Goal: Communication & Community: Answer question/provide support

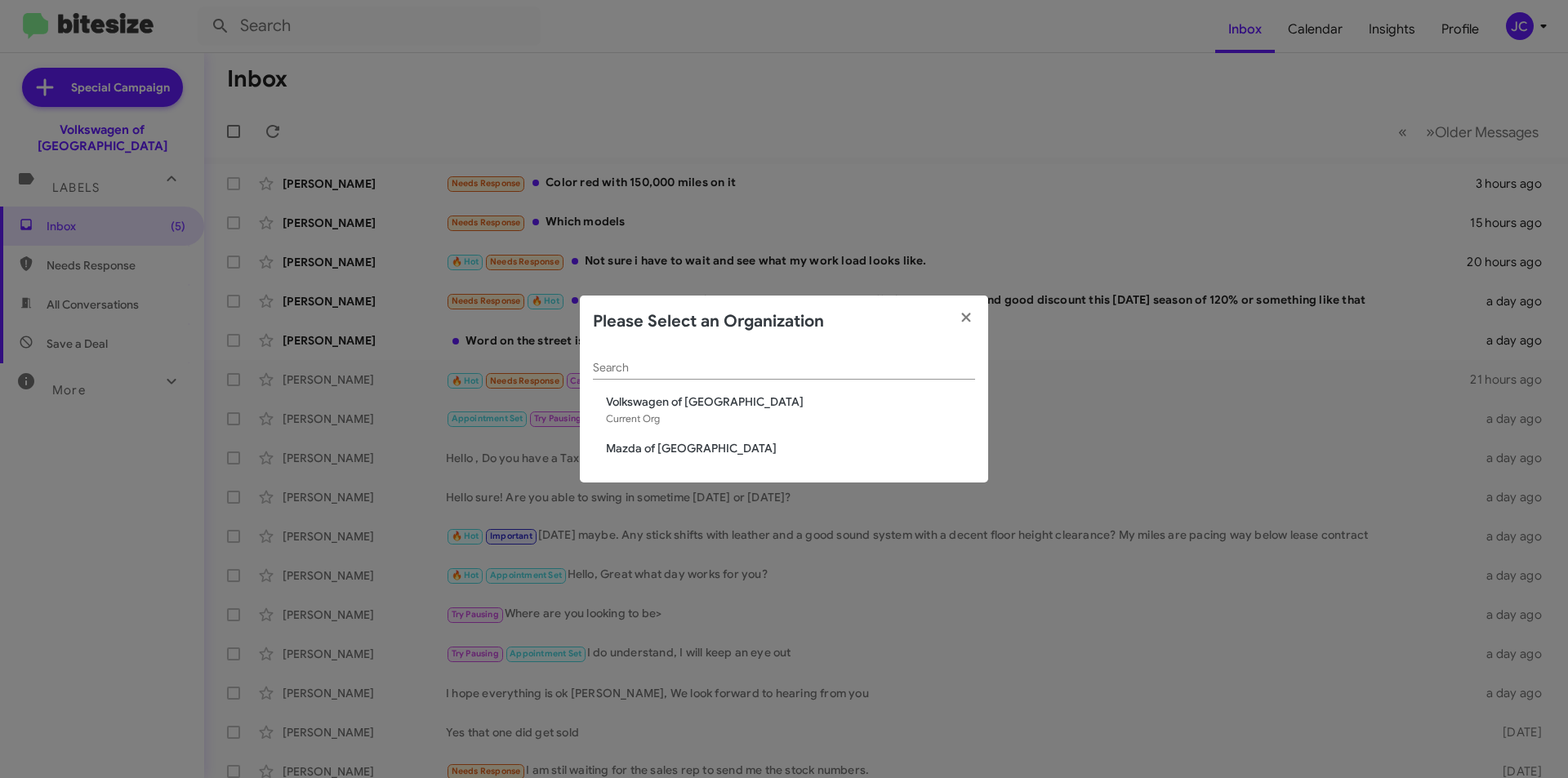
click at [643, 445] on span "Mazda of [GEOGRAPHIC_DATA]" at bounding box center [790, 448] width 369 height 16
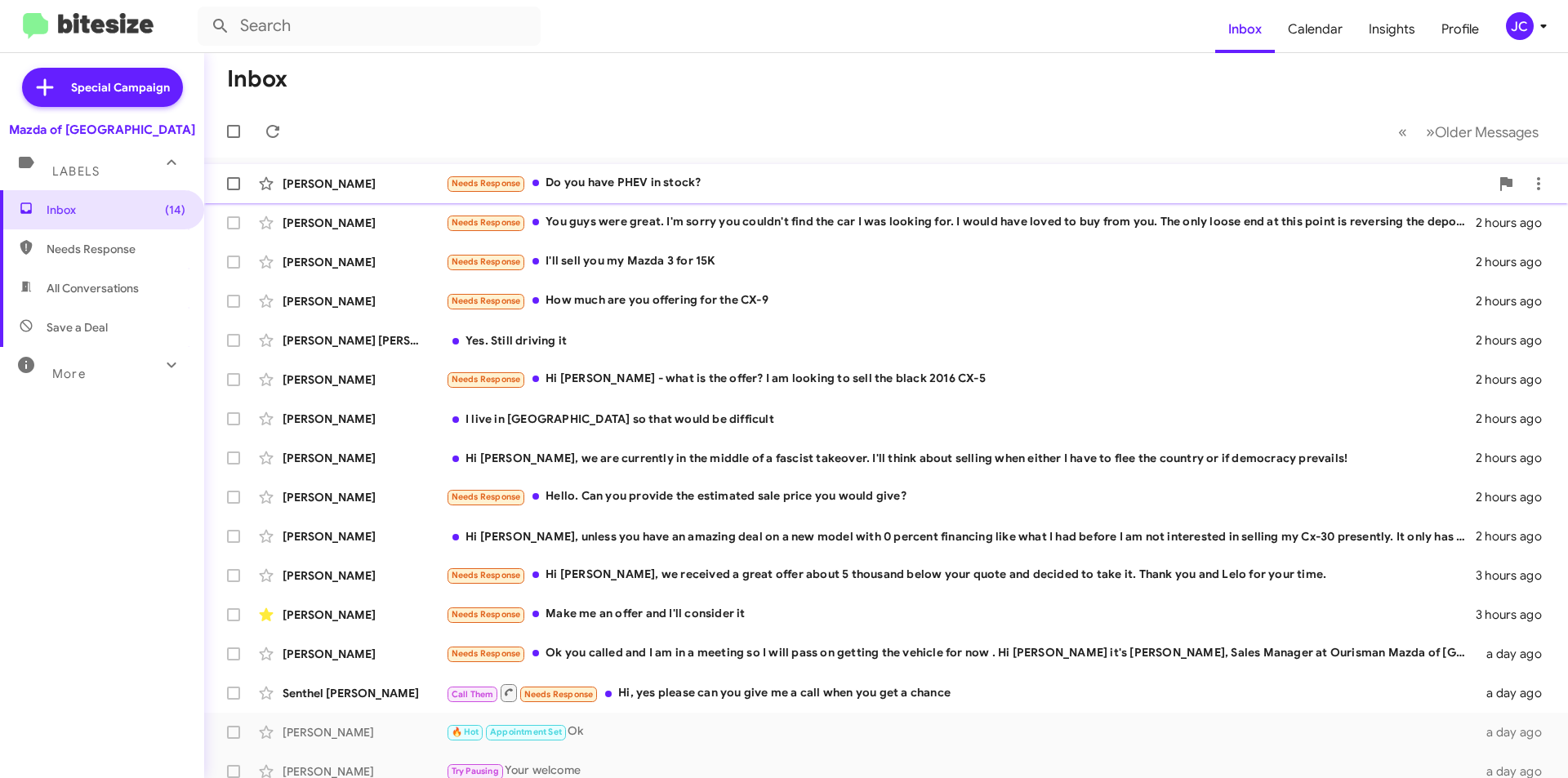
click at [643, 180] on div "Needs Response Do you have PHEV in stock?" at bounding box center [967, 183] width 1043 height 19
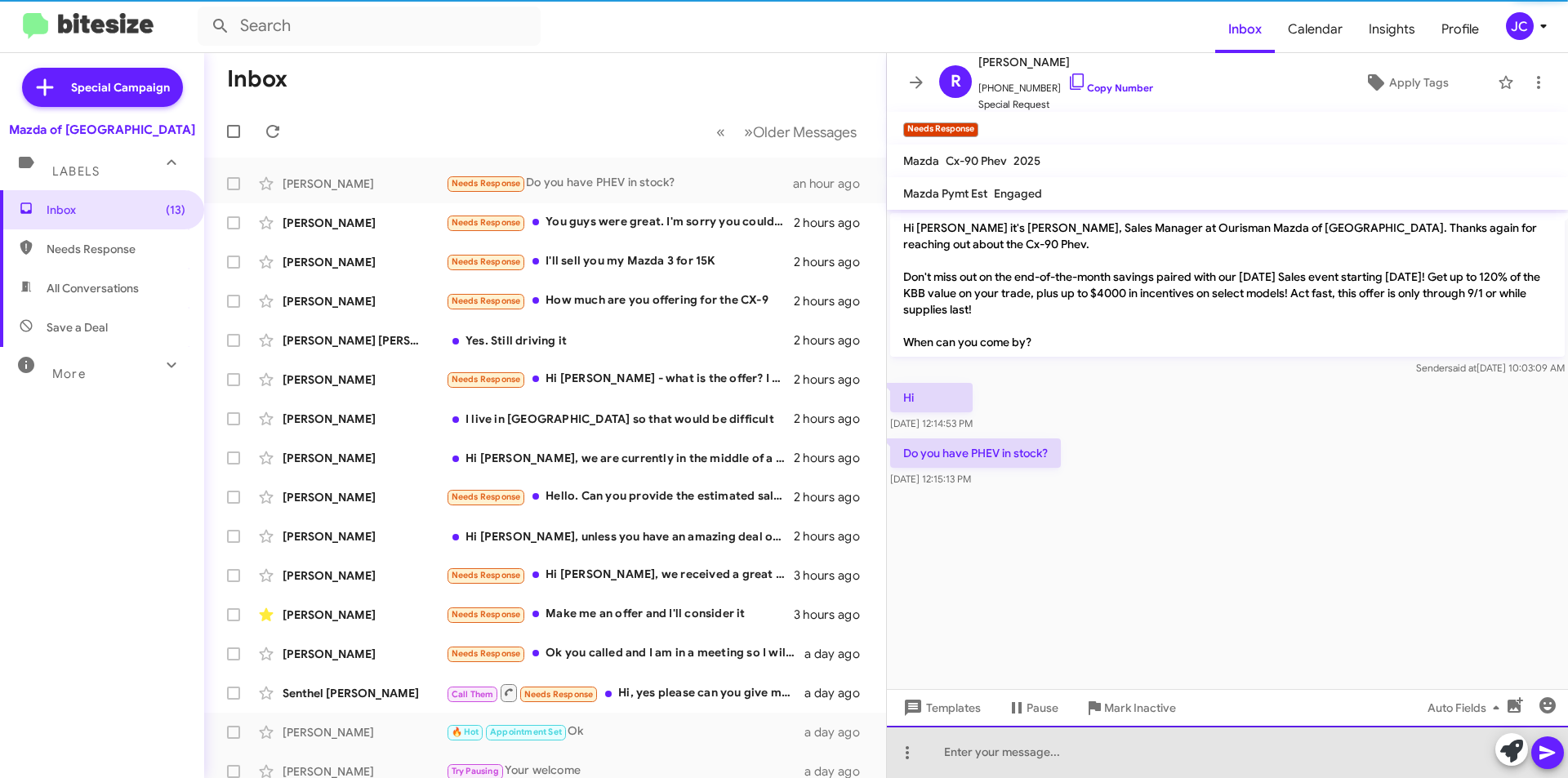
click at [1022, 755] on div at bounding box center [1227, 752] width 681 height 52
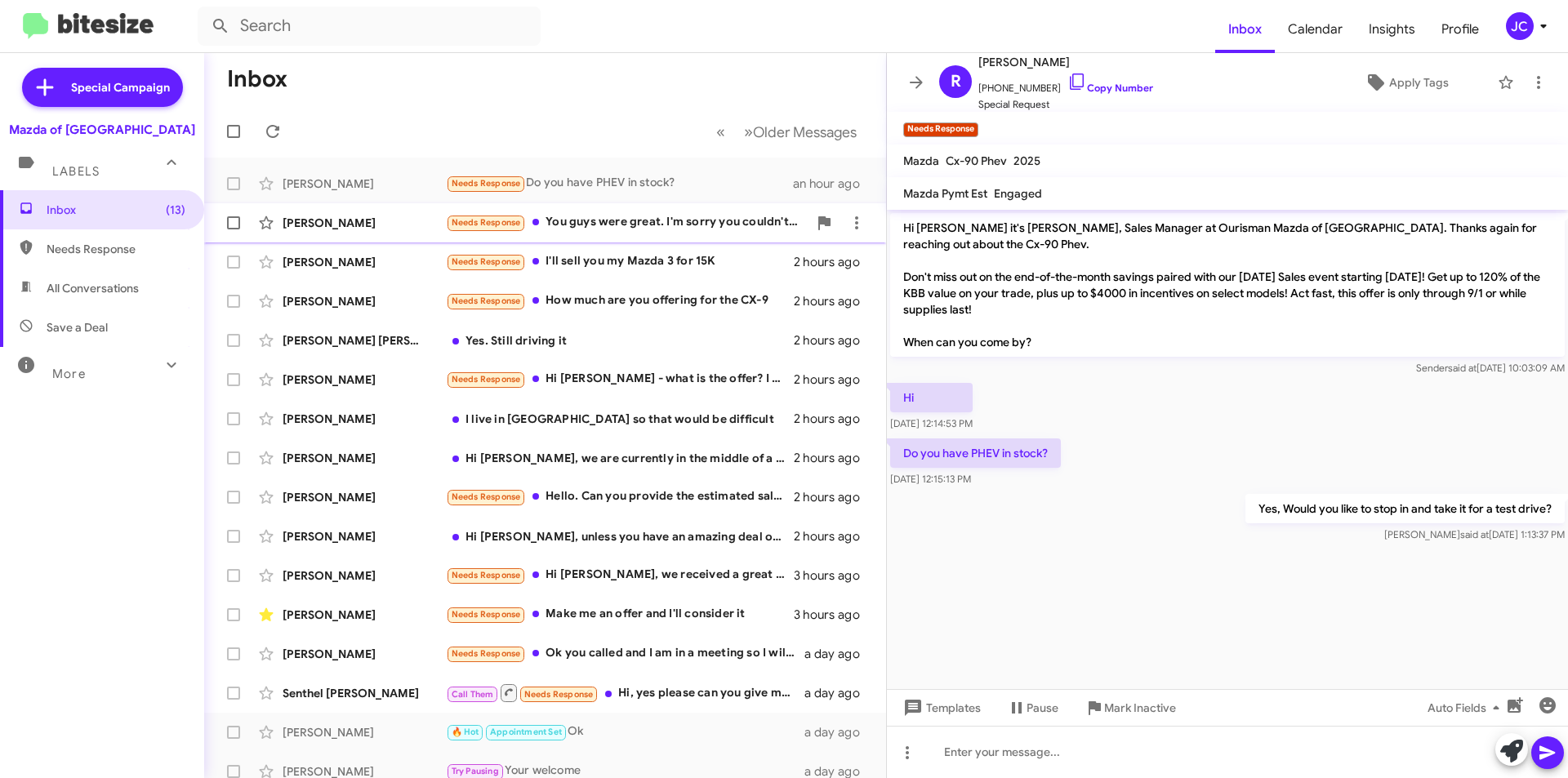
click at [612, 234] on div "[PERSON_NAME] Needs Response You guys were great. I'm sorry you couldn't find t…" at bounding box center [545, 223] width 656 height 33
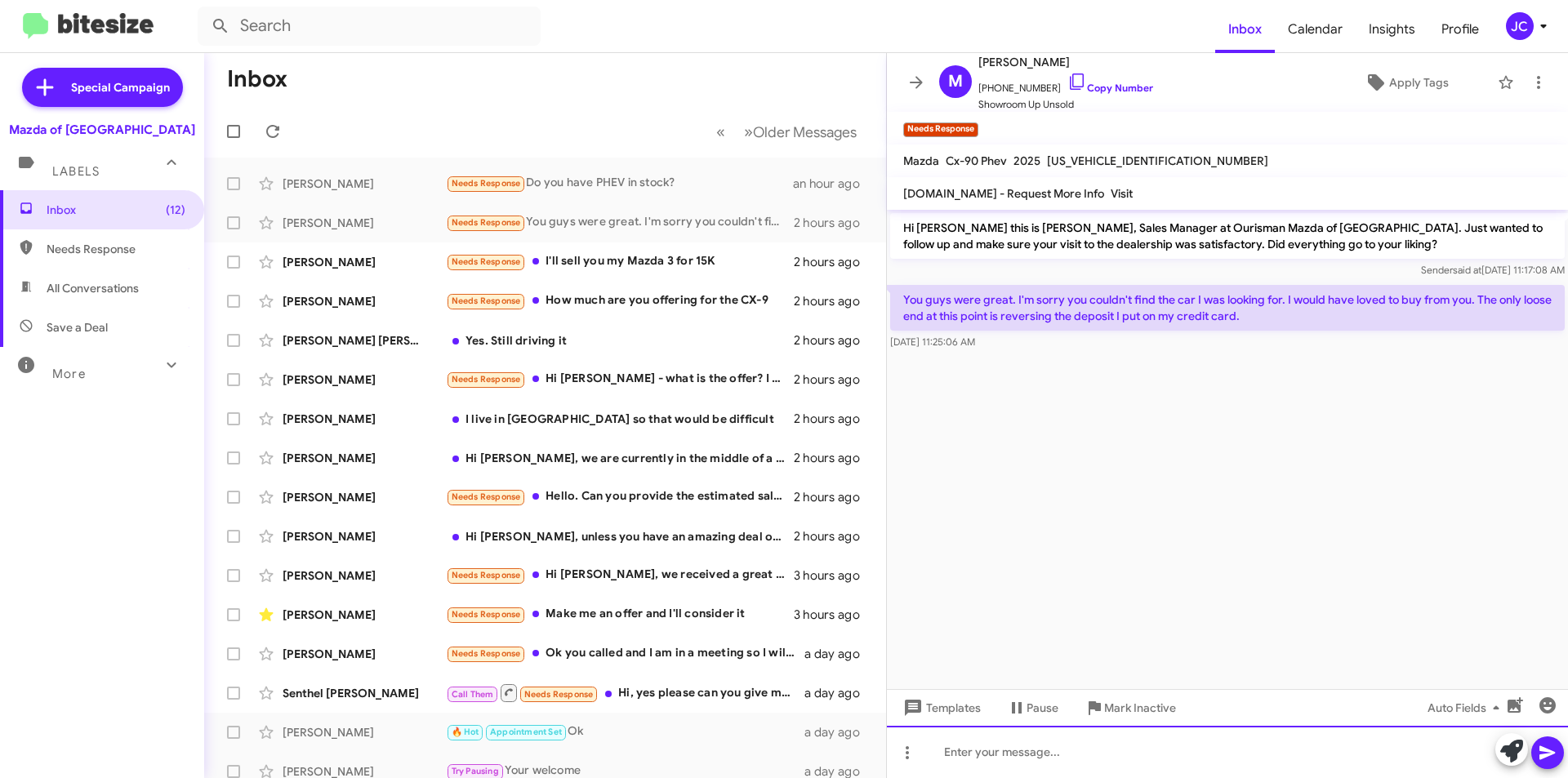
click at [1027, 737] on div at bounding box center [1227, 752] width 681 height 52
click at [1084, 86] on link "Copy Number" at bounding box center [1110, 88] width 86 height 12
click at [1122, 747] on div at bounding box center [1227, 752] width 681 height 52
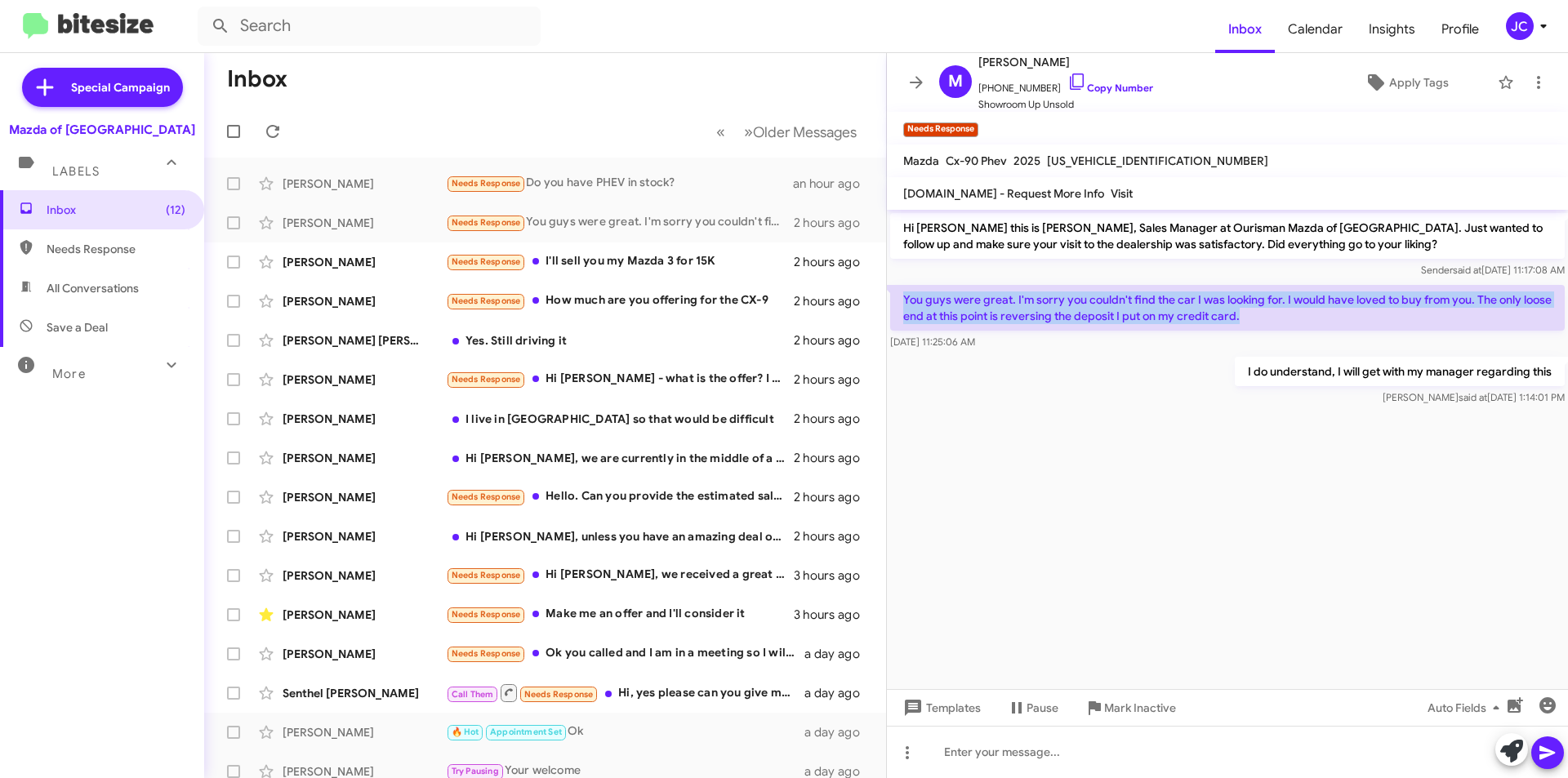
drag, startPoint x: 893, startPoint y: 296, endPoint x: 1318, endPoint y: 326, distance: 425.6
click at [1318, 326] on p "You guys were great. I'm sorry you couldn't find the car I was looking for. I w…" at bounding box center [1227, 308] width 674 height 46
copy p "You guys were great. I'm sorry you couldn't find the car I was looking for. I w…"
click at [1145, 705] on span "Mark Inactive" at bounding box center [1140, 707] width 72 height 29
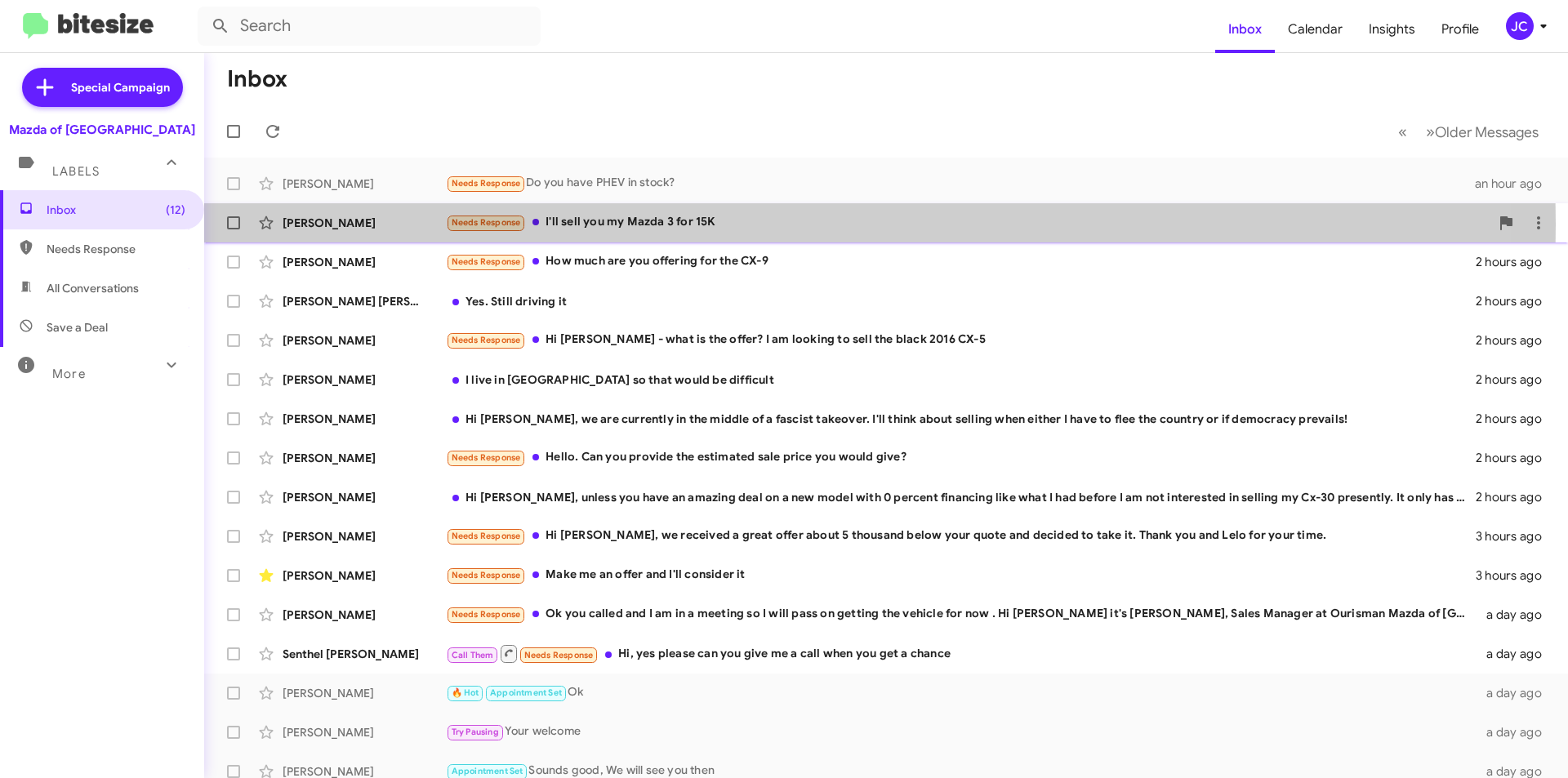
click at [599, 225] on div "Needs Response I'll sell you my Mazda 3 for 15K" at bounding box center [967, 222] width 1043 height 19
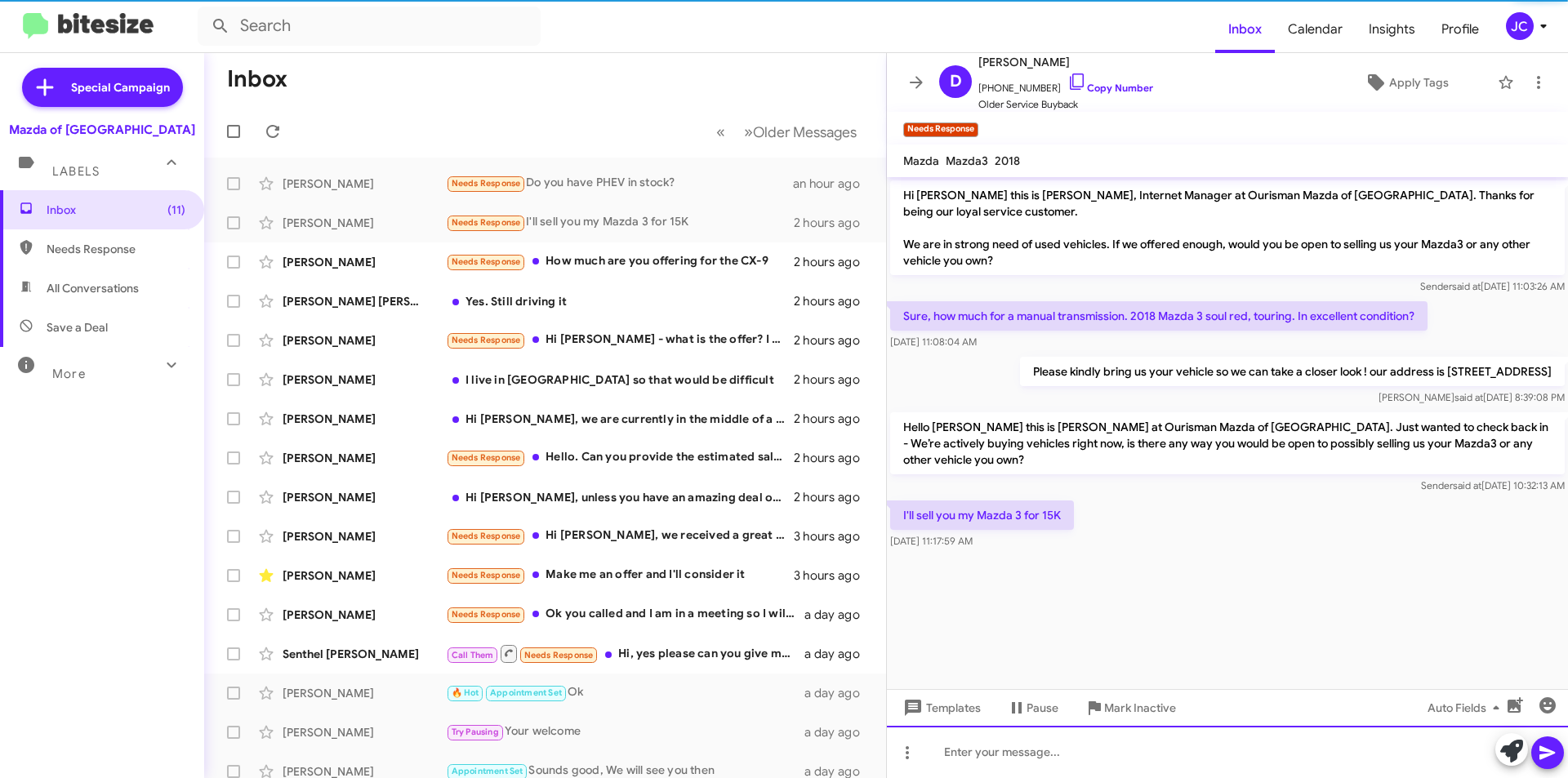
click at [1074, 755] on div at bounding box center [1227, 752] width 681 height 52
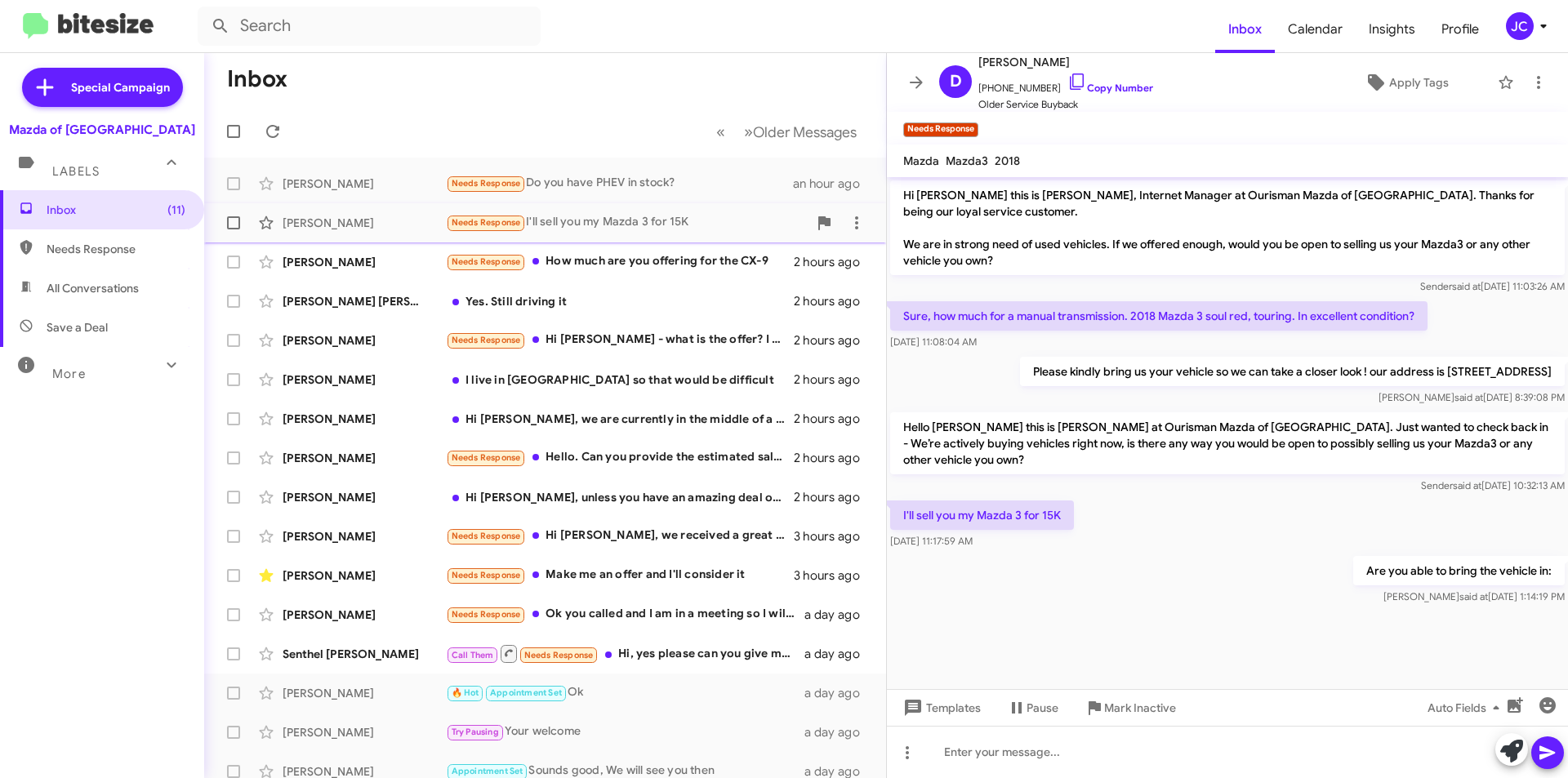
drag, startPoint x: 366, startPoint y: 190, endPoint x: 402, endPoint y: 220, distance: 46.4
drag, startPoint x: 402, startPoint y: 220, endPoint x: 1331, endPoint y: 349, distance: 938.1
click at [1365, 357] on p "Please kindly bring us your vehicle so we can take a closer look ! our address …" at bounding box center [1292, 371] width 545 height 29
click at [645, 262] on div "Needs Response How much are you offering for the CX-9" at bounding box center [627, 261] width 362 height 19
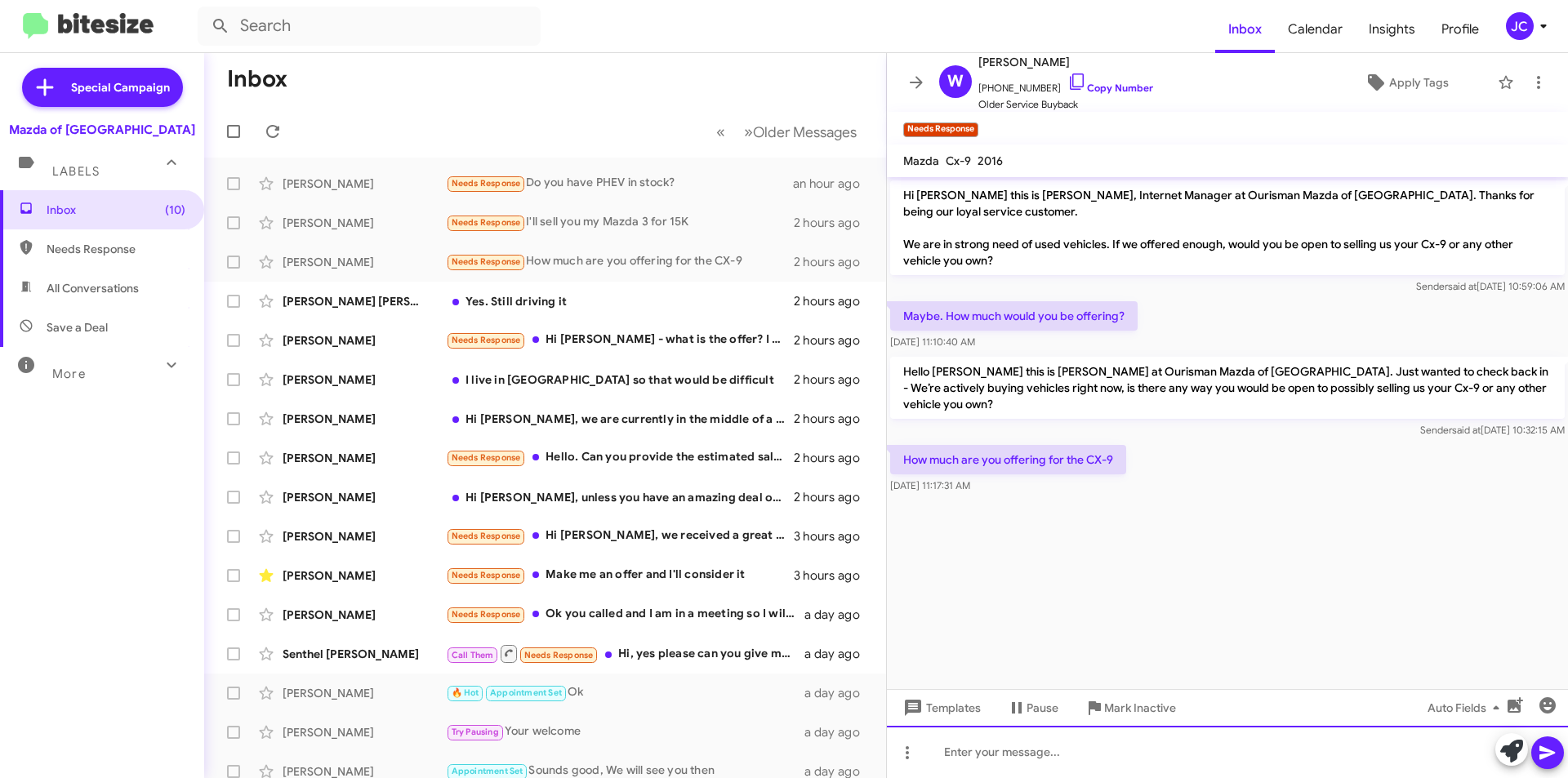
click at [1017, 739] on div at bounding box center [1227, 752] width 681 height 52
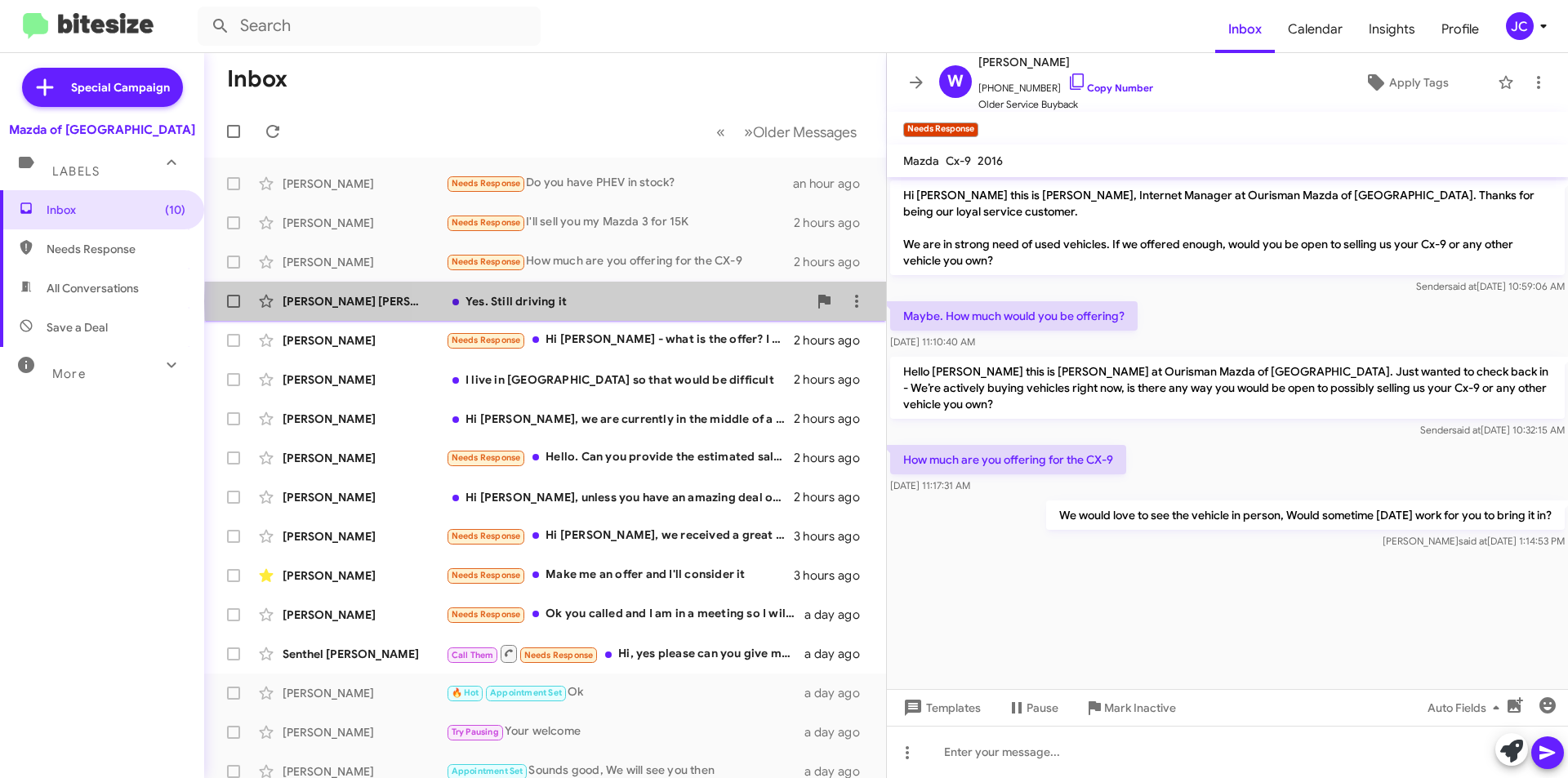
click at [678, 300] on div "Yes. Still driving it" at bounding box center [627, 301] width 362 height 16
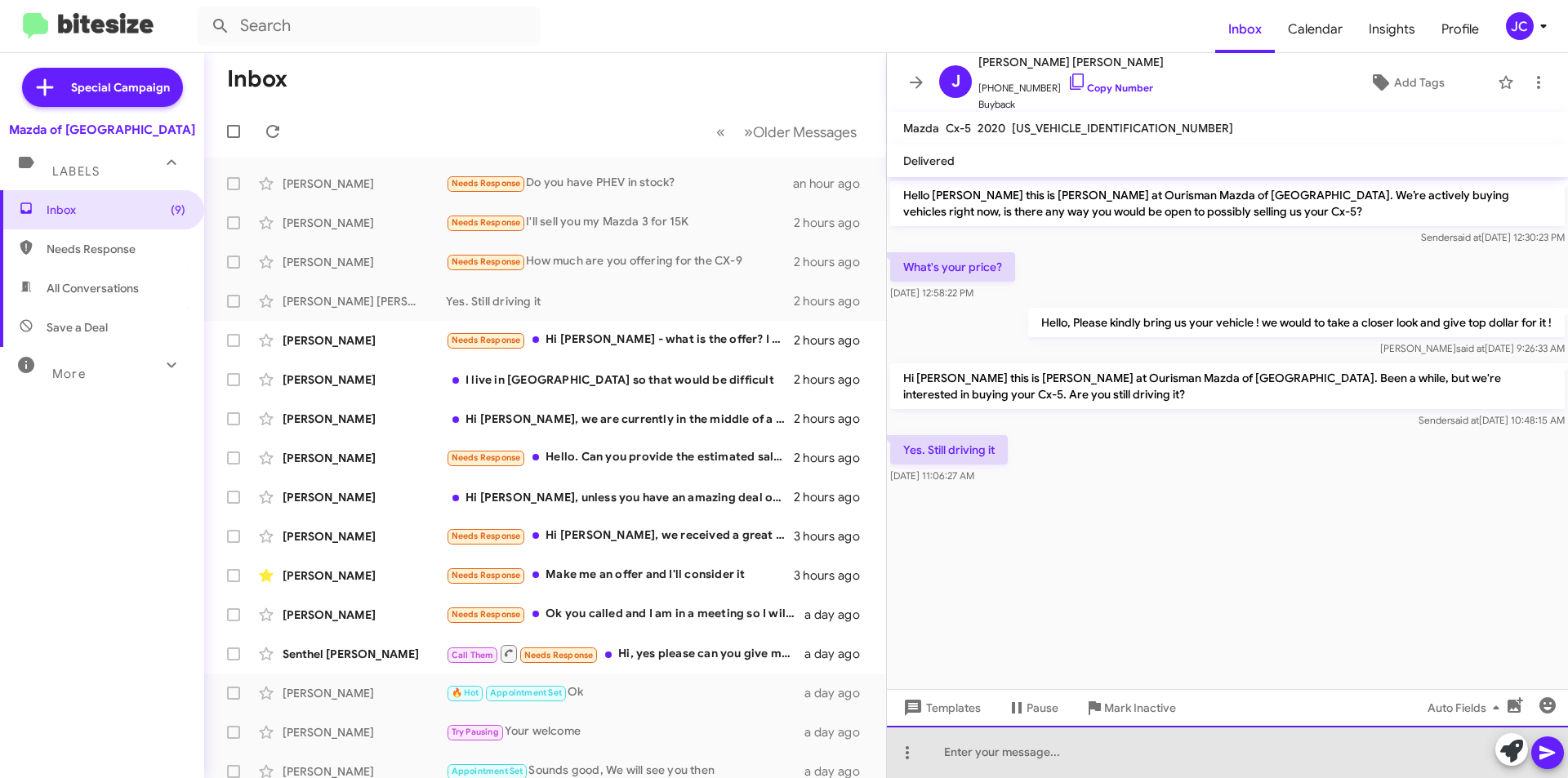
click at [1024, 745] on div at bounding box center [1227, 752] width 681 height 52
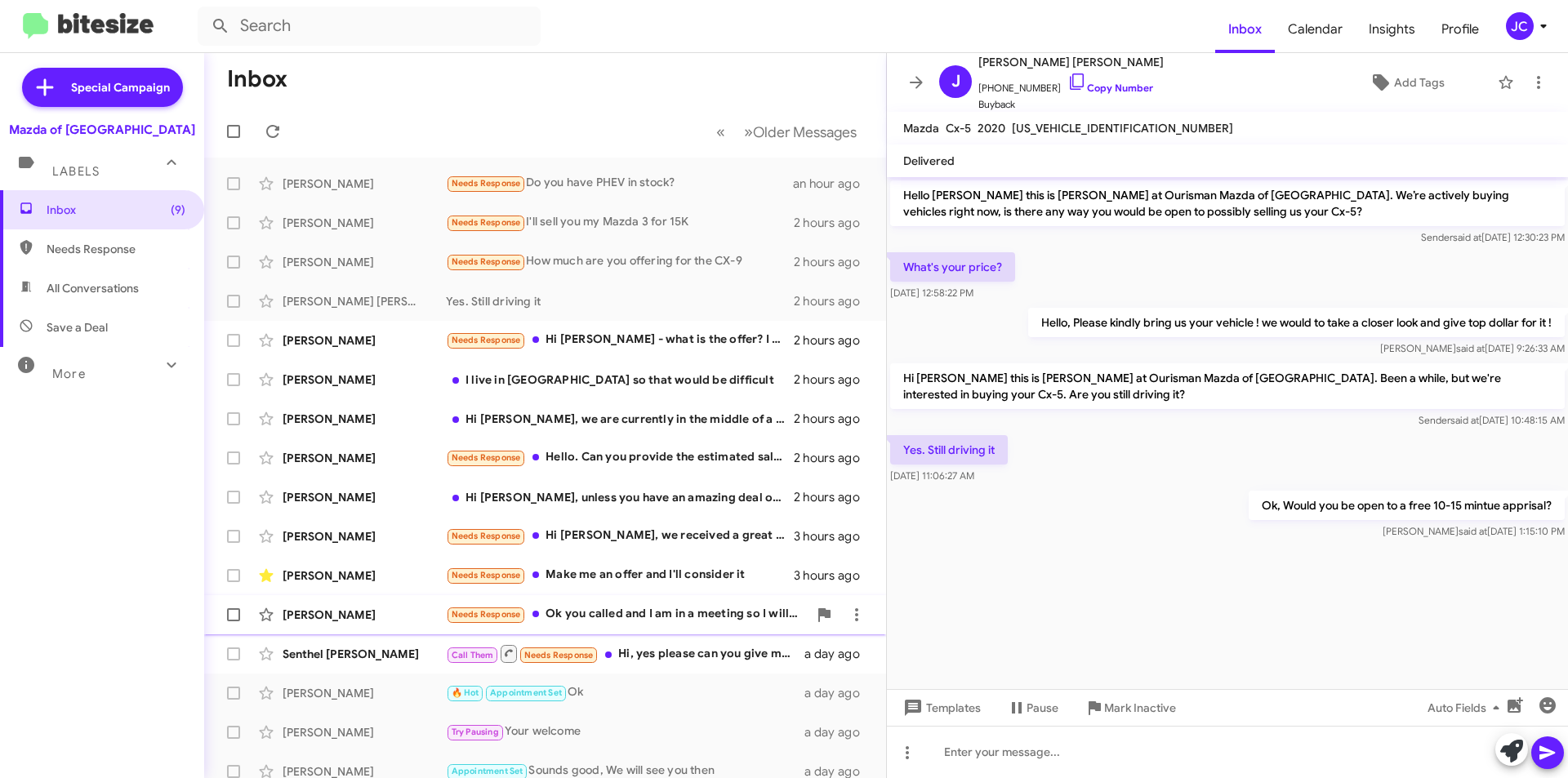
click at [666, 629] on div "[PERSON_NAME] Needs Response Ok you called and I am in a meeting so I will pass…" at bounding box center [545, 614] width 656 height 33
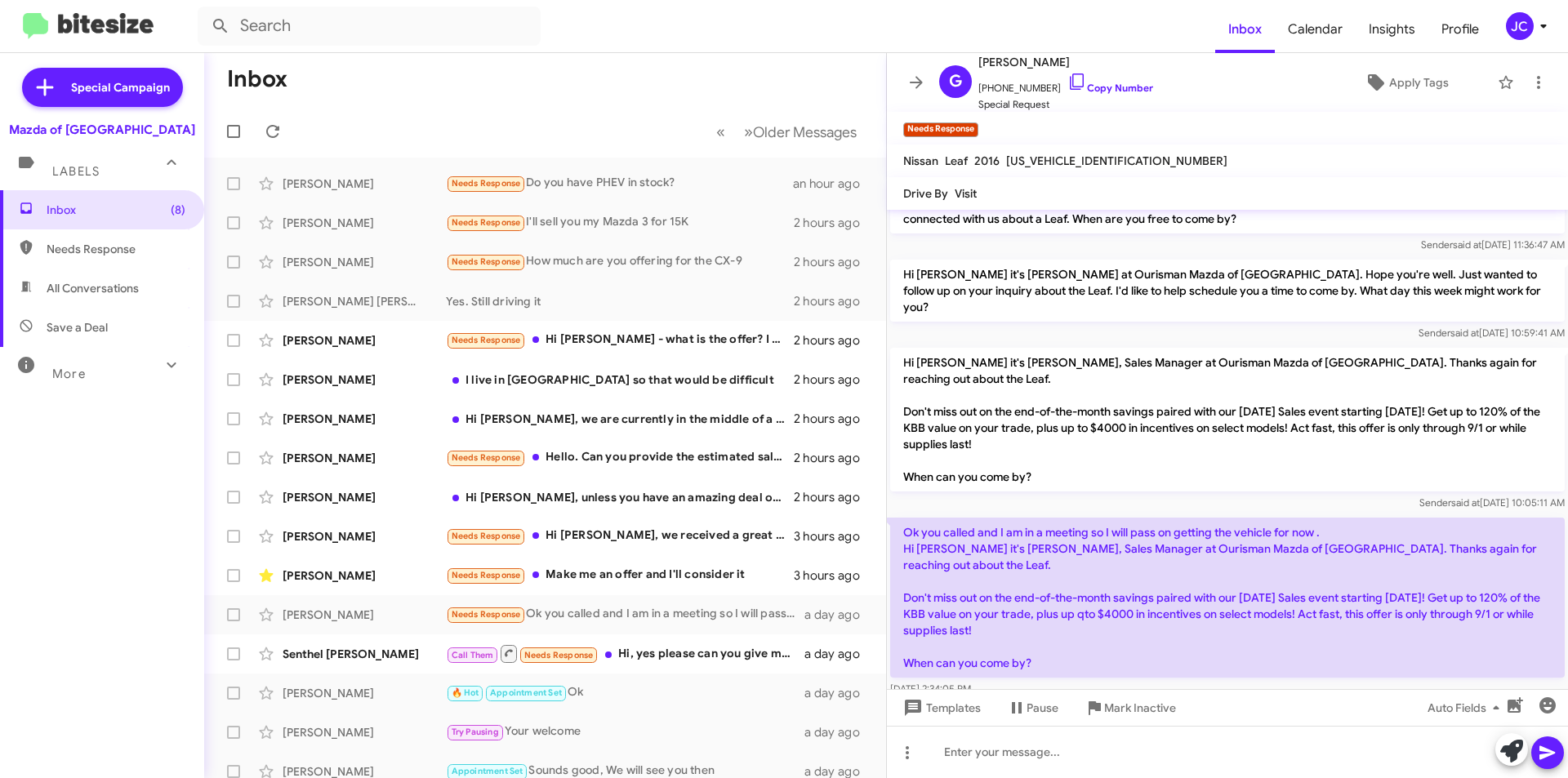
scroll to position [37, 0]
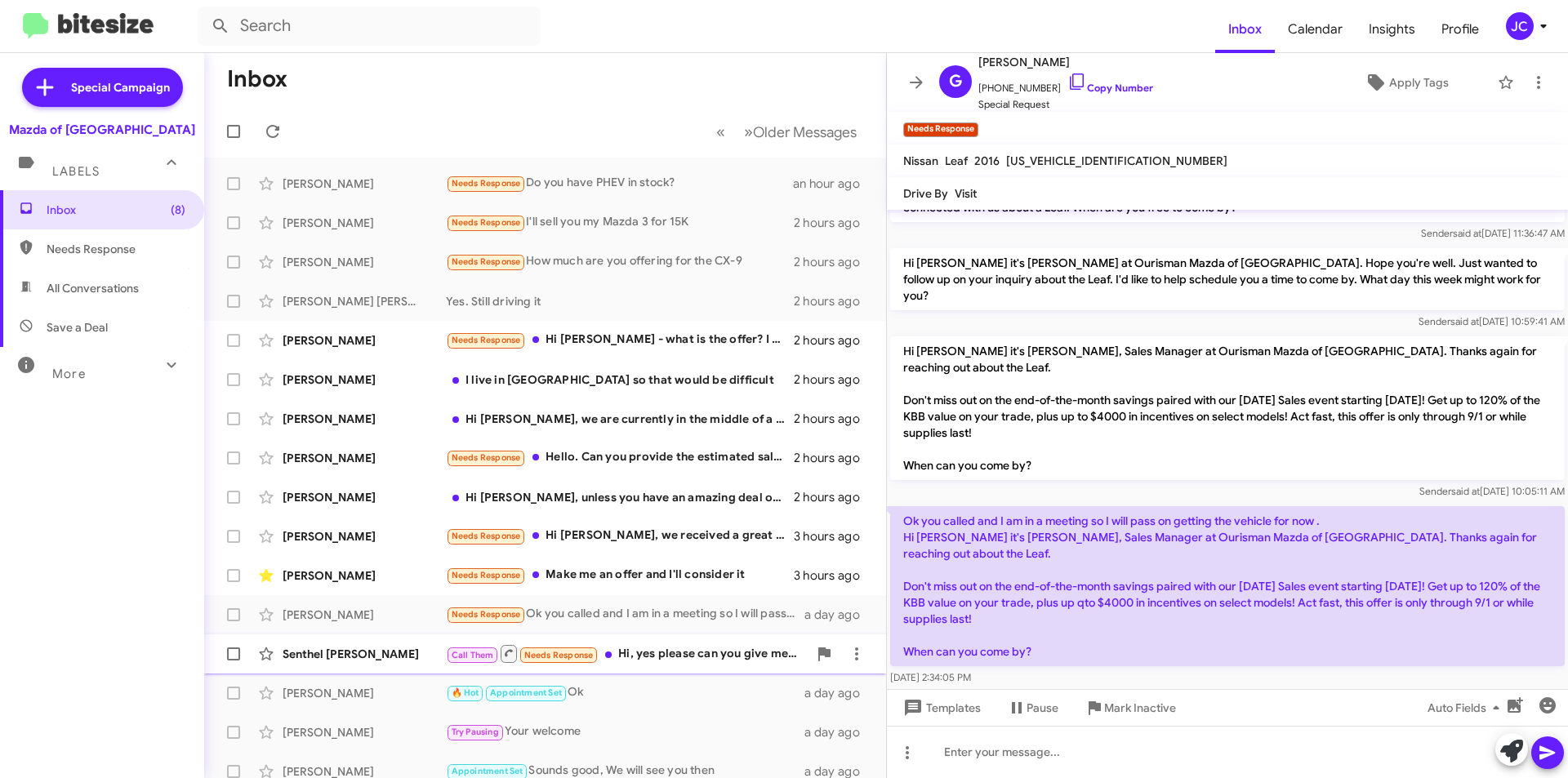
click at [691, 660] on div "Call Them Needs Response Hi, yes please can you give me a call when you get a c…" at bounding box center [627, 653] width 362 height 20
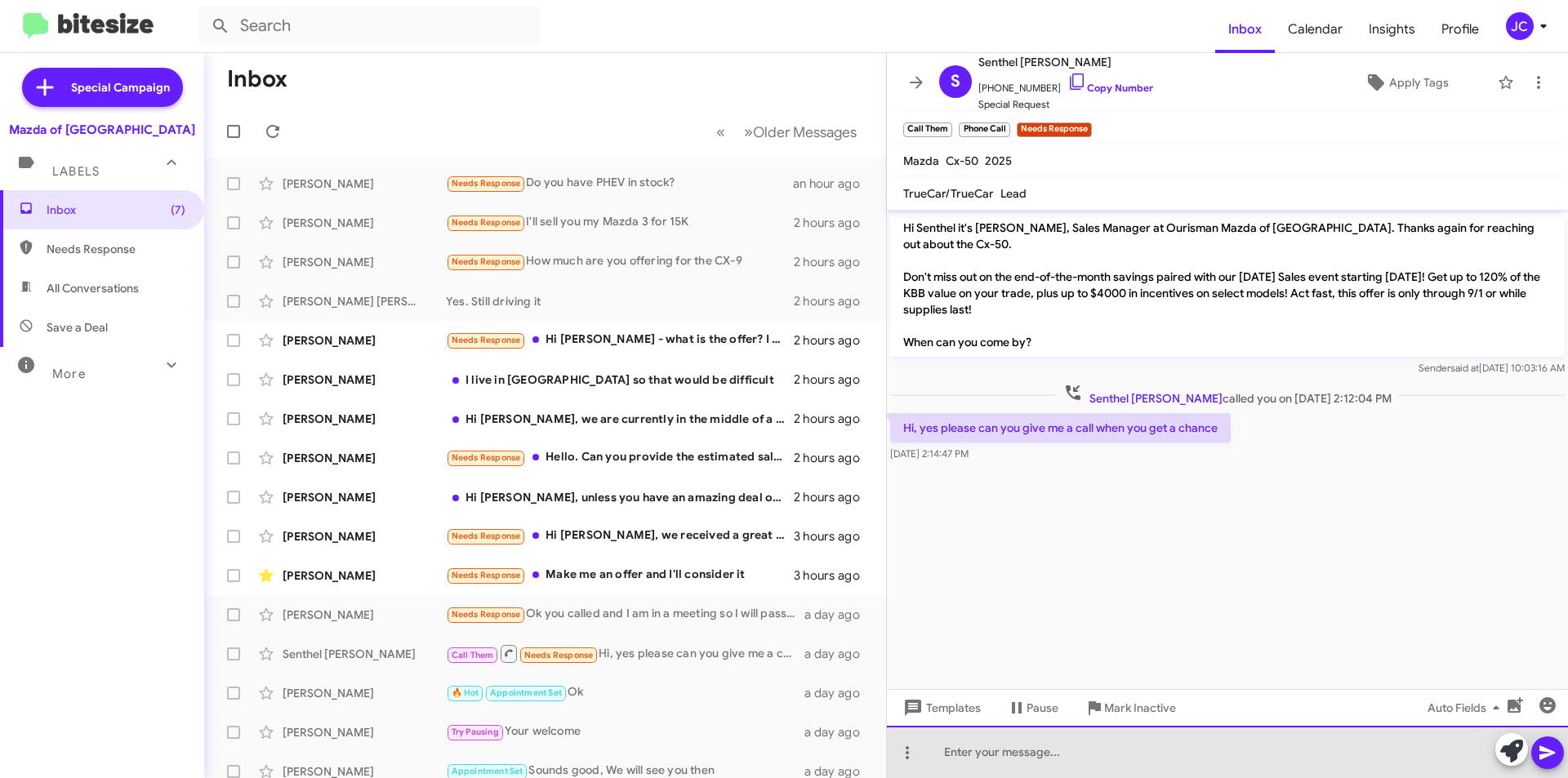
click at [1003, 769] on div at bounding box center [1227, 752] width 681 height 52
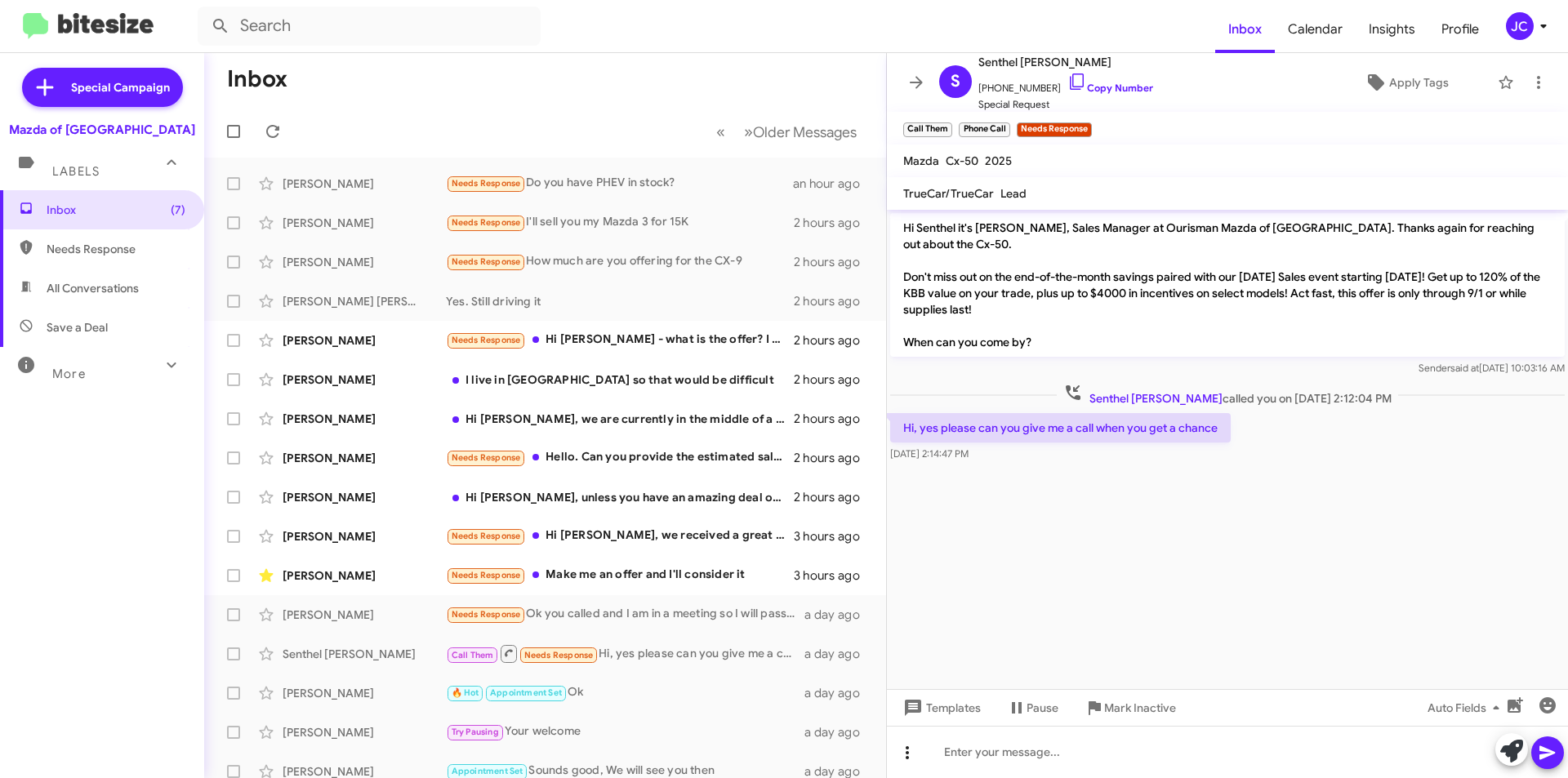
click at [903, 766] on button at bounding box center [907, 752] width 33 height 33
click at [934, 727] on button "note" at bounding box center [941, 710] width 101 height 39
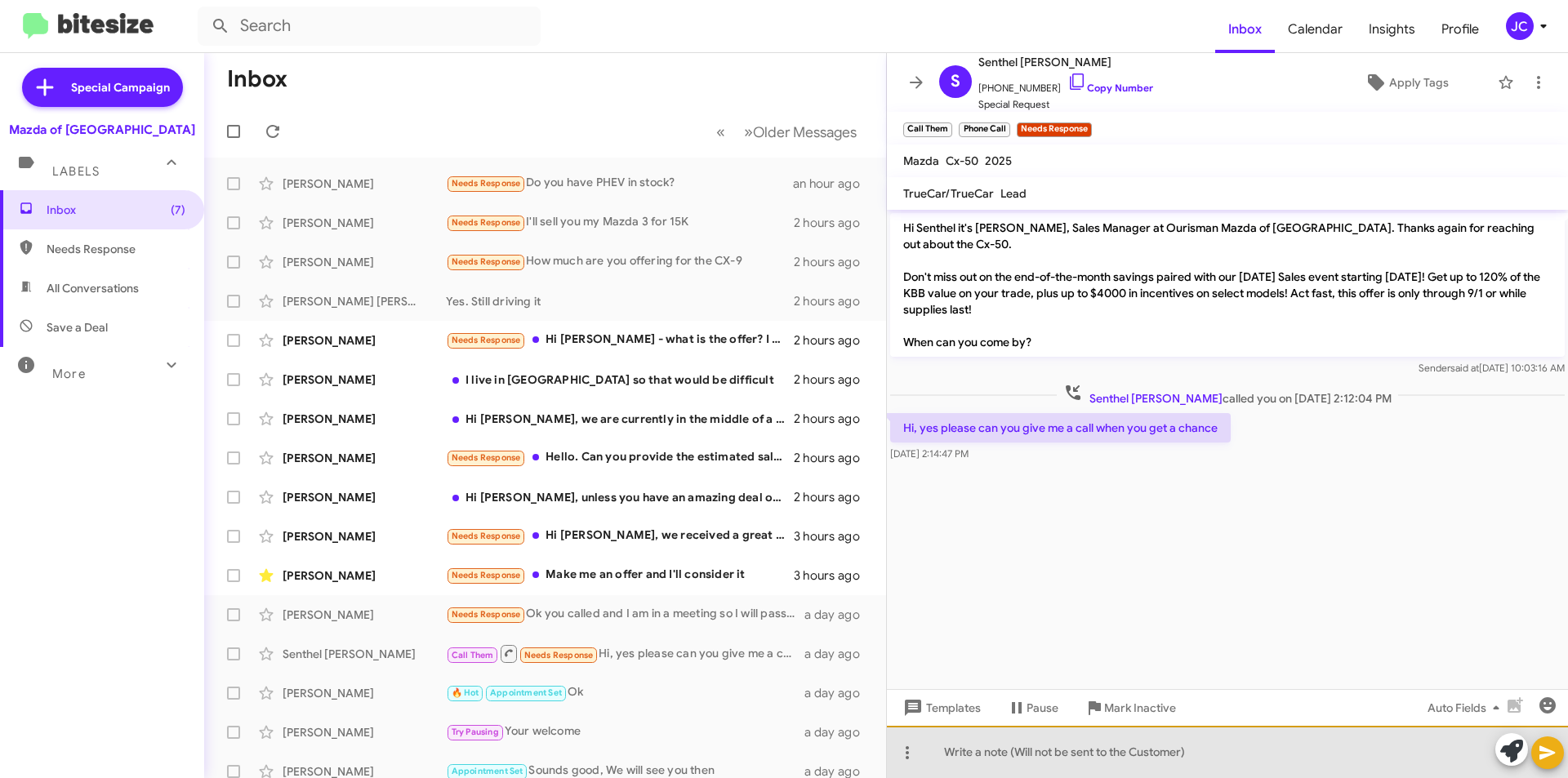
click at [978, 745] on div at bounding box center [1227, 752] width 681 height 52
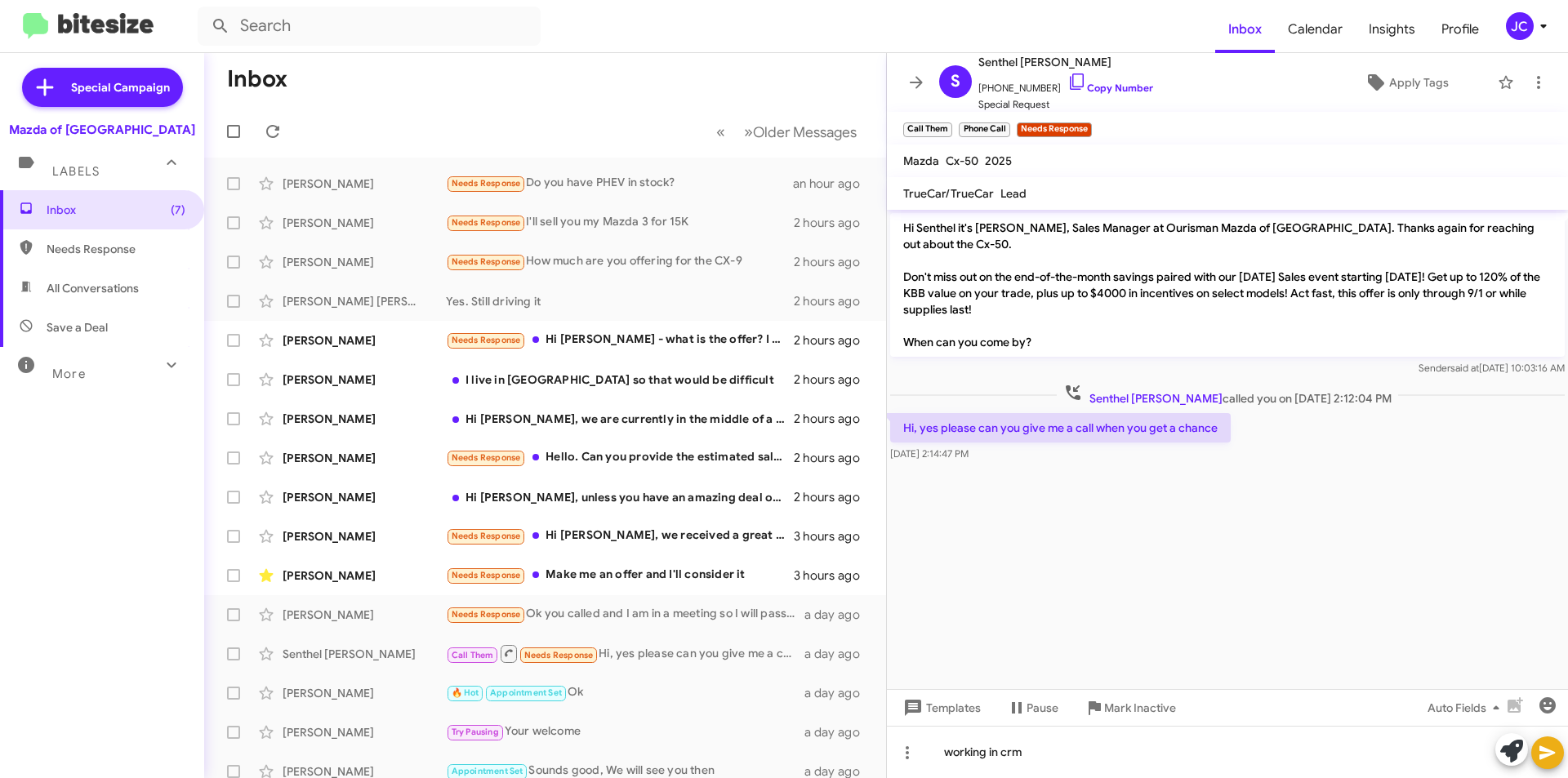
click at [1558, 754] on button at bounding box center [1547, 752] width 33 height 33
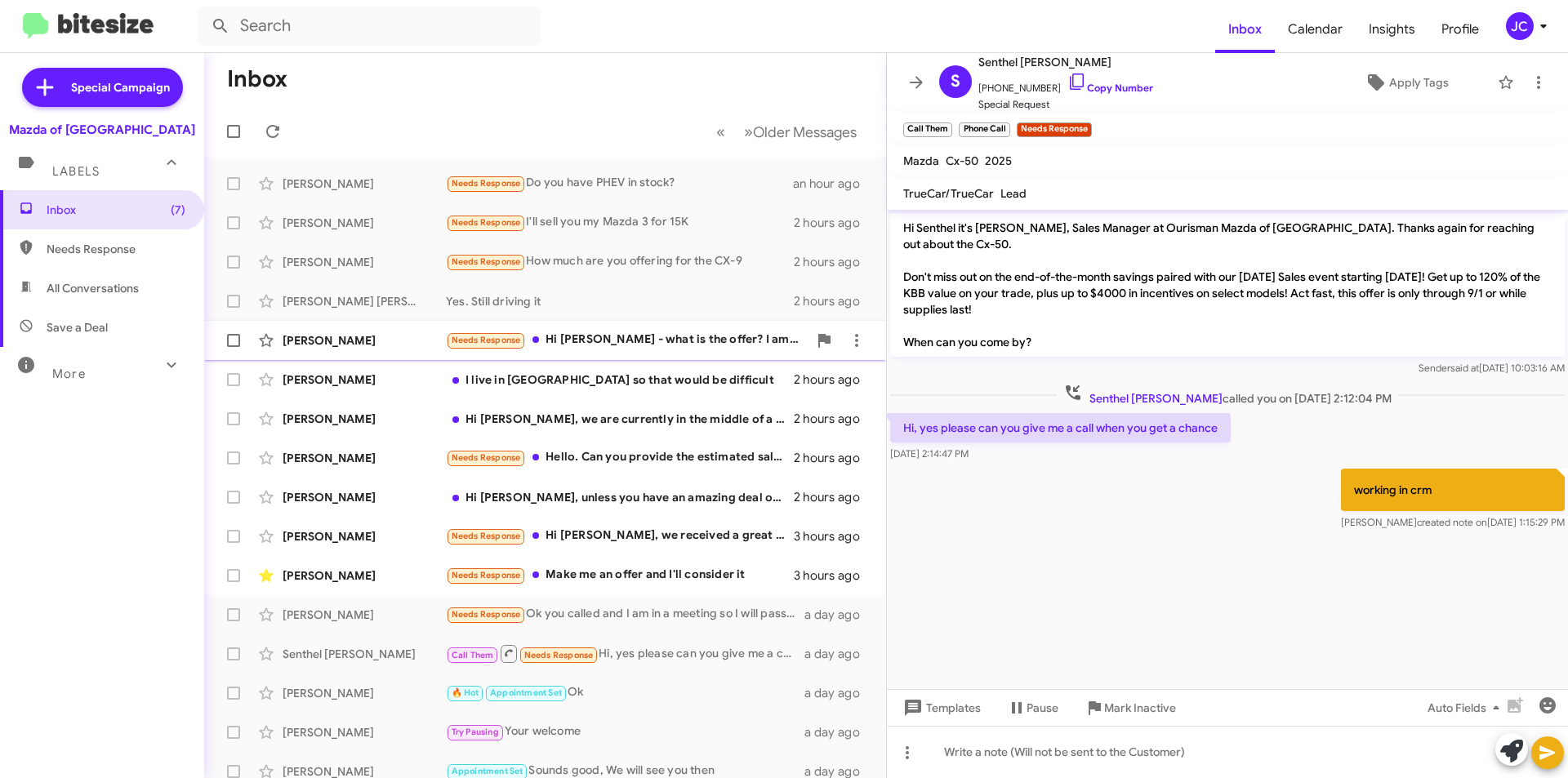
click at [645, 343] on div "Needs Response Hi [PERSON_NAME] - what is the offer? I am looking to sell the b…" at bounding box center [627, 340] width 362 height 19
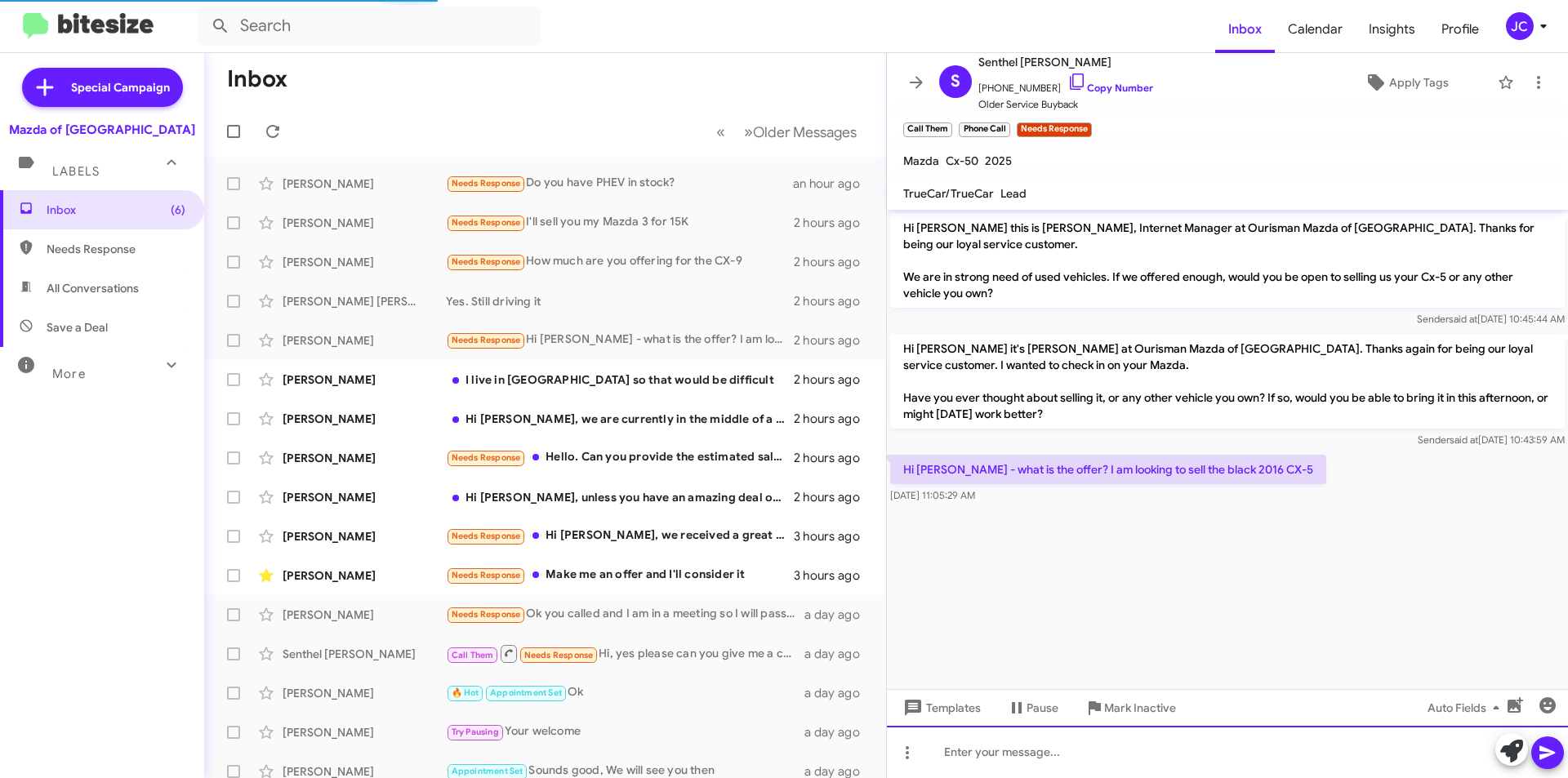
click at [1004, 738] on div at bounding box center [1227, 752] width 681 height 52
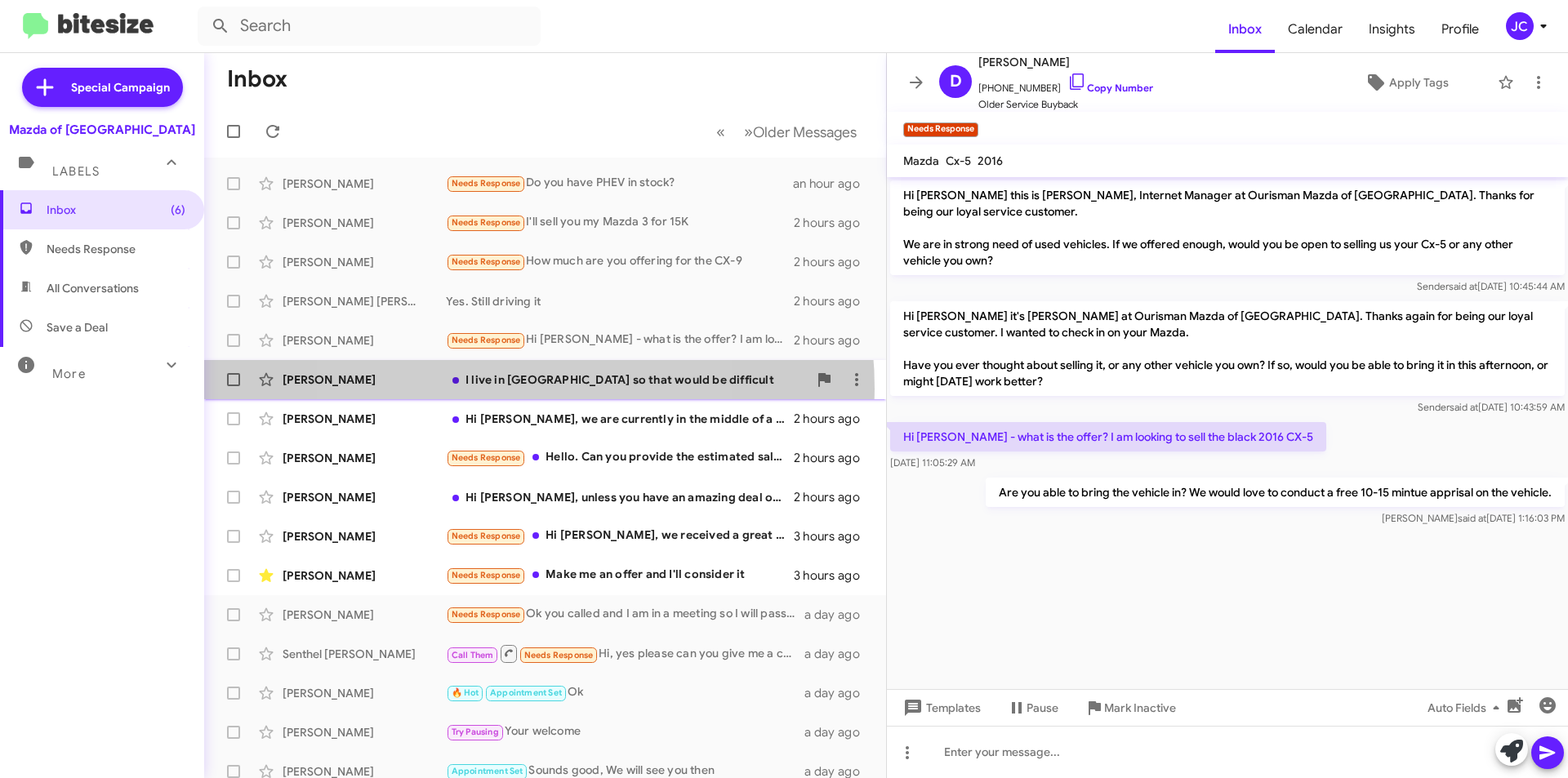
click at [492, 389] on div "[PERSON_NAME] I live in [GEOGRAPHIC_DATA] so that would be difficult 2 hours ago" at bounding box center [545, 379] width 656 height 33
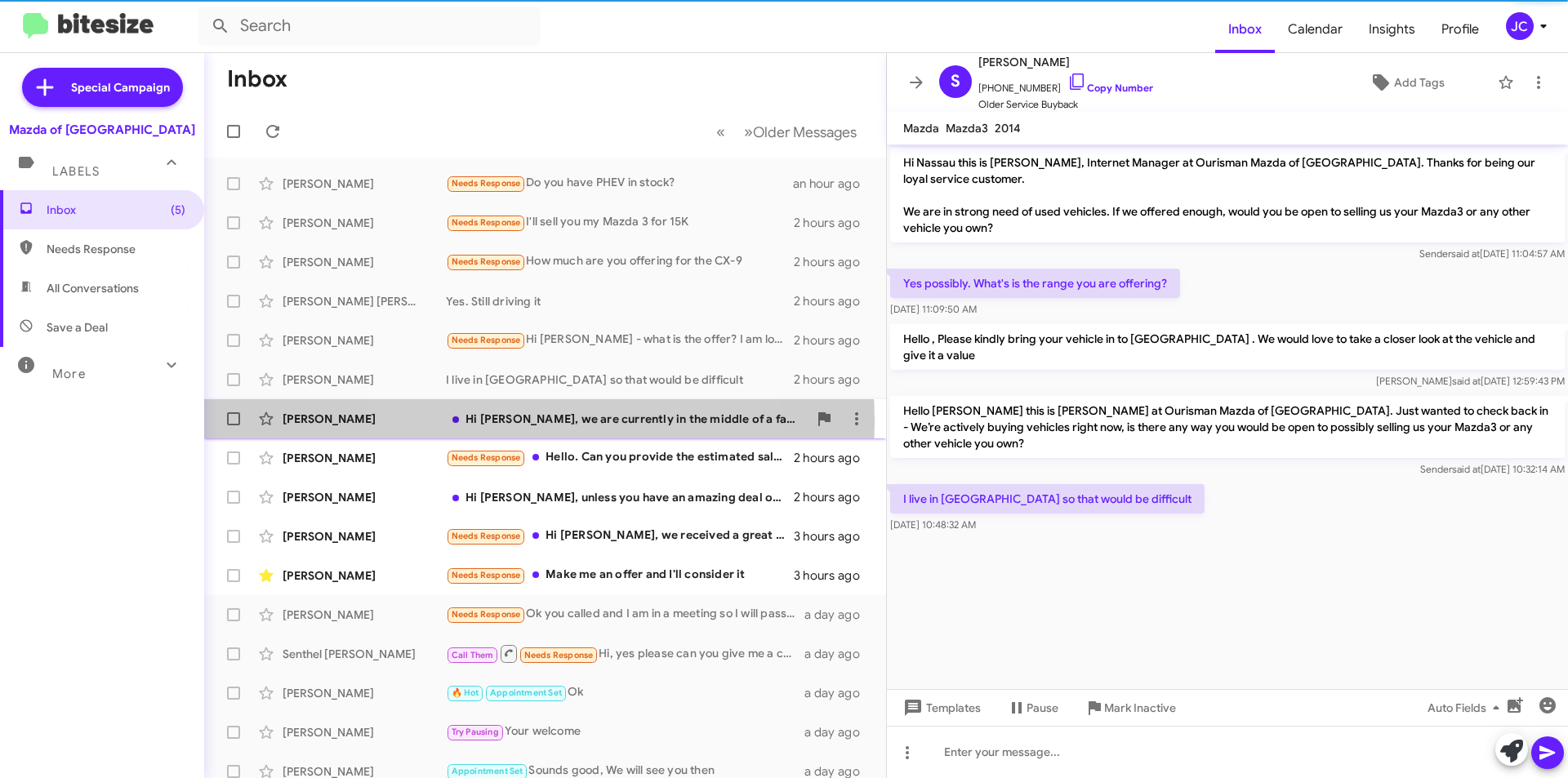
click at [516, 421] on div "Hi [PERSON_NAME], we are currently in the middle of a fascist takeover. I'll th…" at bounding box center [627, 419] width 362 height 16
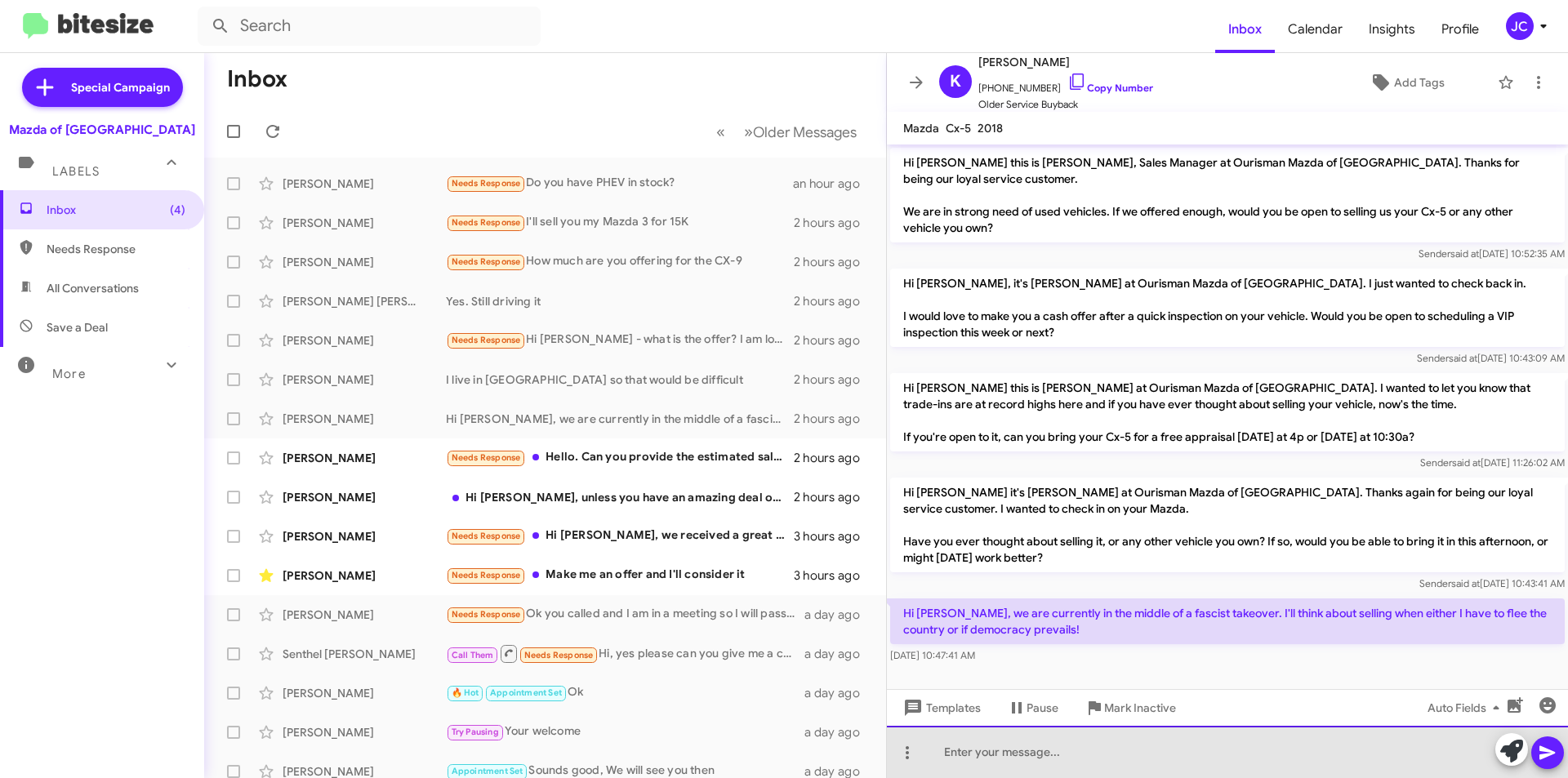
click at [1029, 759] on div at bounding box center [1227, 752] width 681 height 52
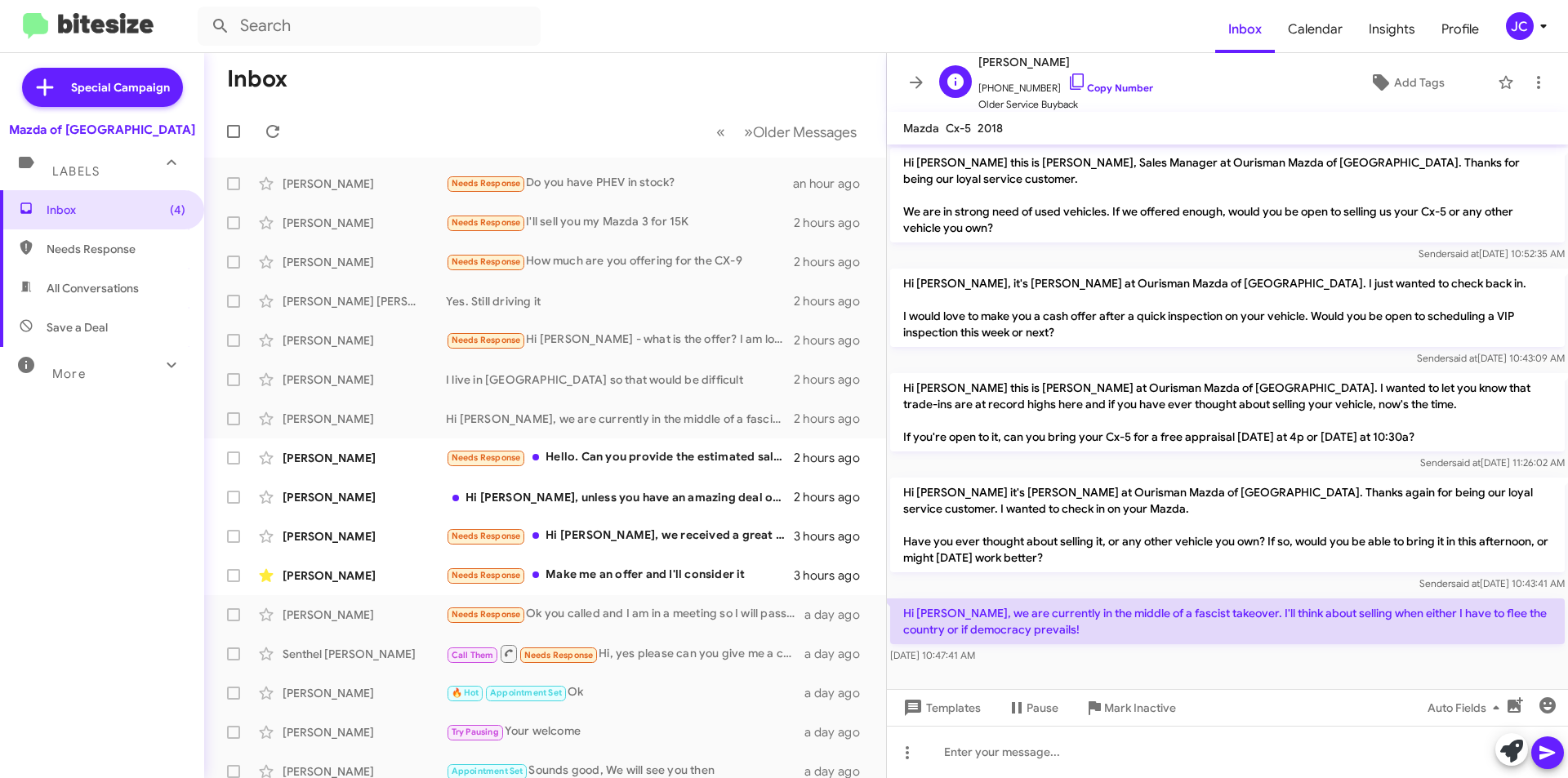
click at [1058, 70] on div "[PERSON_NAME] [PHONE_NUMBER] Copy Number Older Service Buyback" at bounding box center [1065, 82] width 175 height 60
click at [1083, 84] on link "Copy Number" at bounding box center [1110, 88] width 86 height 12
drag, startPoint x: 1055, startPoint y: 73, endPoint x: 1081, endPoint y: 68, distance: 26.6
click at [1055, 71] on div "[PERSON_NAME] [PHONE_NUMBER] Copy Number Older Service Buyback" at bounding box center [1065, 82] width 175 height 60
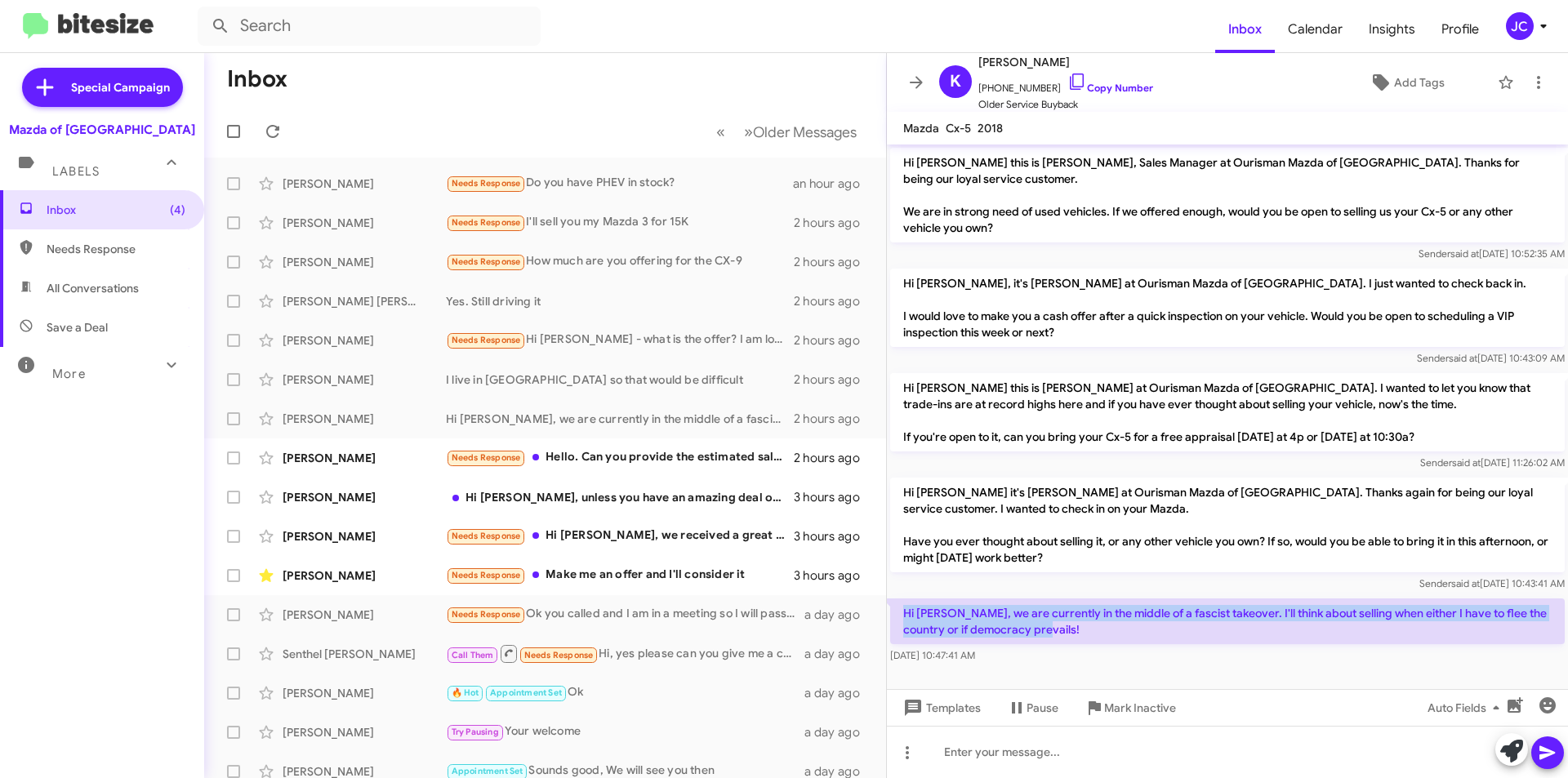
drag, startPoint x: 890, startPoint y: 608, endPoint x: 1052, endPoint y: 629, distance: 163.0
click at [1052, 629] on p "Hi [PERSON_NAME], we are currently in the middle of a fascist takeover. I'll th…" at bounding box center [1227, 621] width 674 height 46
copy p "Hi [PERSON_NAME], we are currently in the middle of a fascist takeover. I'll th…"
drag, startPoint x: 1135, startPoint y: 714, endPoint x: 1140, endPoint y: 687, distance: 28.2
click at [1135, 714] on span "Mark Inactive" at bounding box center [1140, 707] width 72 height 29
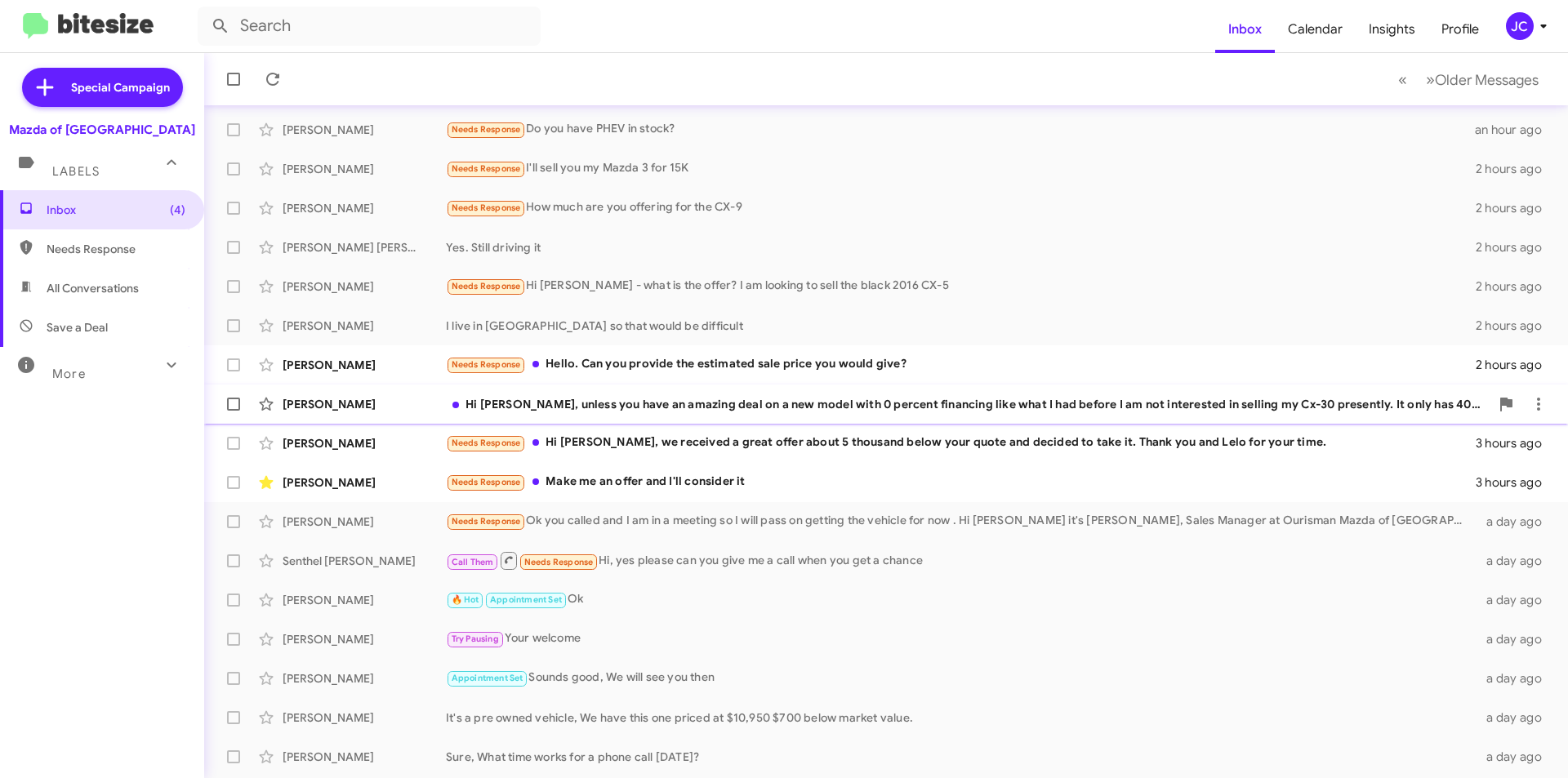
scroll to position [82, 0]
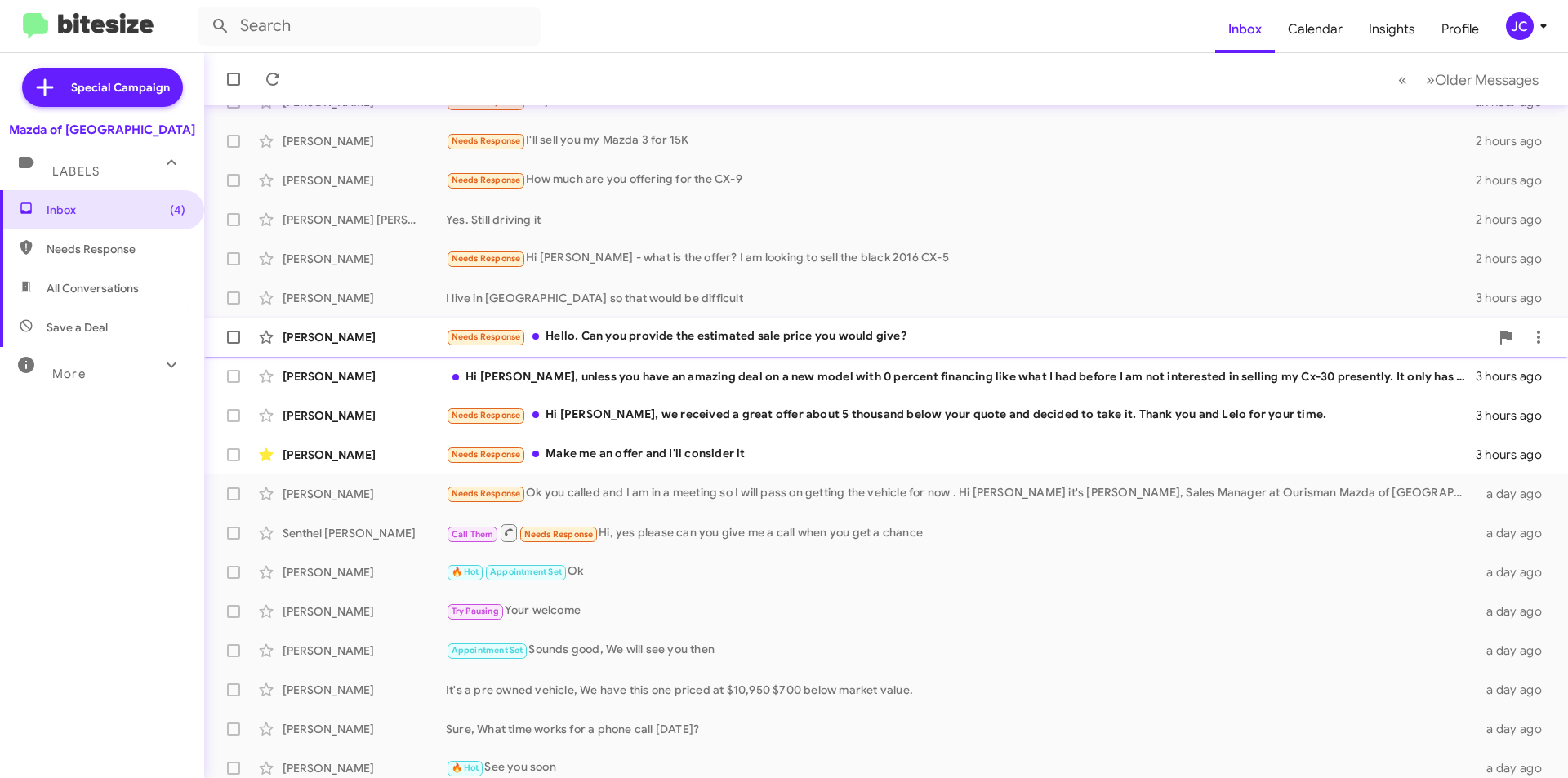
click at [730, 349] on div "[PERSON_NAME] Needs Response Hello. Can you provide the estimated sale price yo…" at bounding box center [885, 337] width 1337 height 33
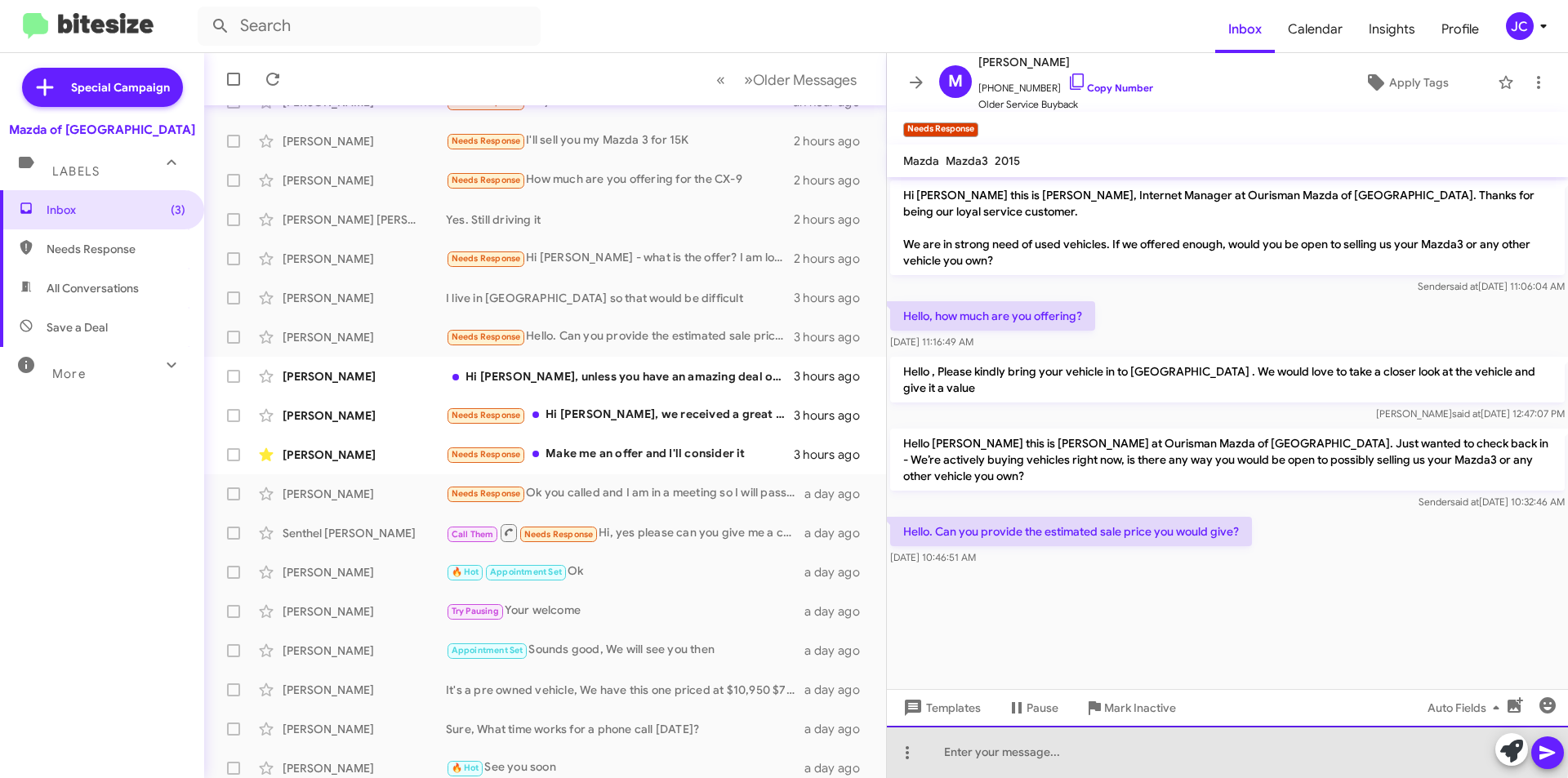
click at [1003, 743] on div at bounding box center [1227, 752] width 681 height 52
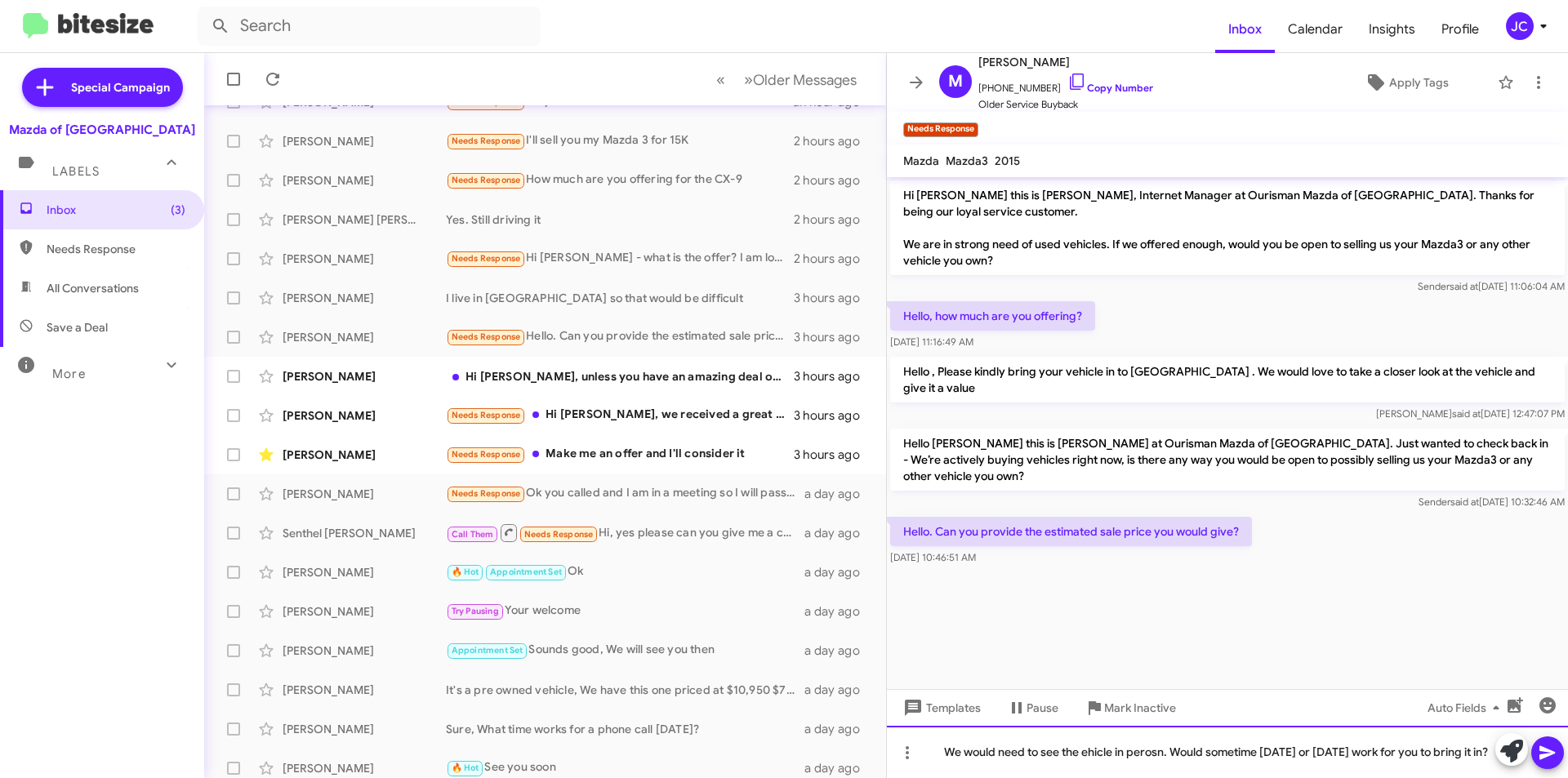
click at [1081, 743] on div "We would need to see the ehicle in perosn. Would sometime [DATE] or [DATE] work…" at bounding box center [1227, 752] width 681 height 52
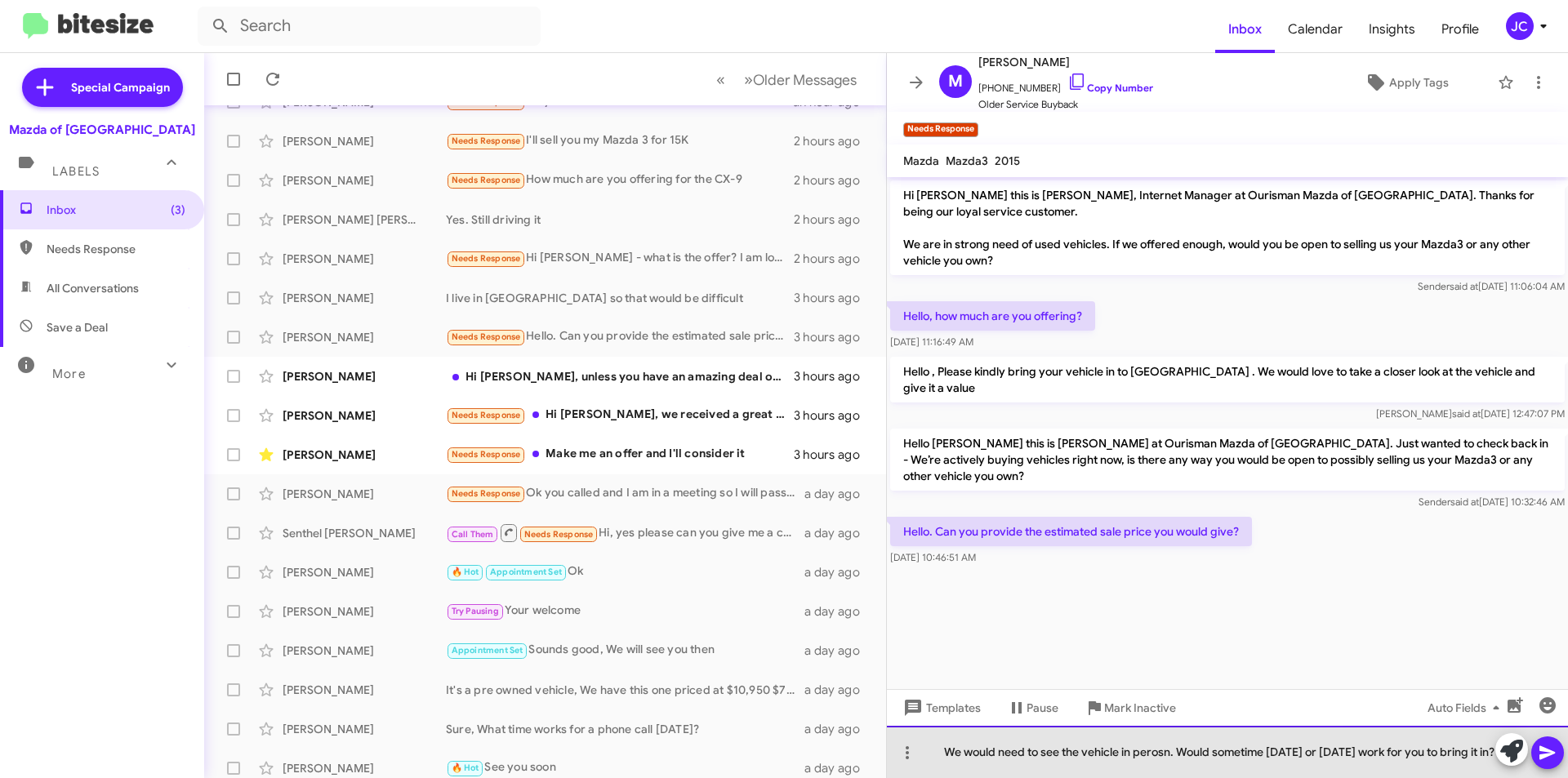
drag, startPoint x: 1186, startPoint y: 727, endPoint x: 1143, endPoint y: 741, distance: 44.9
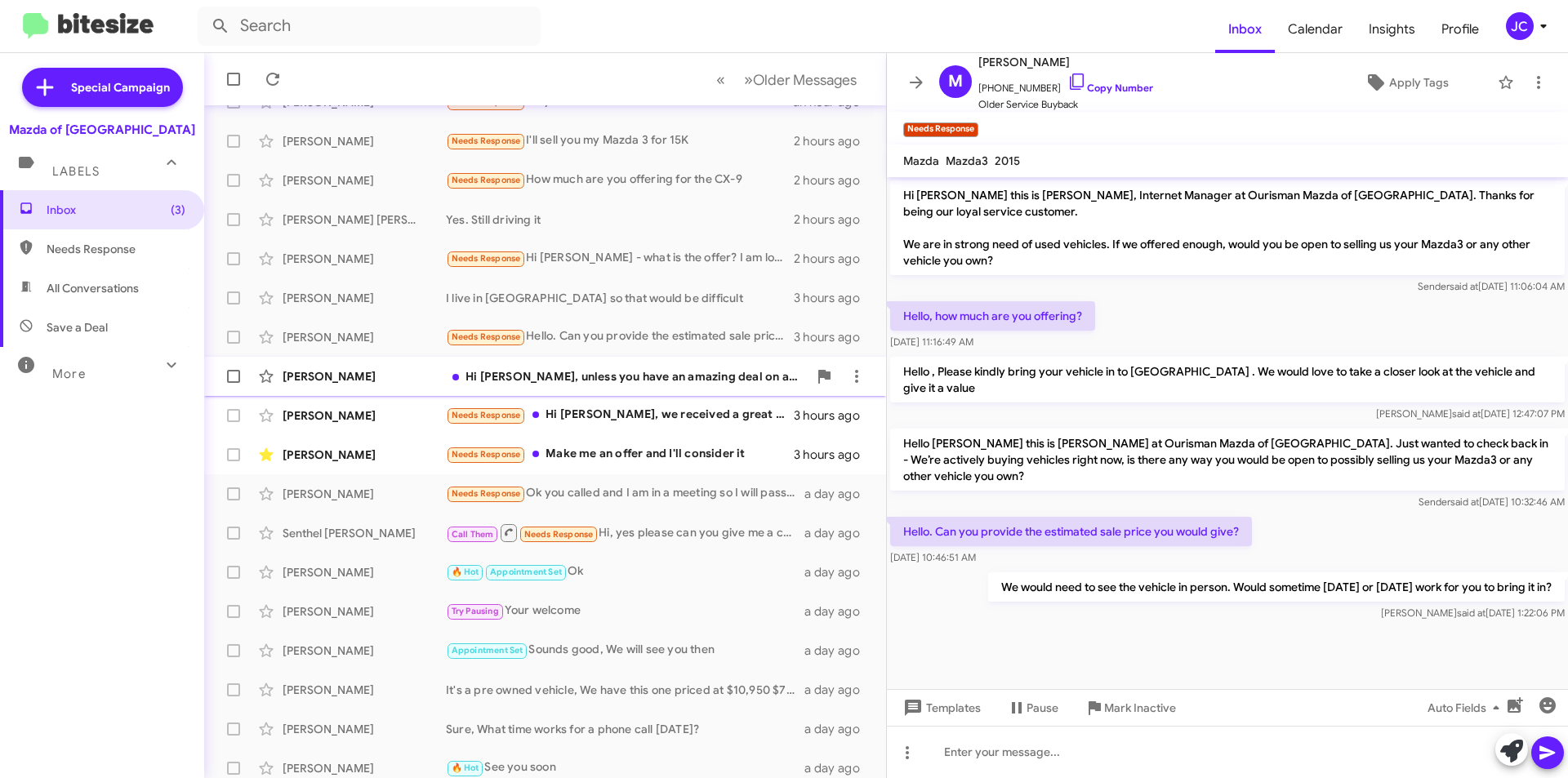
click at [570, 367] on div "[PERSON_NAME] Hi [PERSON_NAME], unless you have an amazing deal on a new model …" at bounding box center [545, 376] width 656 height 33
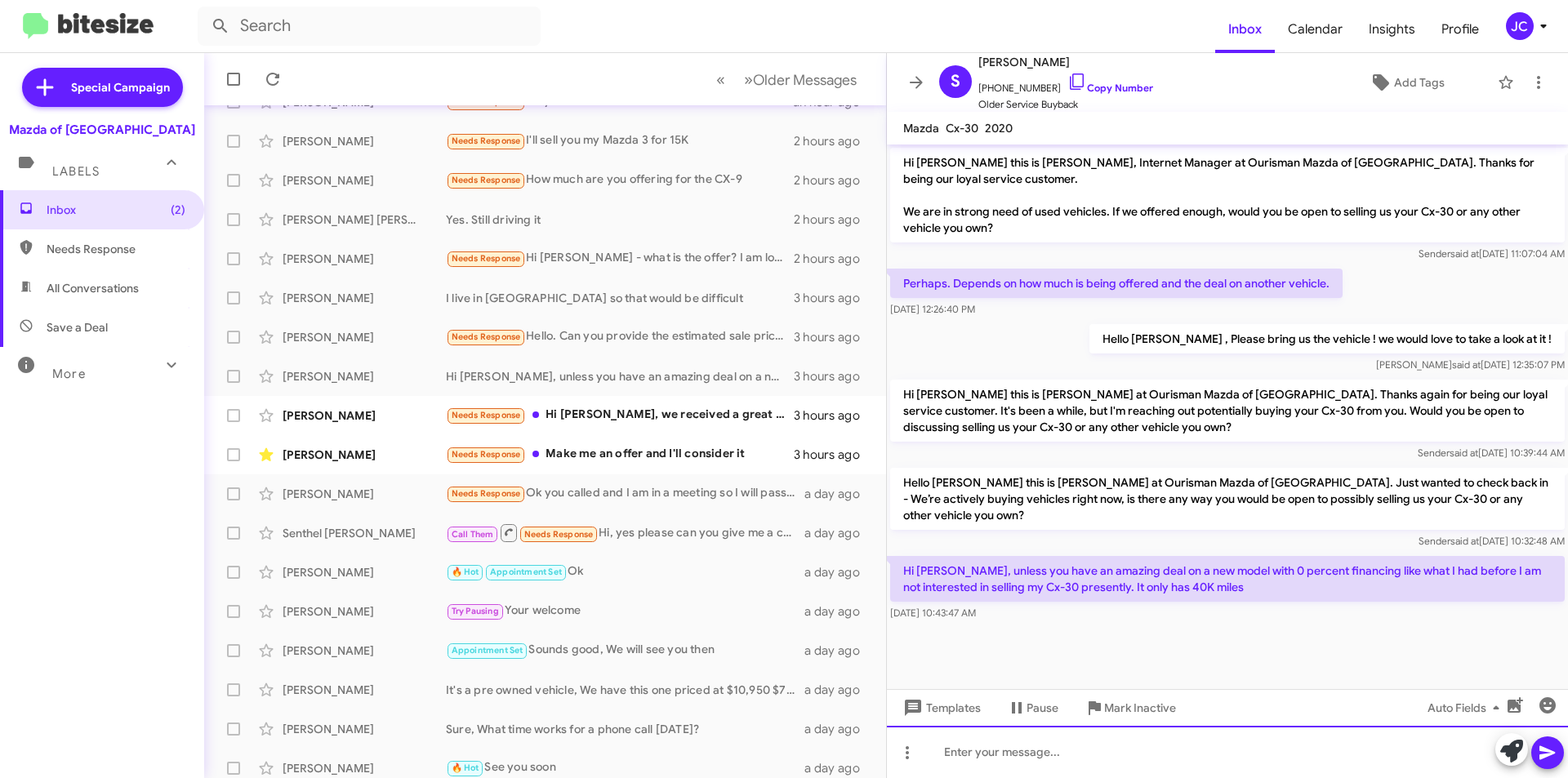
click at [972, 769] on div at bounding box center [1227, 752] width 681 height 52
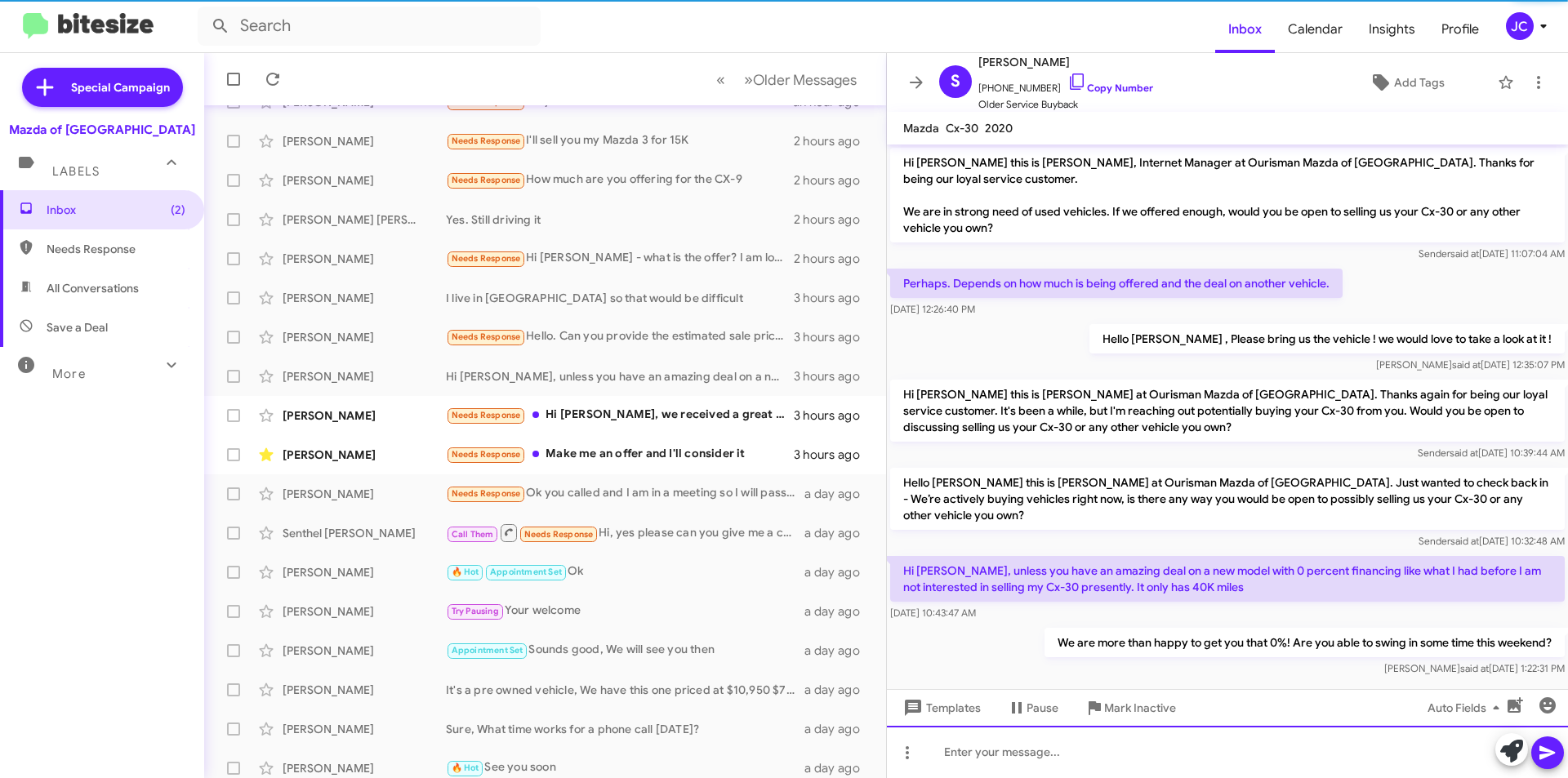
scroll to position [20, 0]
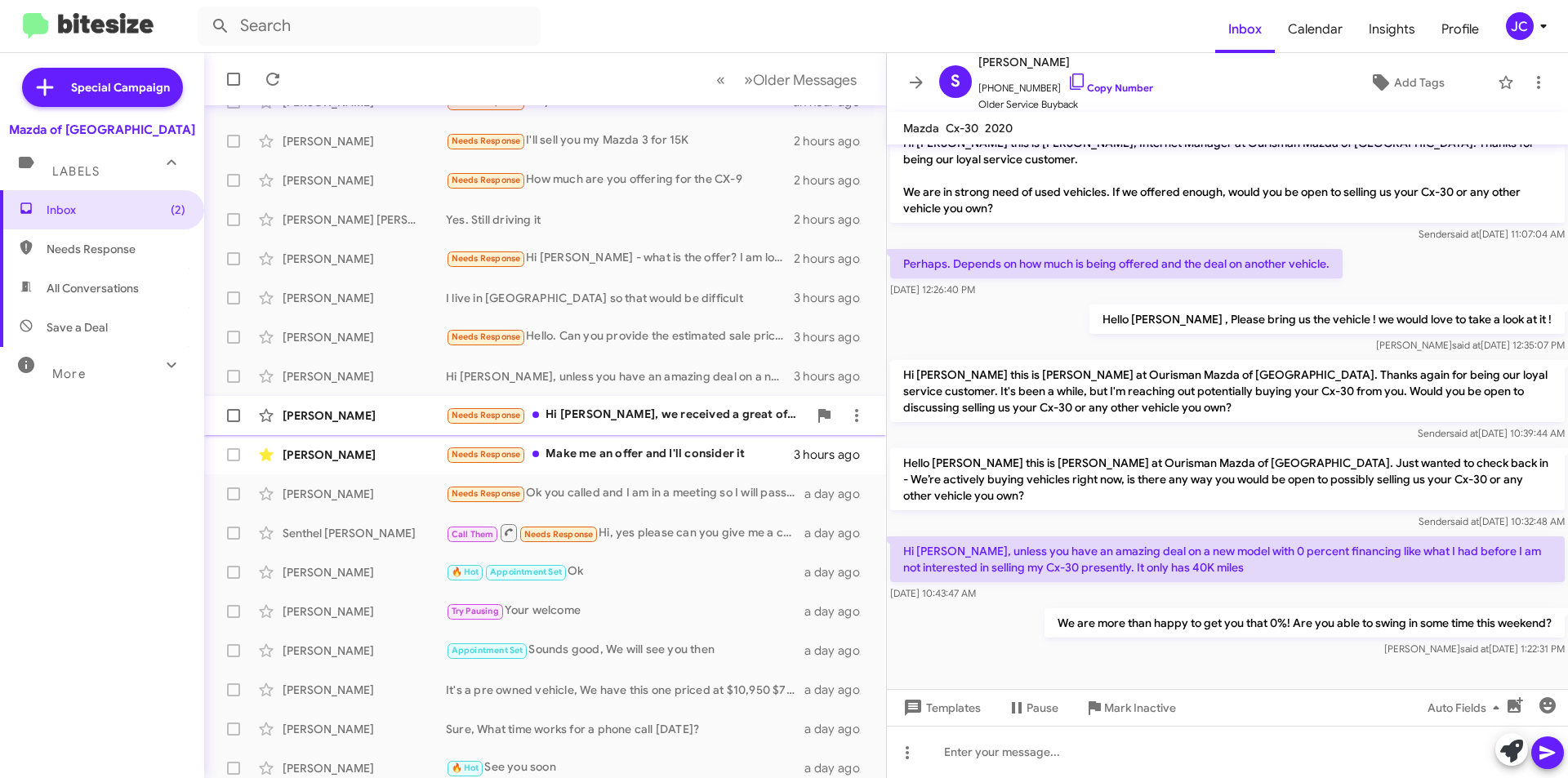
click at [581, 416] on div "Needs Response Hi [PERSON_NAME], we received a great offer about 5 thousand bel…" at bounding box center [627, 415] width 362 height 19
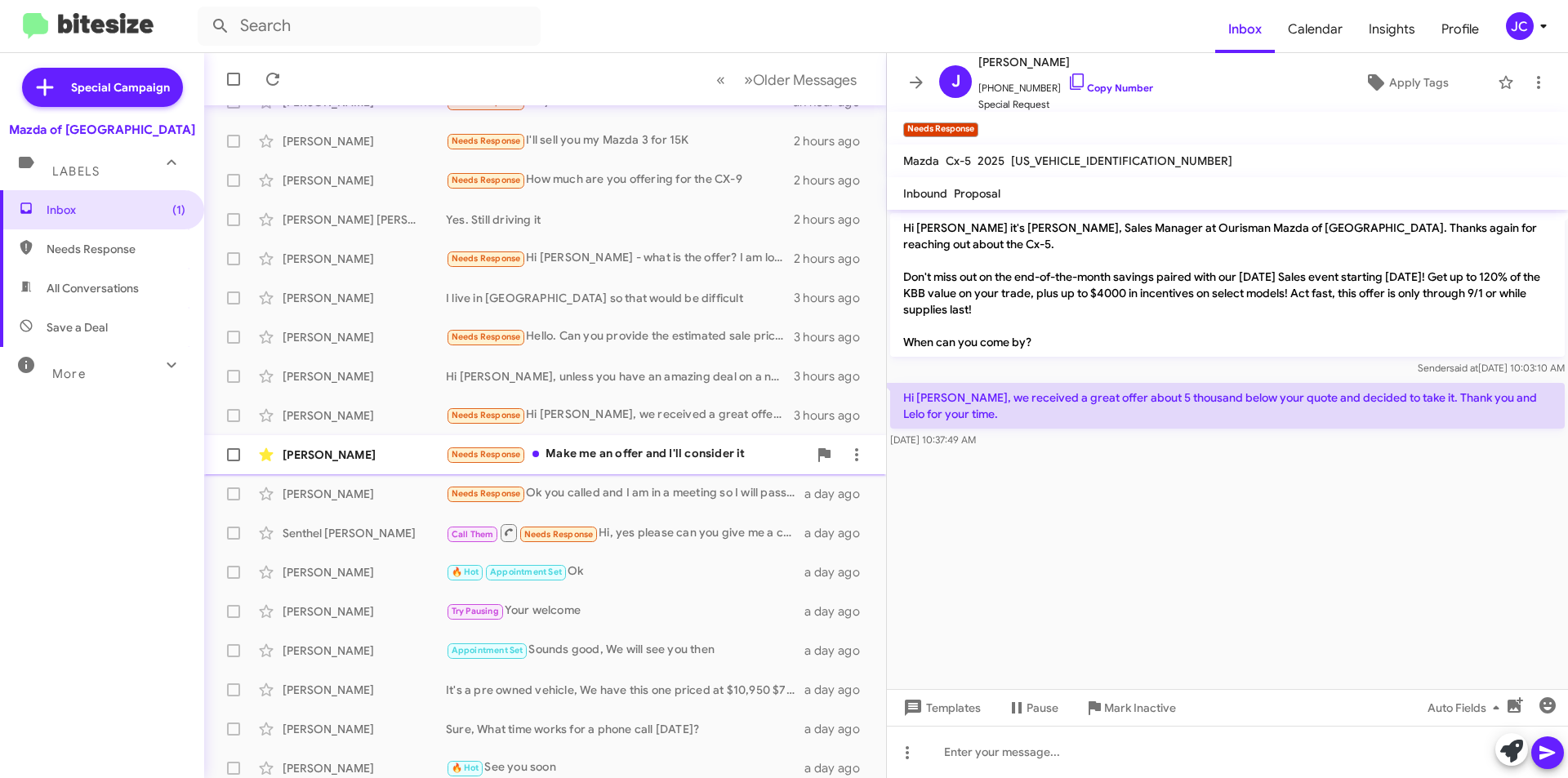
click at [650, 446] on div "Needs Response Make me an offer and I'll consider it" at bounding box center [627, 454] width 362 height 19
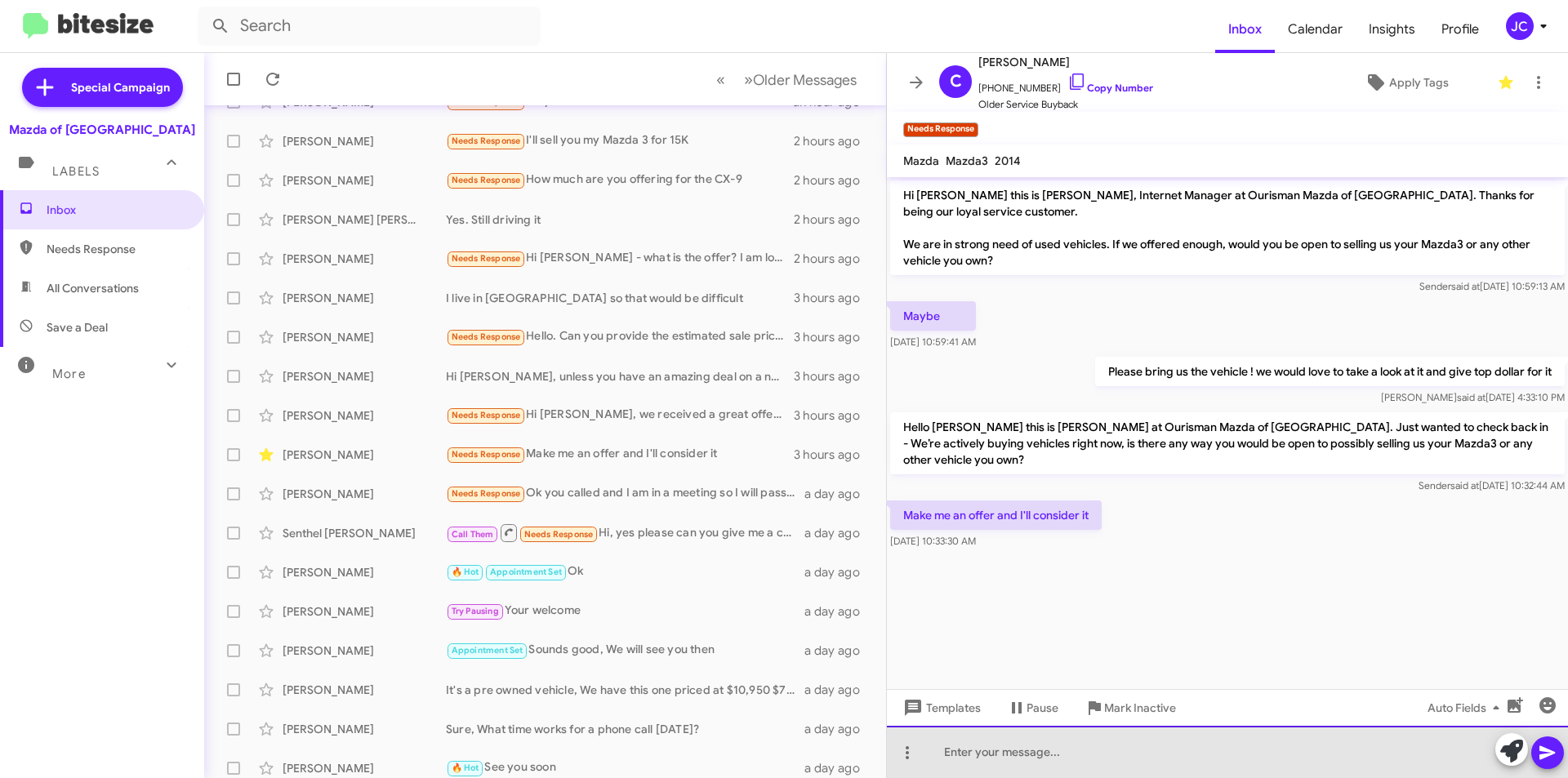
click at [1021, 769] on div at bounding box center [1227, 752] width 681 height 52
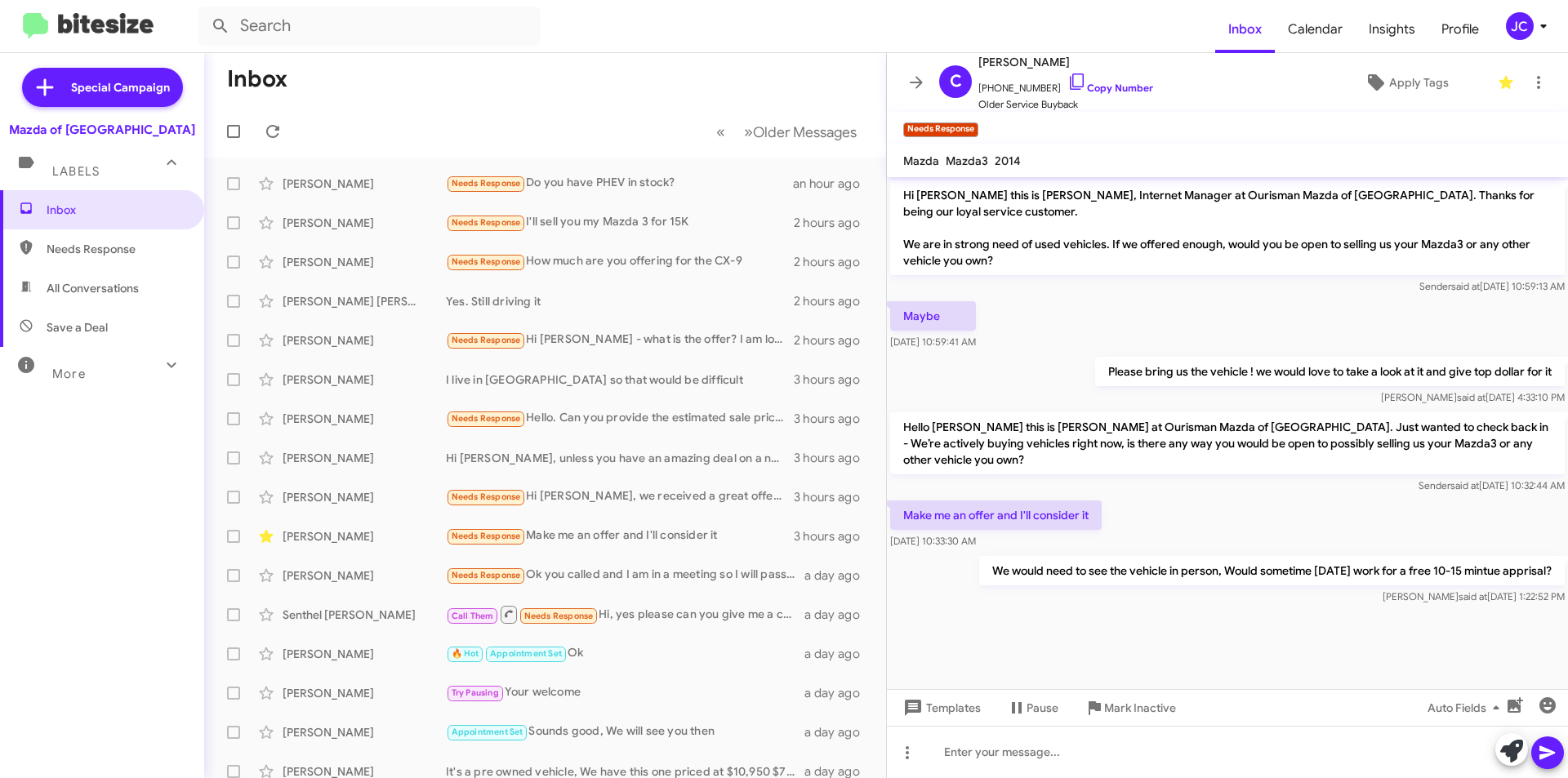
click at [1530, 30] on div "JC" at bounding box center [1520, 26] width 28 height 28
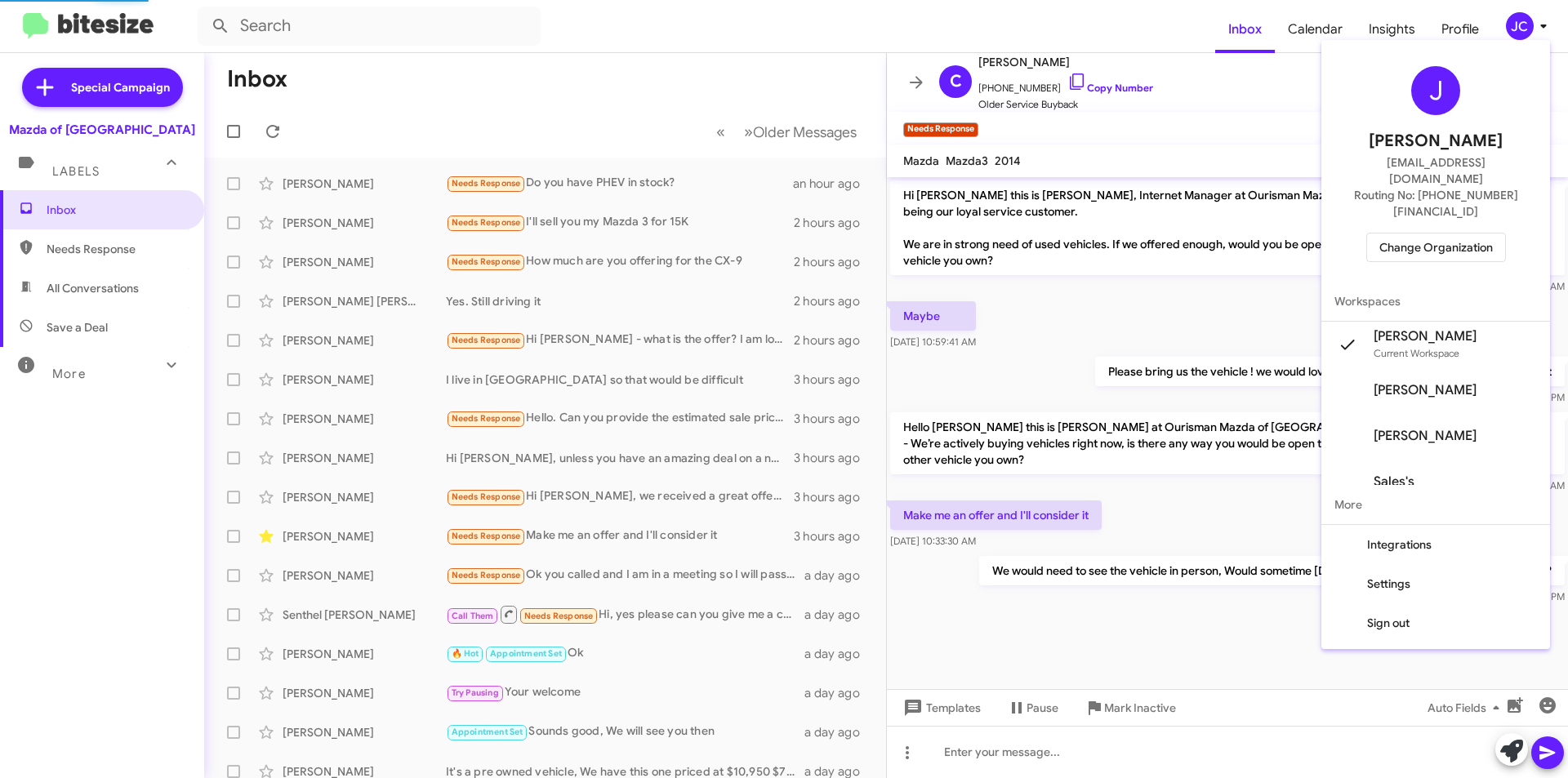
click at [1461, 234] on span "Change Organization" at bounding box center [1435, 248] width 113 height 28
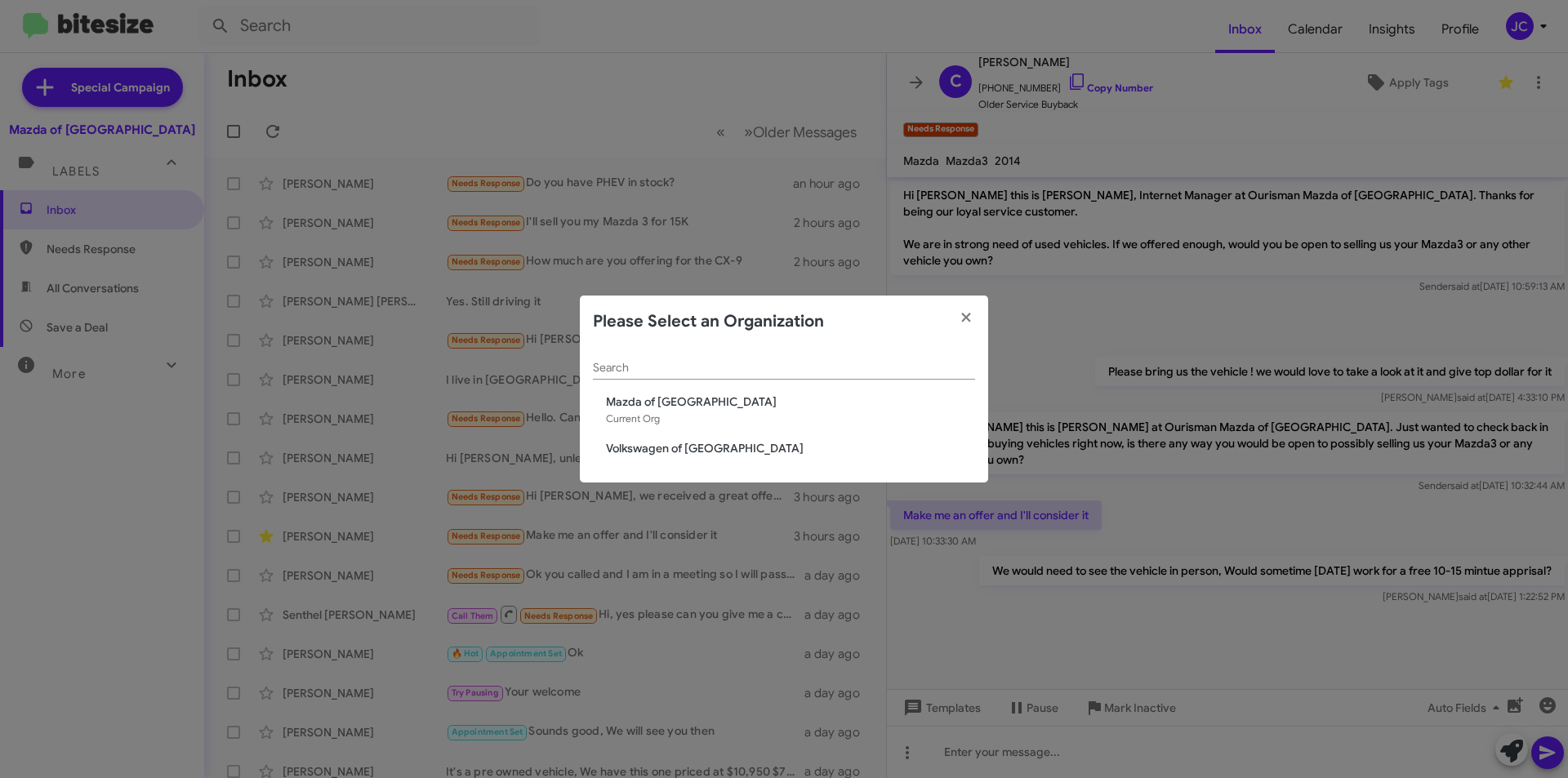
click at [648, 445] on span "Volkswagen of [GEOGRAPHIC_DATA]" at bounding box center [790, 448] width 369 height 16
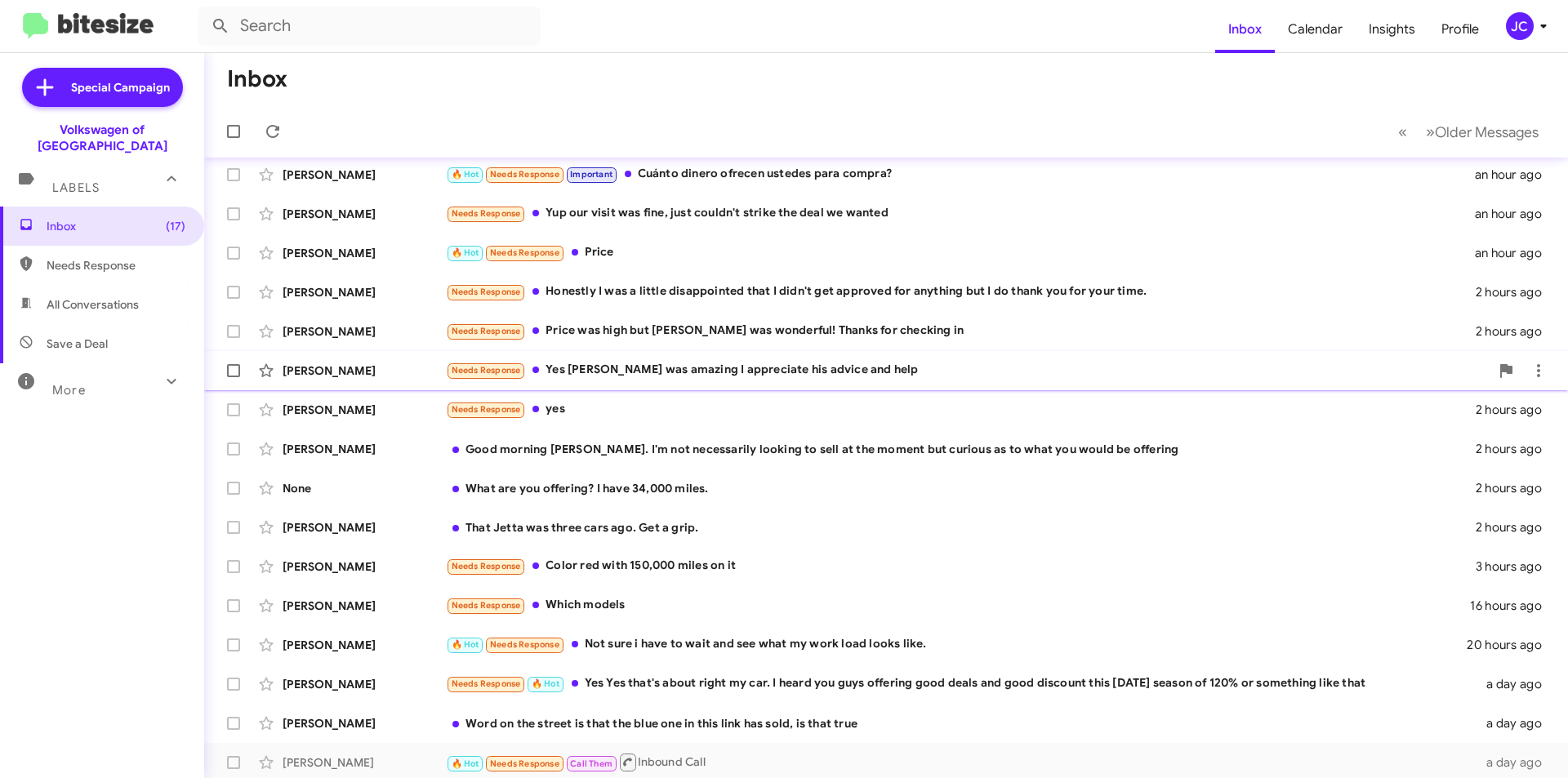
scroll to position [170, 0]
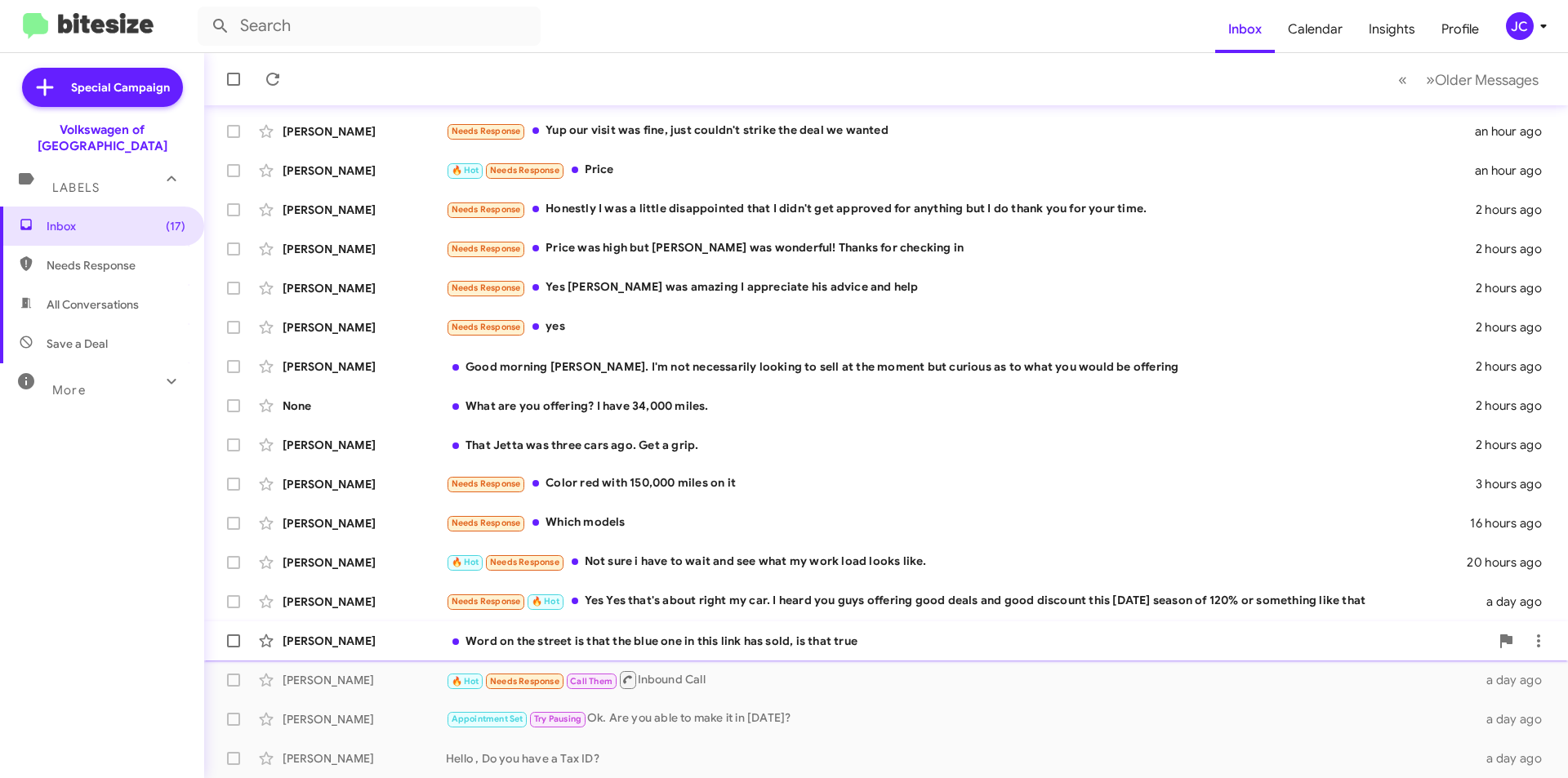
click at [689, 628] on div "Brian Taylor Word on the street is that the blue one in this link has sold, is …" at bounding box center [885, 641] width 1337 height 33
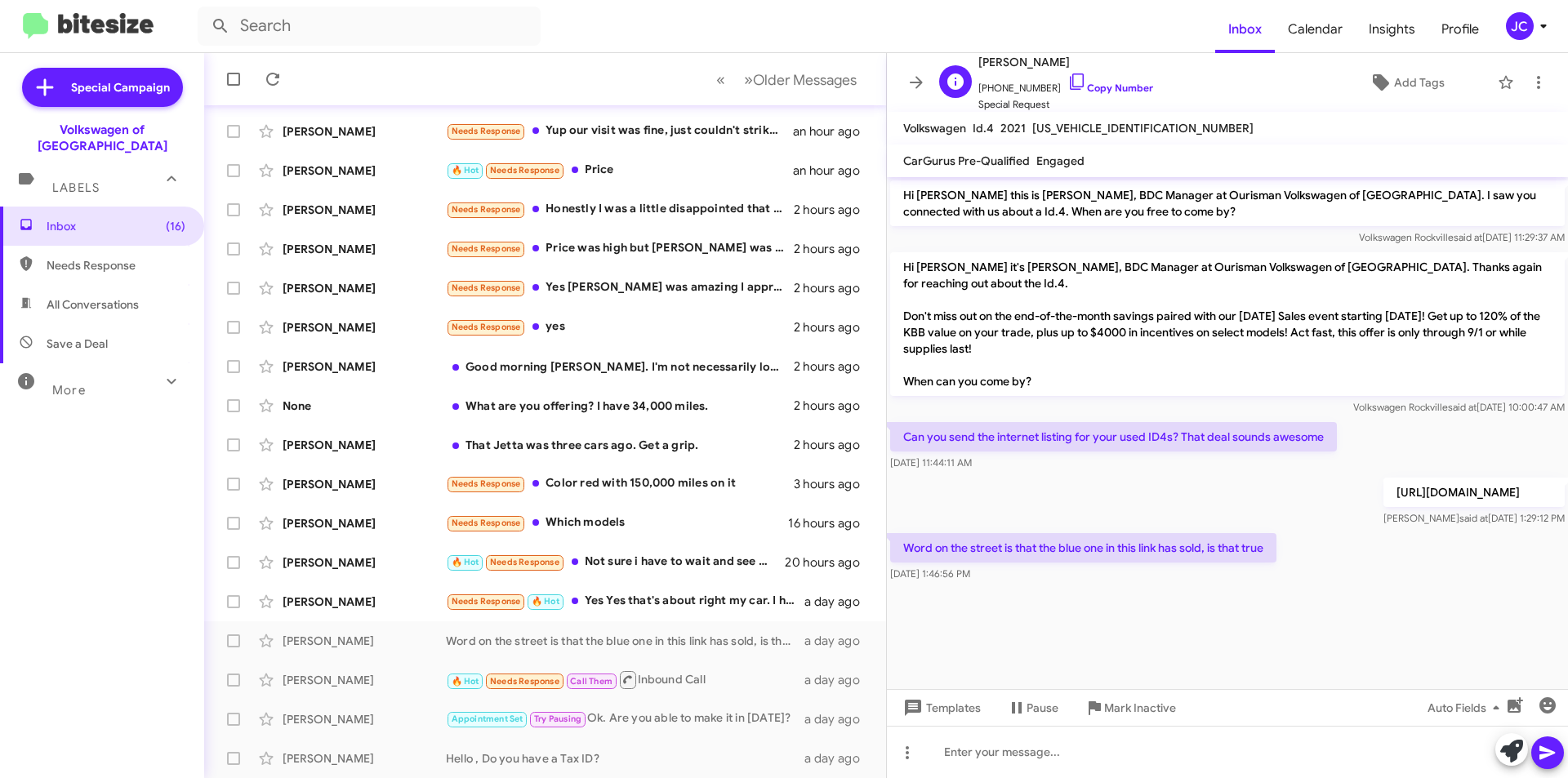
click at [1068, 74] on span "+13194321663 Copy Number" at bounding box center [1065, 84] width 175 height 24
click at [1070, 76] on span "+13194321663 Copy Number" at bounding box center [1065, 84] width 175 height 24
click at [1070, 82] on link "Copy Number" at bounding box center [1110, 88] width 86 height 12
copy link "Copy"
click at [1132, 758] on div at bounding box center [1227, 752] width 681 height 52
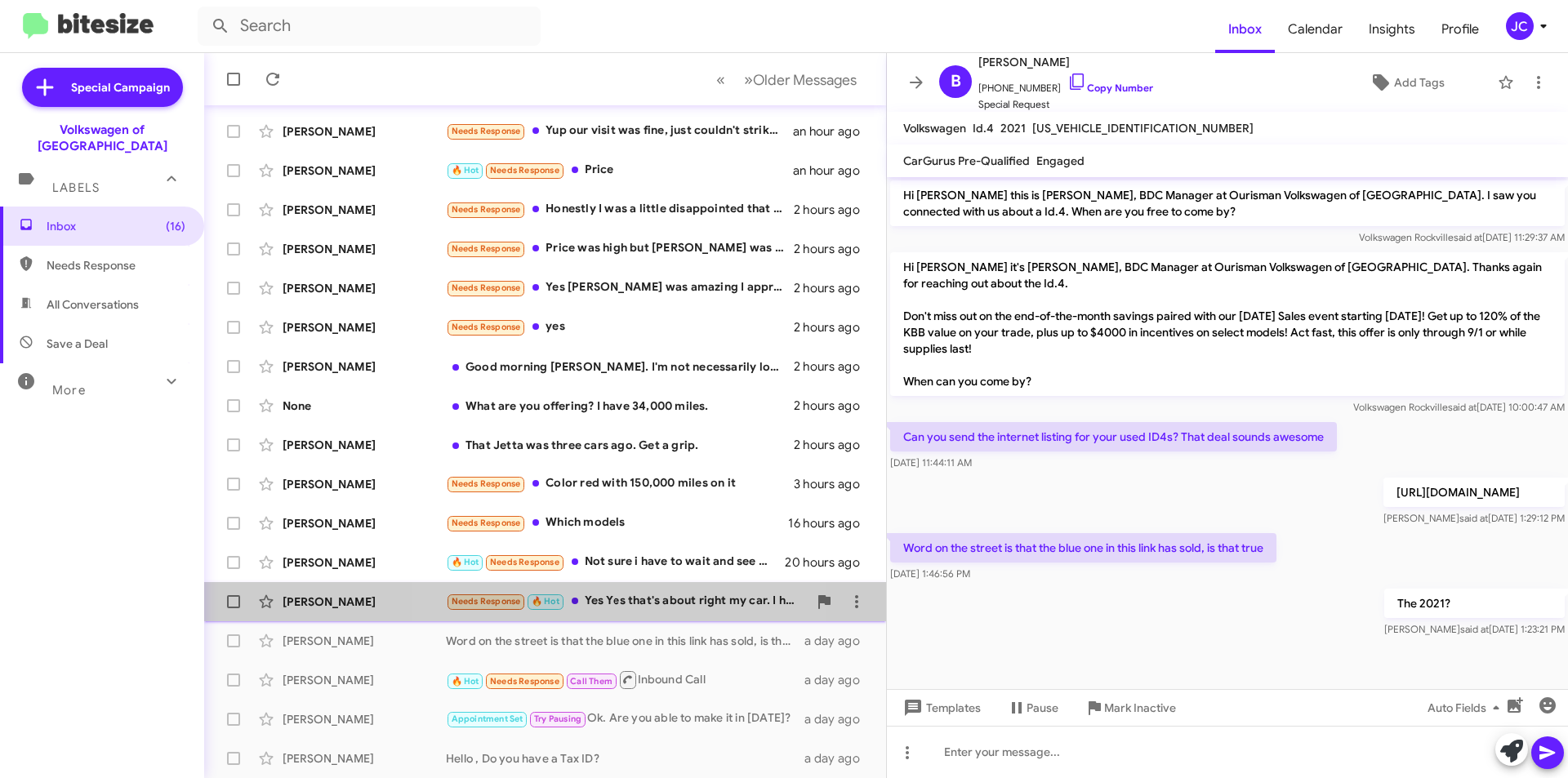
click at [634, 596] on div "Needs Response 🔥 Hot Yes Yes that's about right my car. I heard you guys offeri…" at bounding box center [627, 601] width 362 height 19
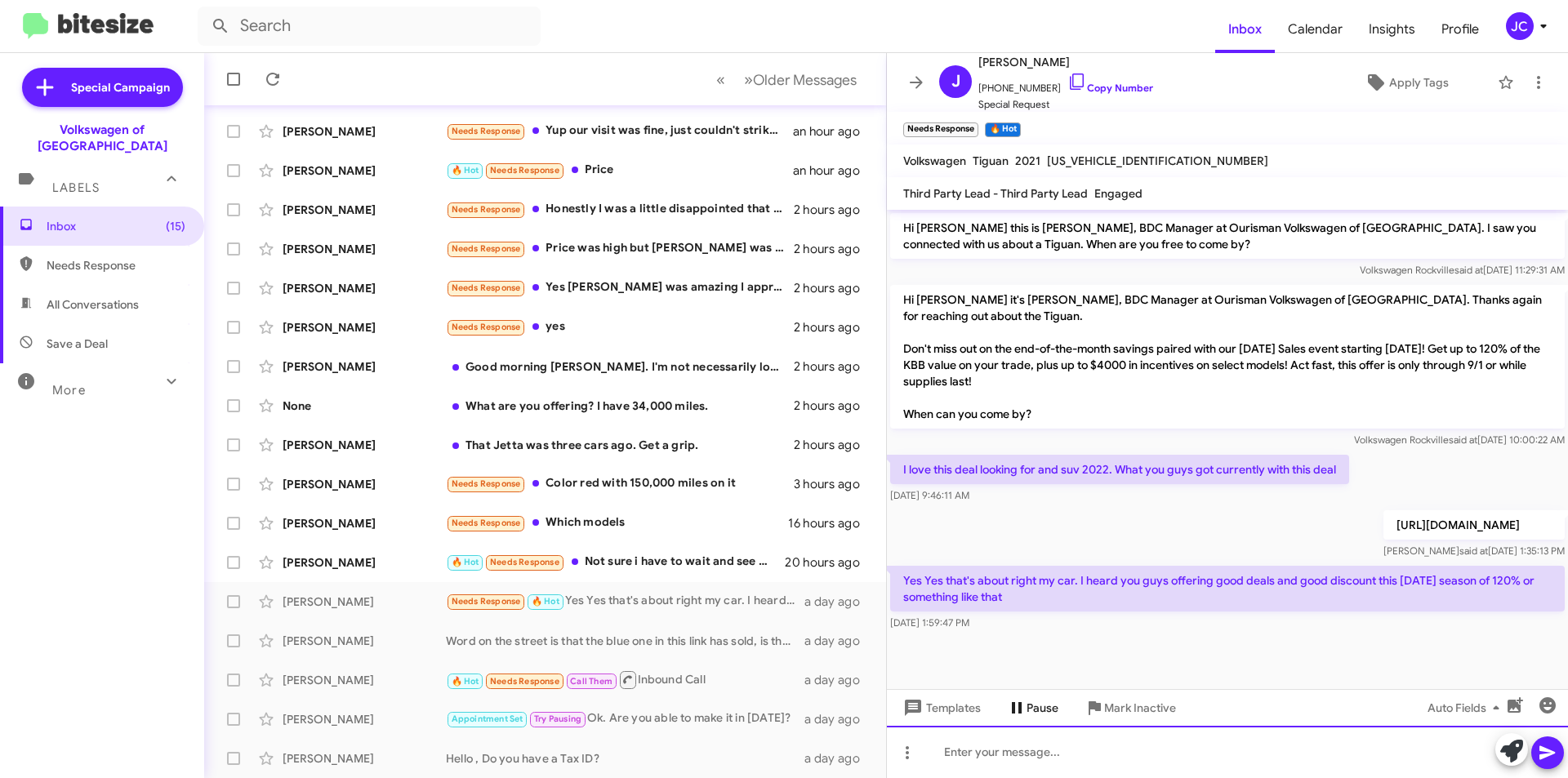
drag, startPoint x: 986, startPoint y: 740, endPoint x: 1012, endPoint y: 707, distance: 41.8
click at [986, 740] on div at bounding box center [1227, 752] width 681 height 52
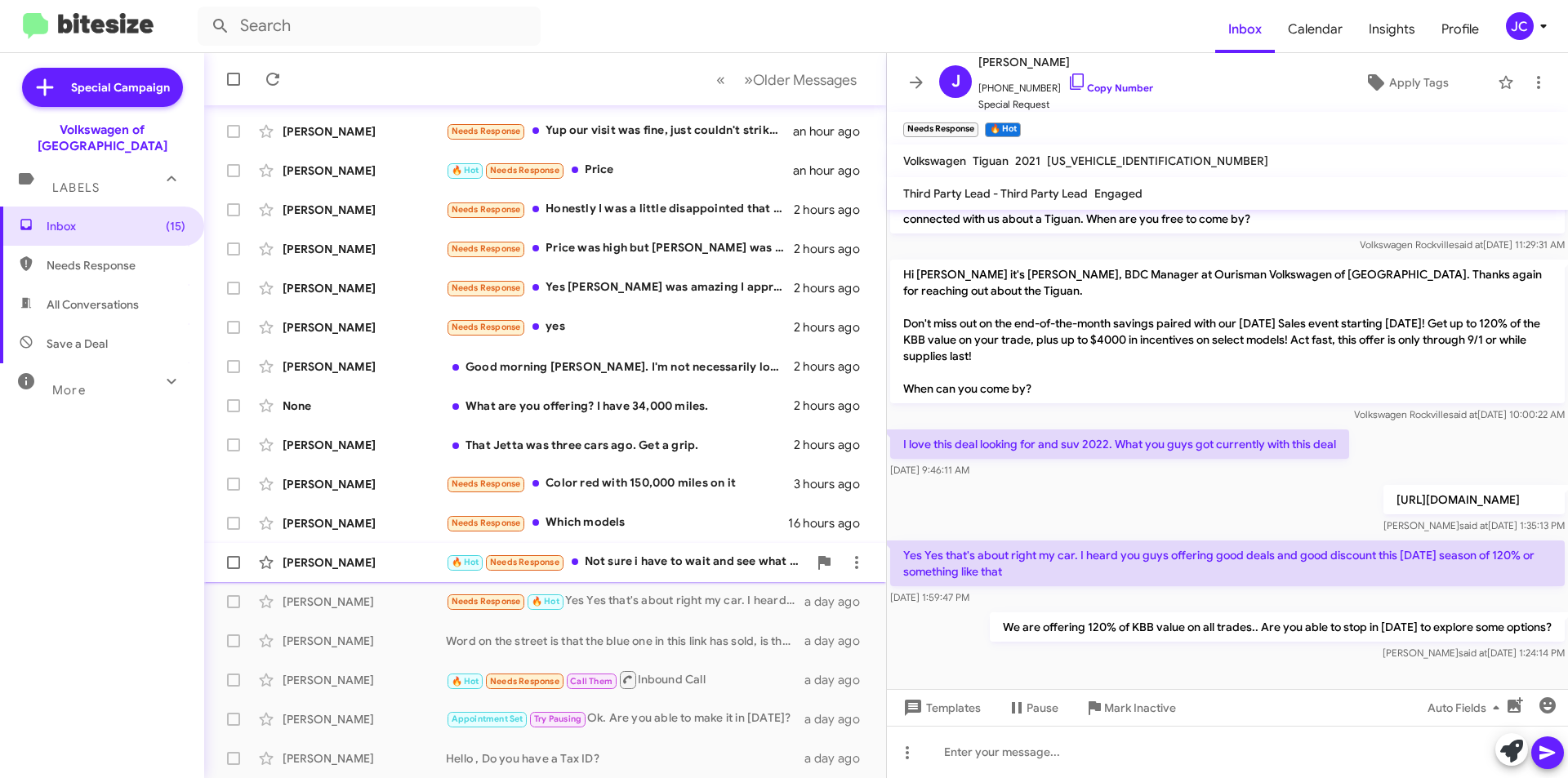
click at [612, 563] on div "🔥 Hot Needs Response Not sure i have to wait and see what my work load looks li…" at bounding box center [627, 562] width 362 height 19
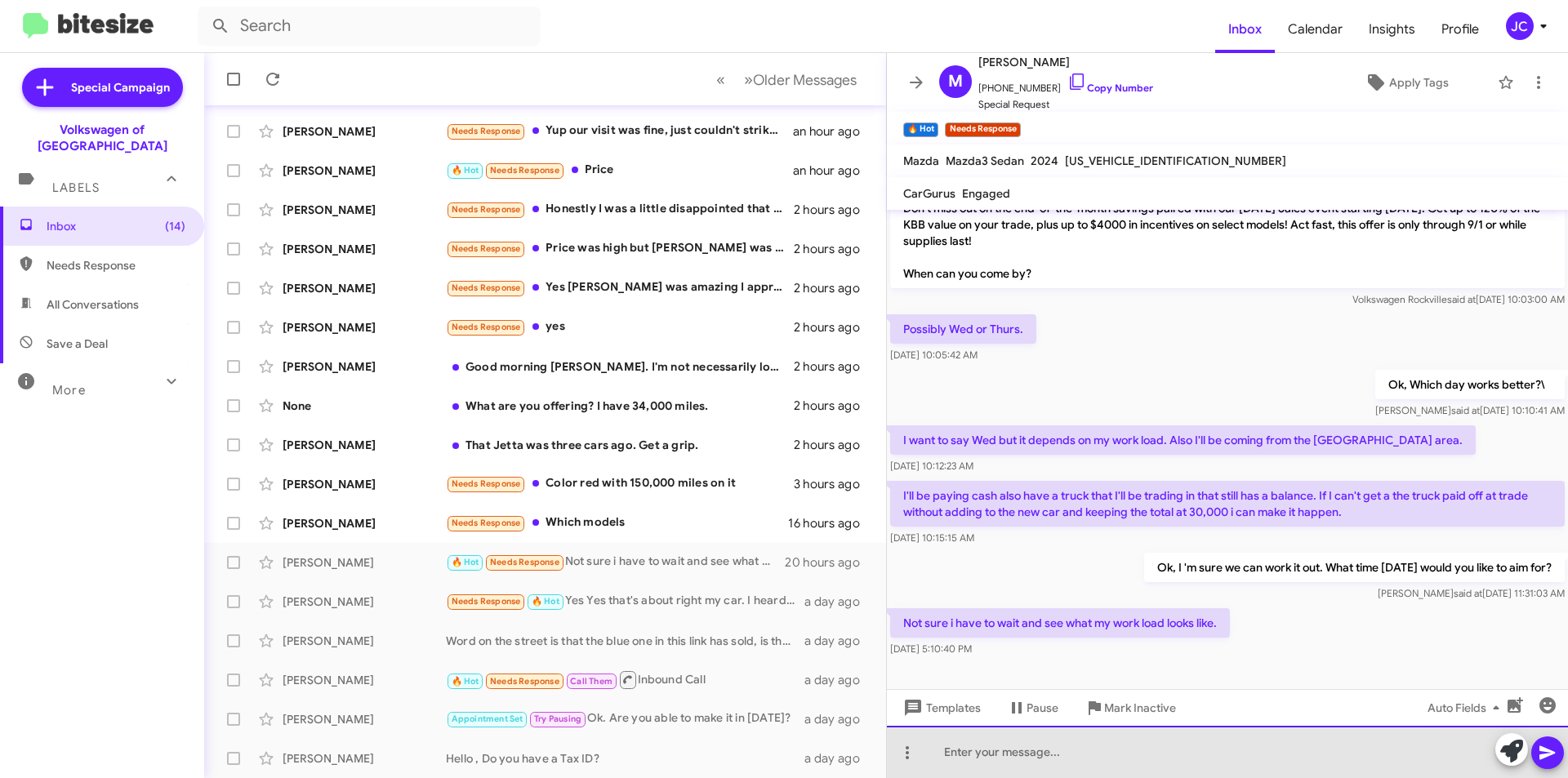
click at [1083, 750] on div at bounding box center [1227, 752] width 681 height 52
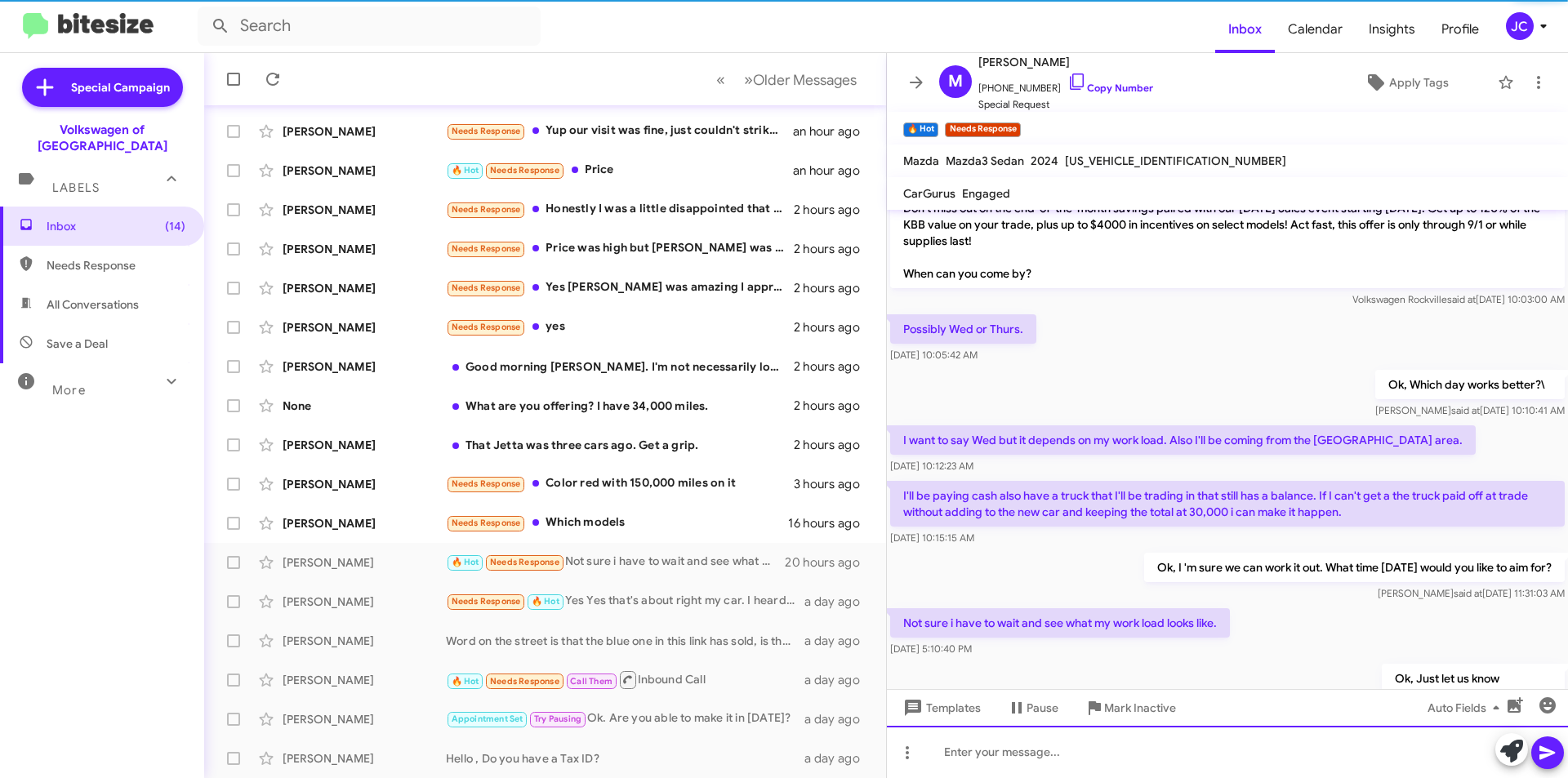
scroll to position [128, 0]
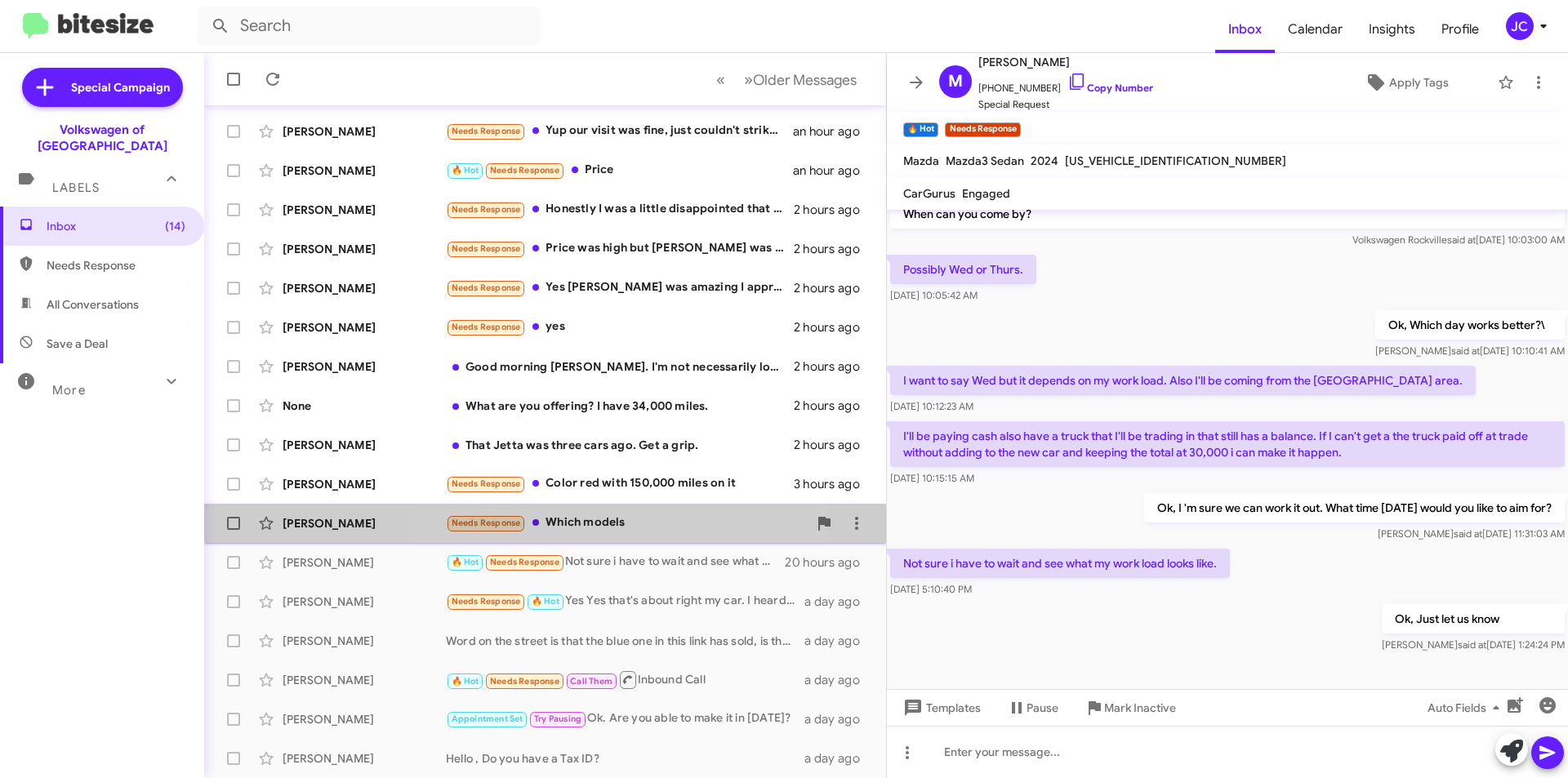
click at [580, 518] on div "Needs Response Which models" at bounding box center [627, 523] width 362 height 19
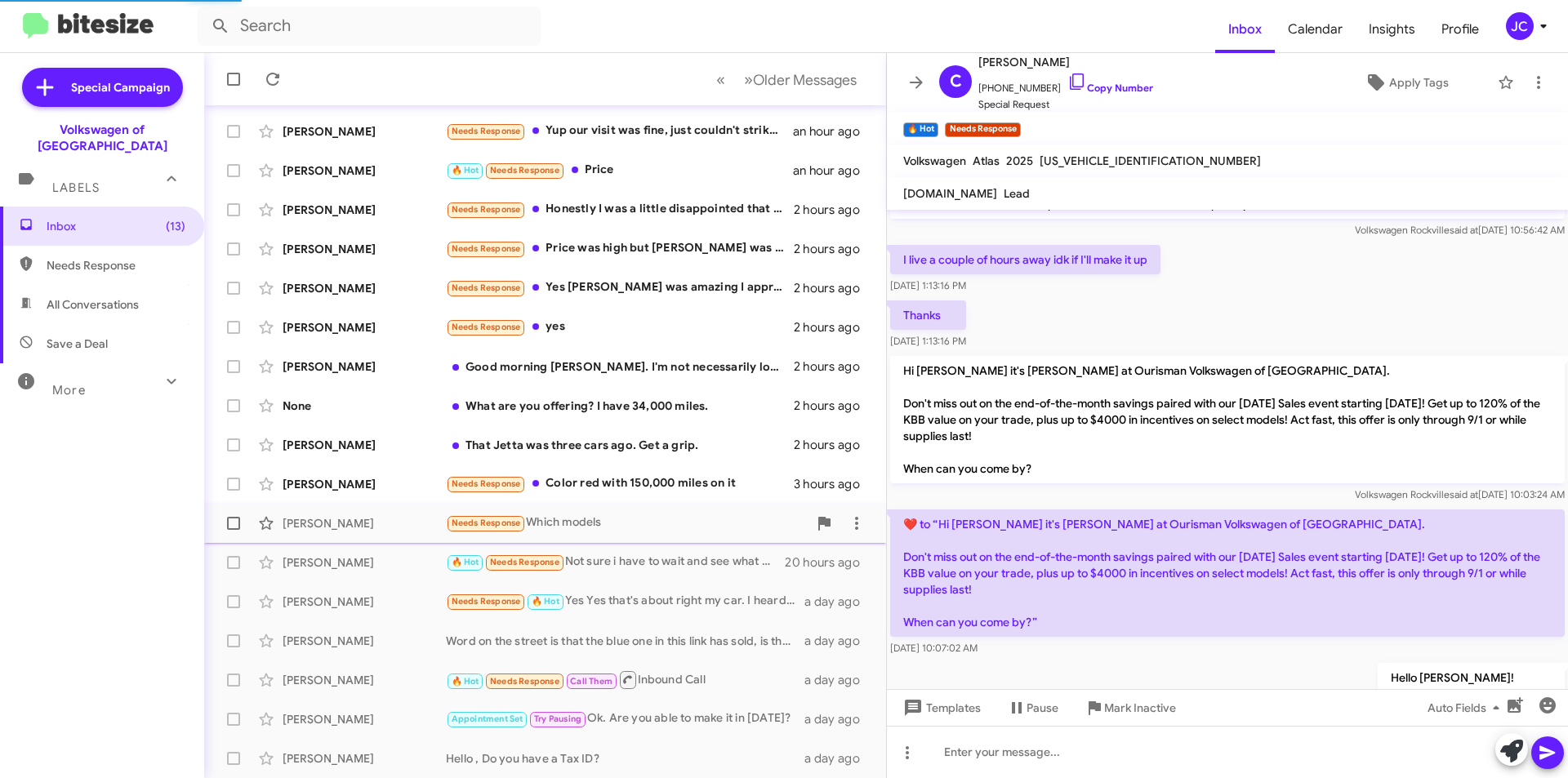
scroll to position [242, 0]
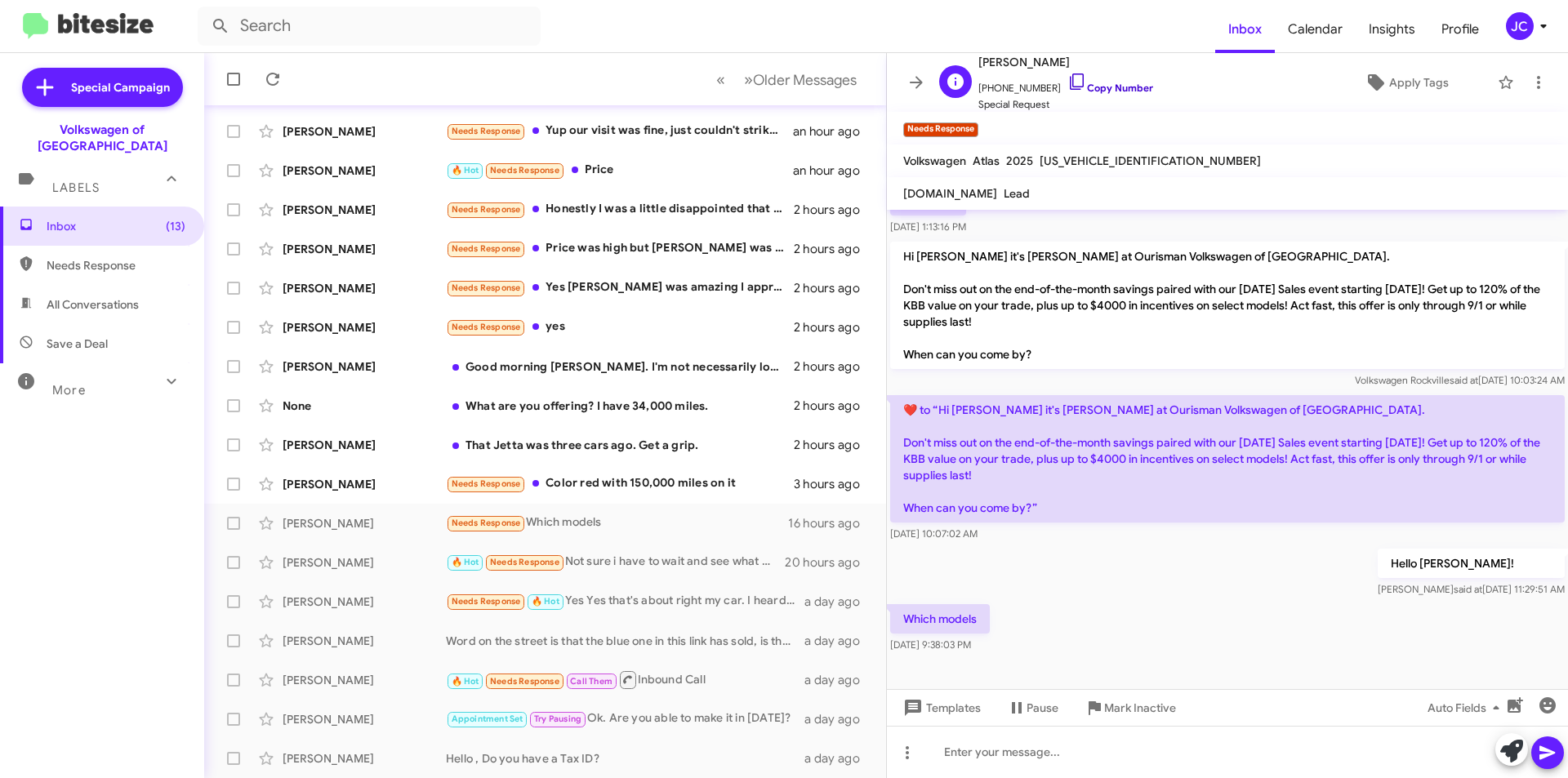
click at [1096, 90] on link "Copy Number" at bounding box center [1110, 88] width 86 height 12
click at [1094, 91] on link "Copy Number" at bounding box center [1110, 88] width 86 height 12
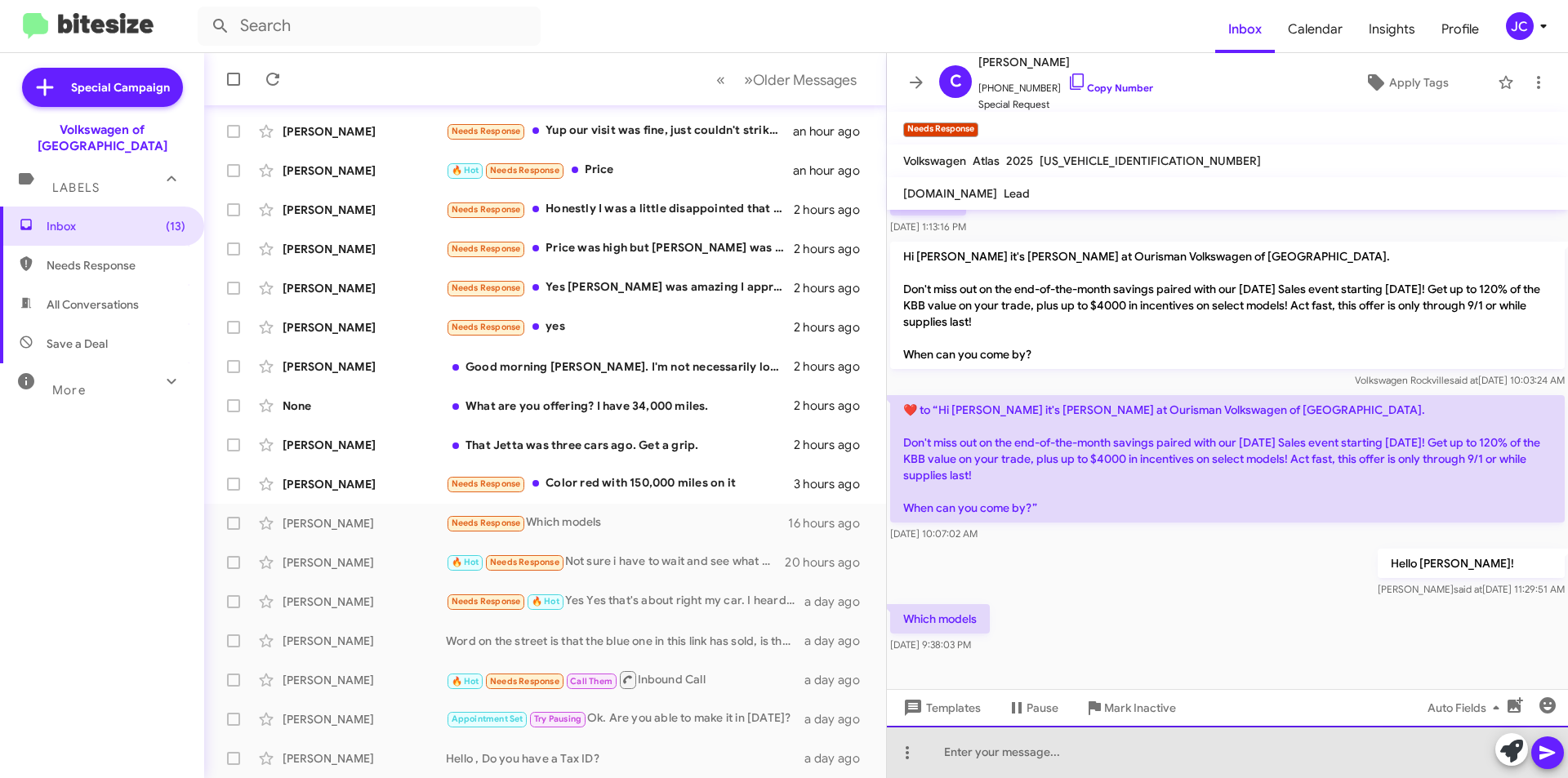
click at [1061, 774] on div at bounding box center [1227, 752] width 681 height 52
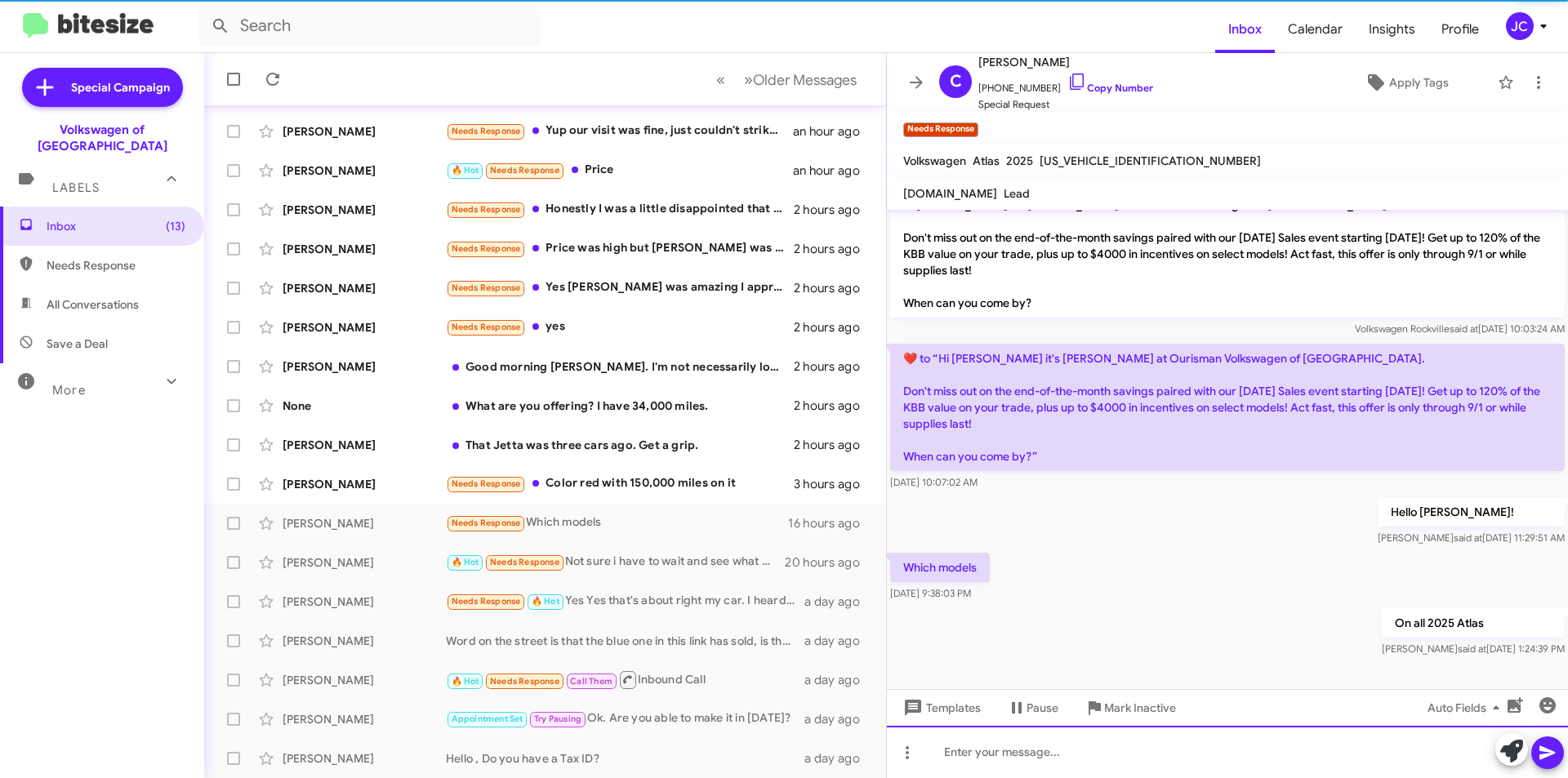
scroll to position [302, 0]
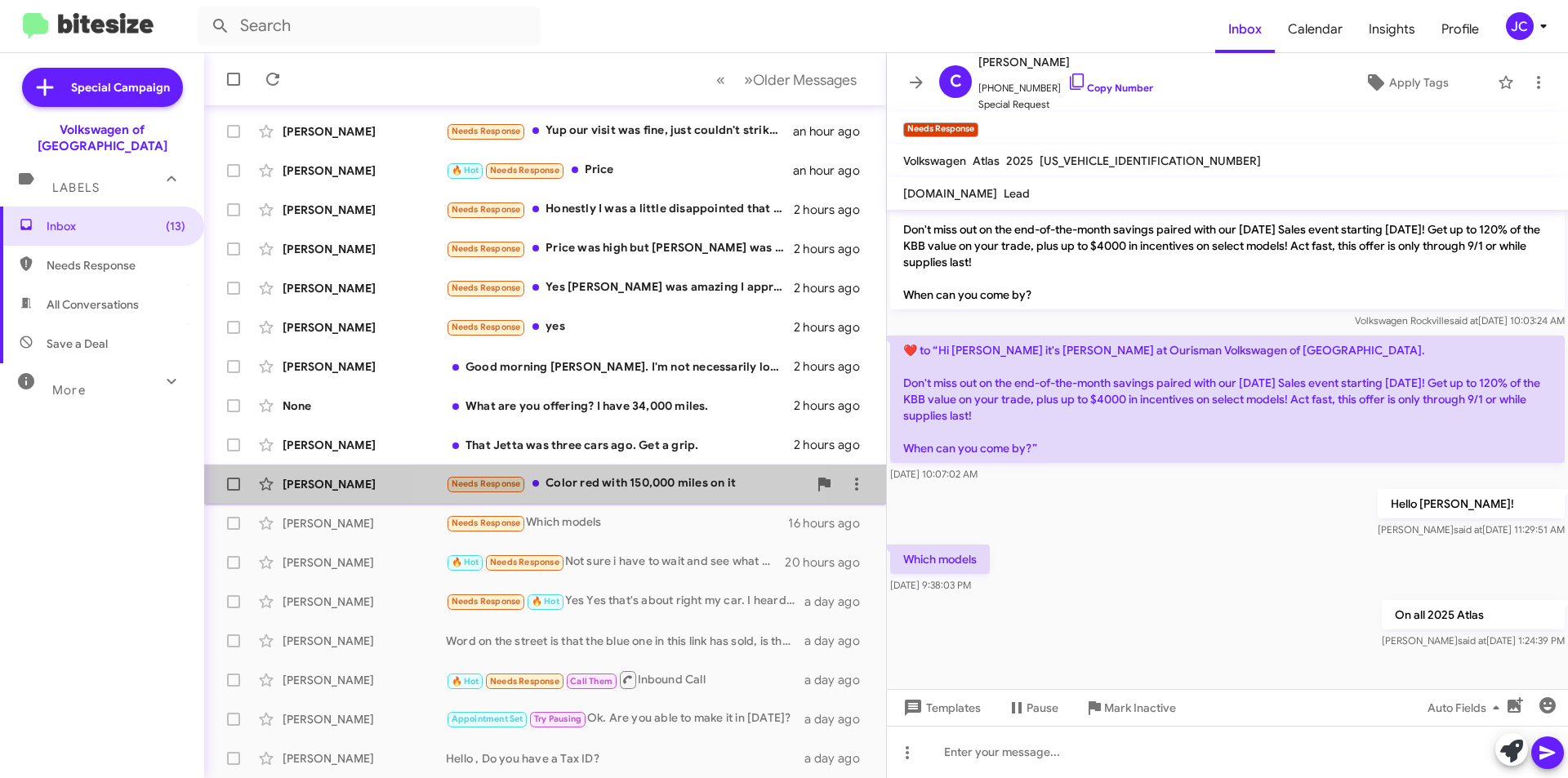
click at [585, 482] on div "Needs Response Color red with 150,000 miles on it" at bounding box center [627, 483] width 362 height 19
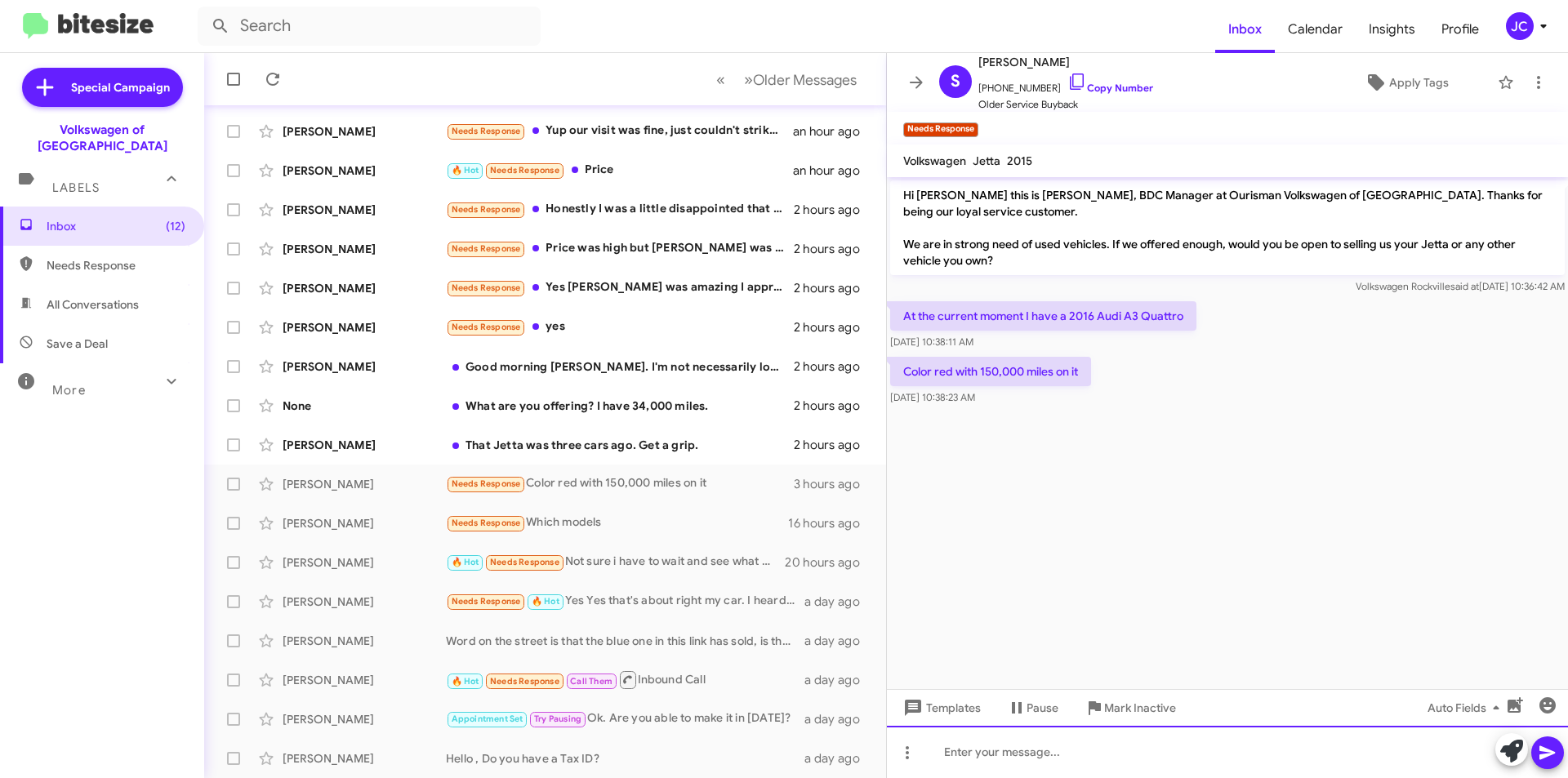
click at [972, 727] on div at bounding box center [1227, 752] width 681 height 52
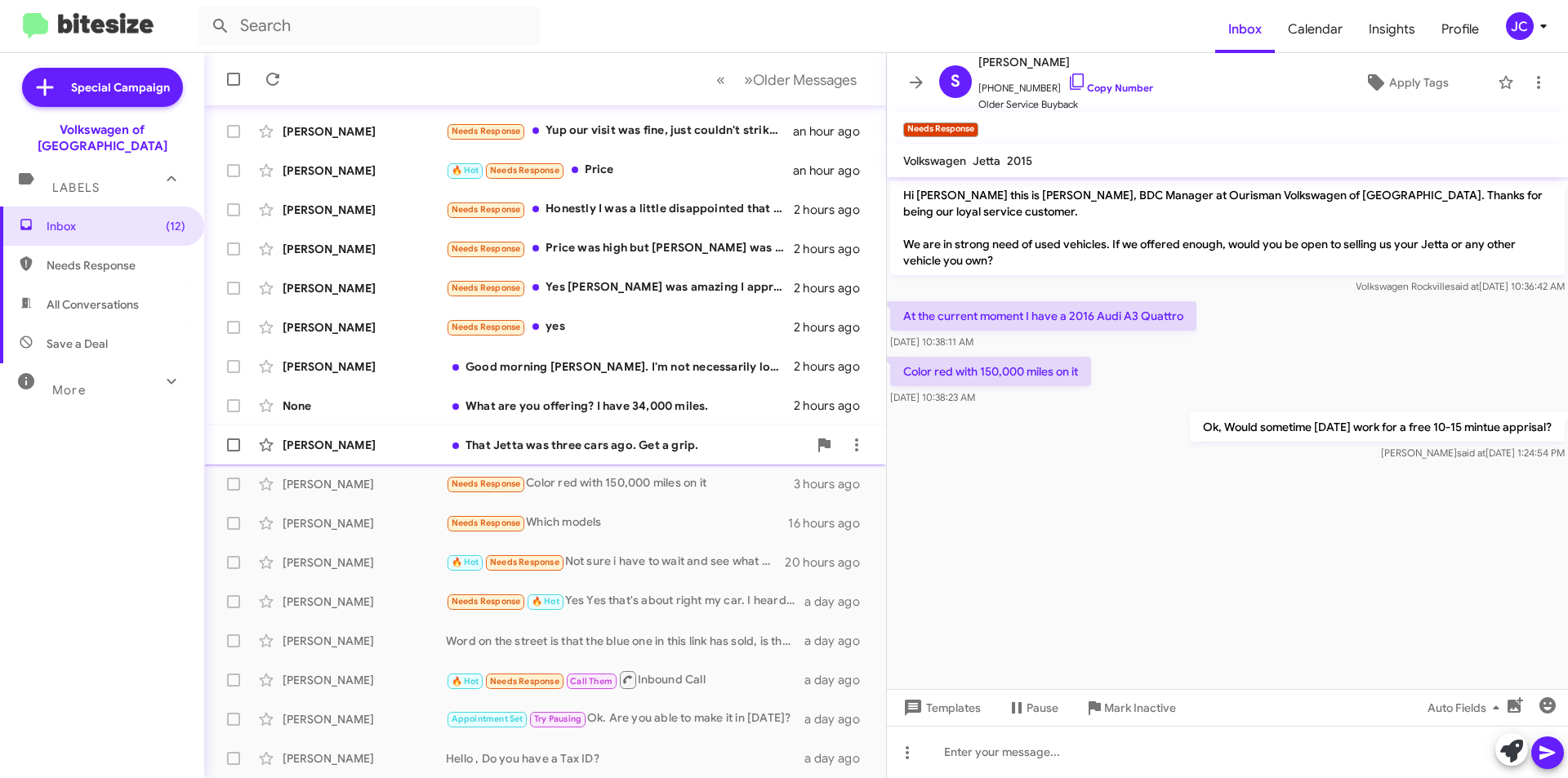
click at [609, 451] on div "That Jetta was three cars ago. Get a grip." at bounding box center [627, 445] width 362 height 16
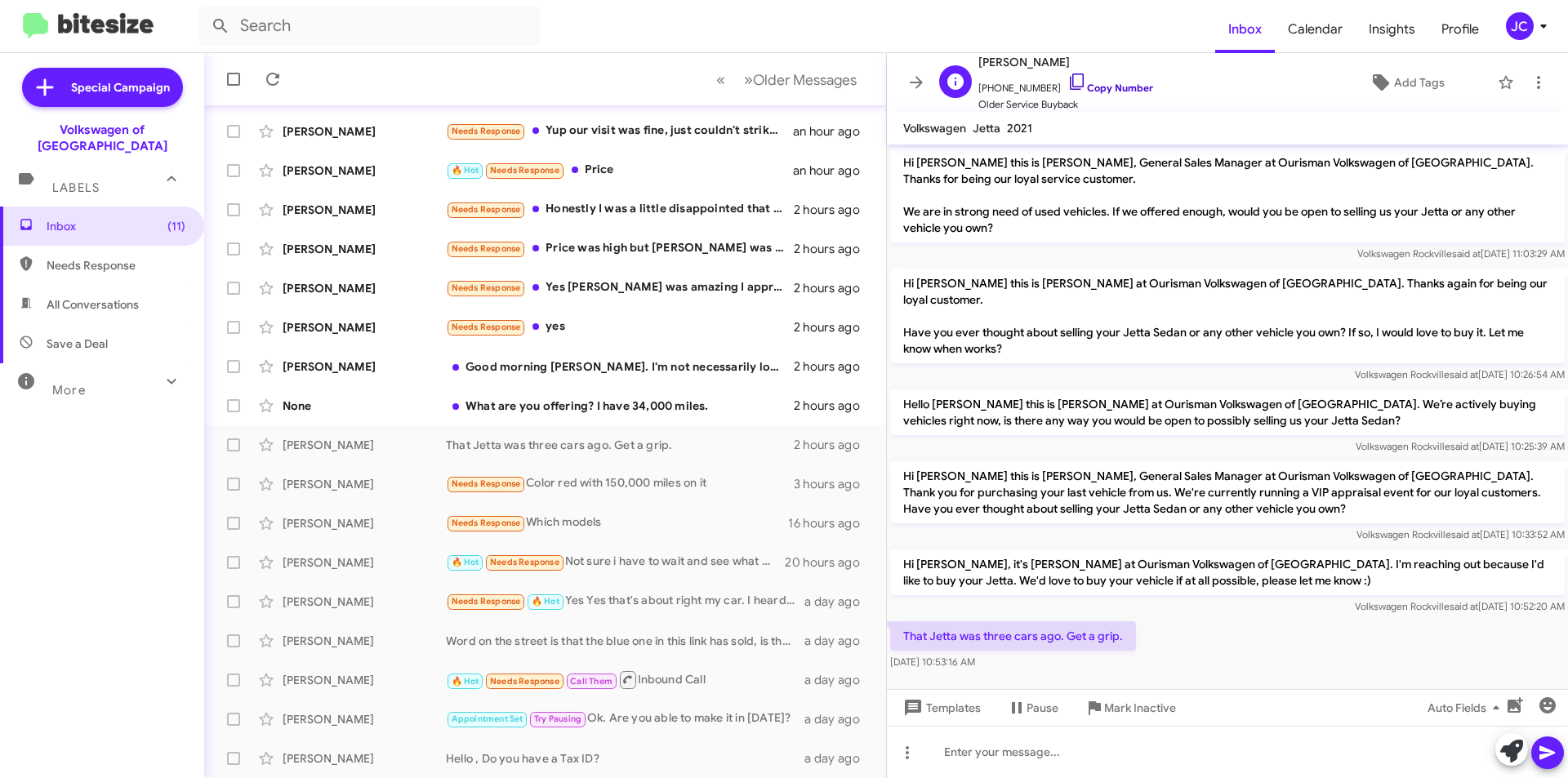
click at [1094, 85] on link "Copy Number" at bounding box center [1110, 88] width 86 height 12
click at [1094, 83] on link "Copy Number" at bounding box center [1110, 88] width 86 height 12
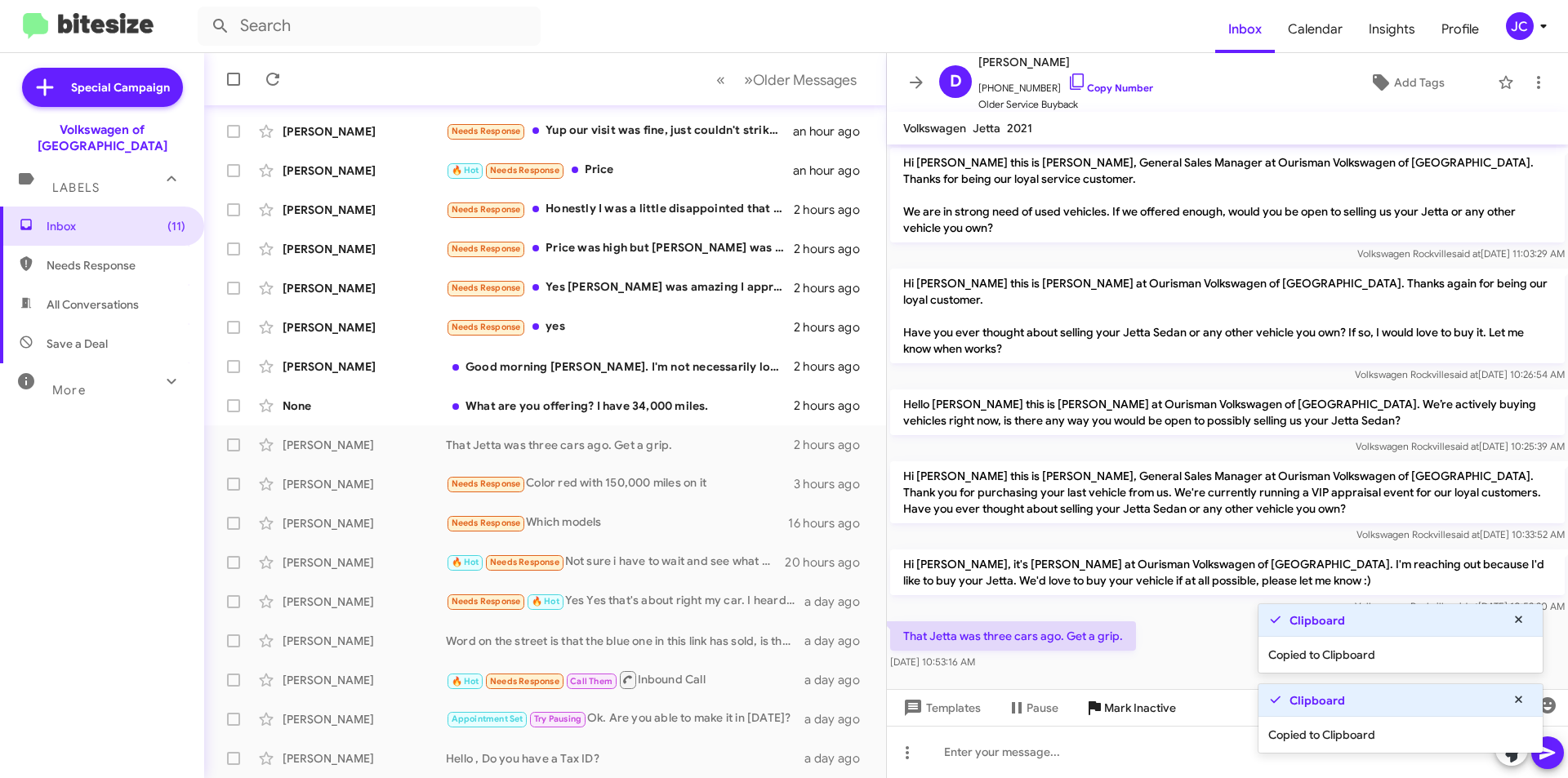
click at [1150, 702] on span "Mark Inactive" at bounding box center [1140, 707] width 72 height 29
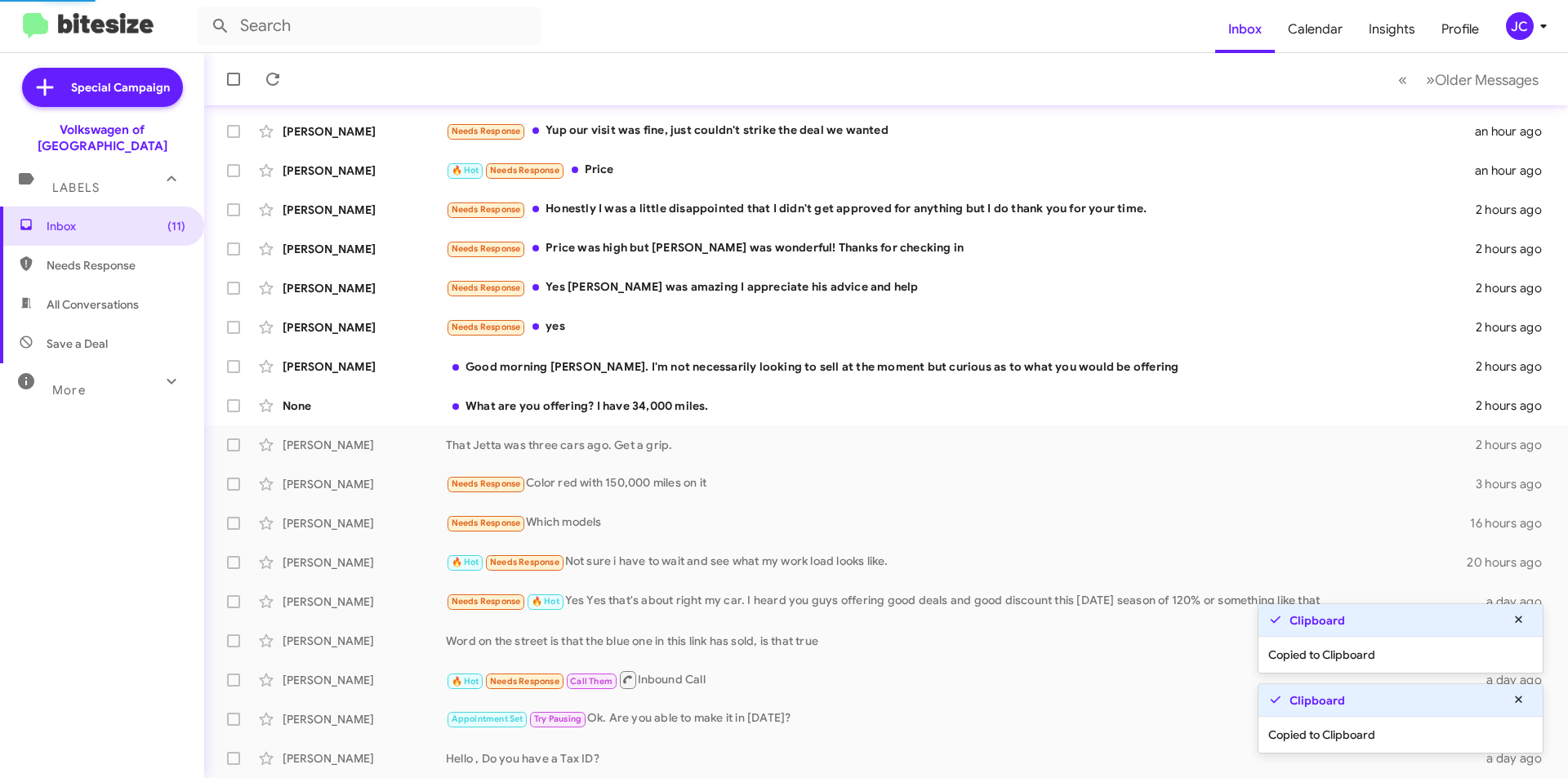
scroll to position [131, 0]
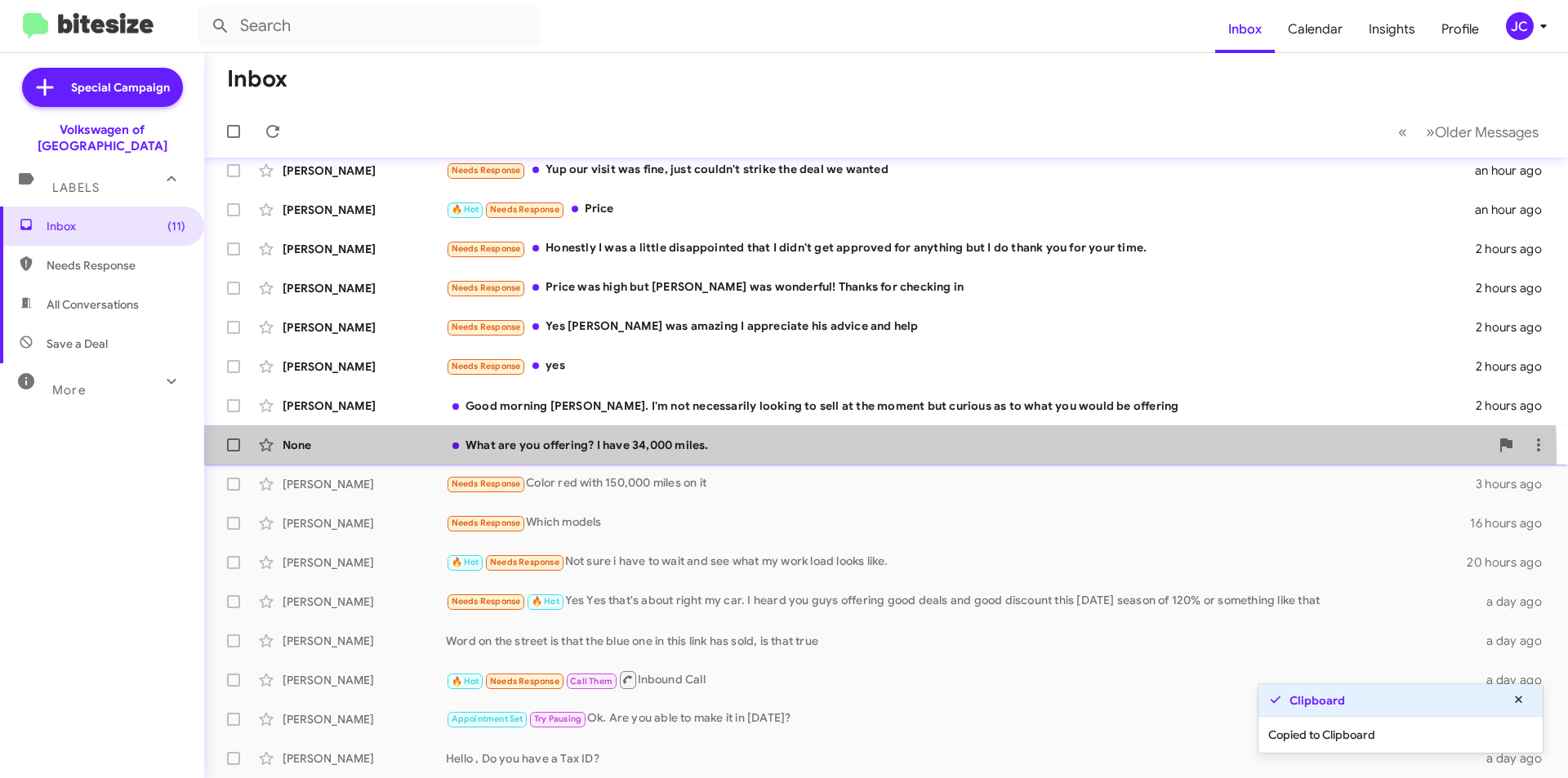
click at [707, 456] on div "None What are you offering? I have 34,000 miles. 2 hours ago" at bounding box center [885, 445] width 1337 height 33
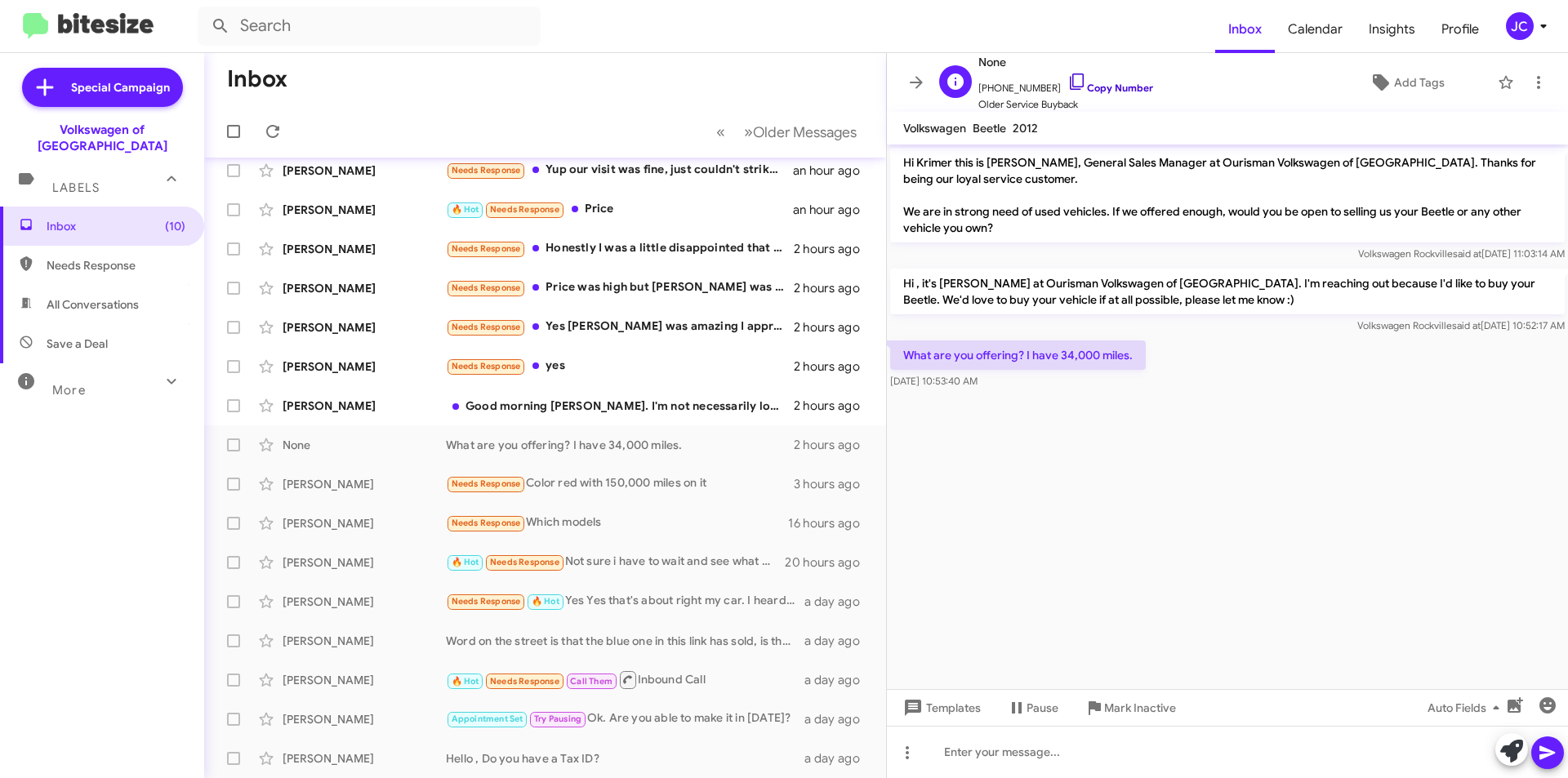
click at [1115, 87] on link "Copy Number" at bounding box center [1110, 88] width 86 height 12
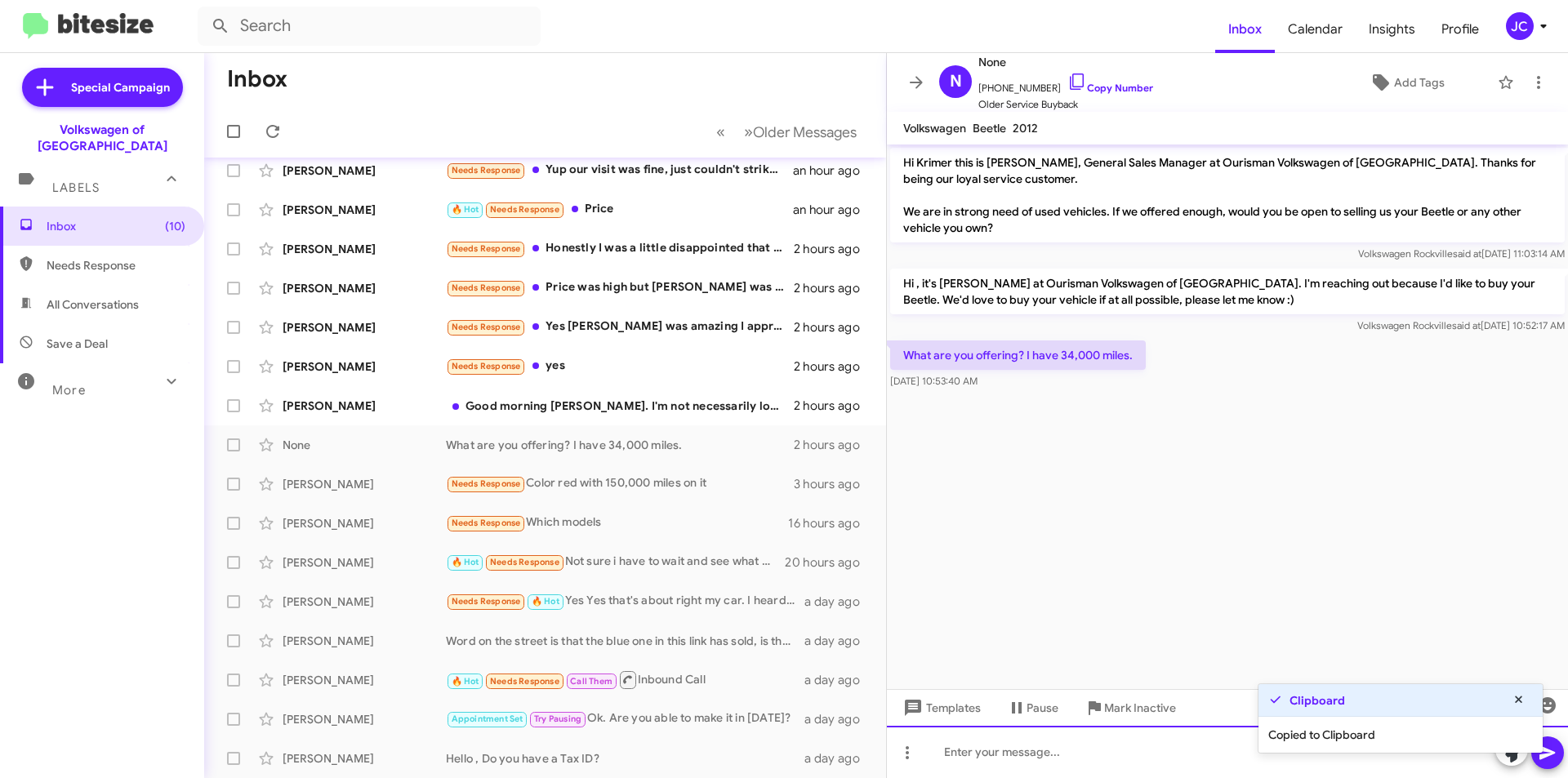
click at [988, 766] on div at bounding box center [1227, 752] width 681 height 52
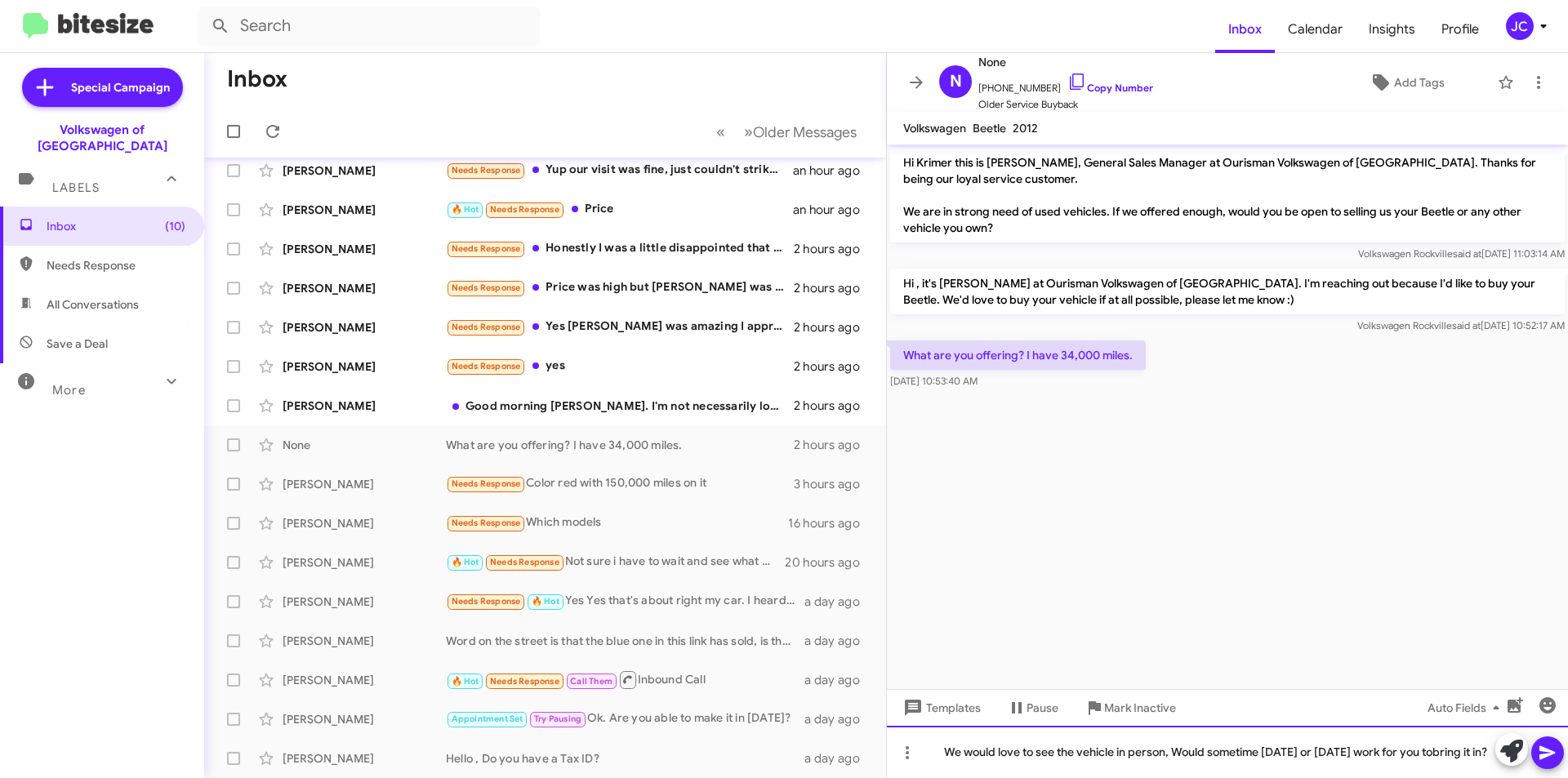
click at [1450, 738] on div "We would love to see the vehicle in person, Would sometime today or tomorrow wo…" at bounding box center [1227, 752] width 681 height 52
click at [1550, 754] on icon at bounding box center [1547, 753] width 16 height 14
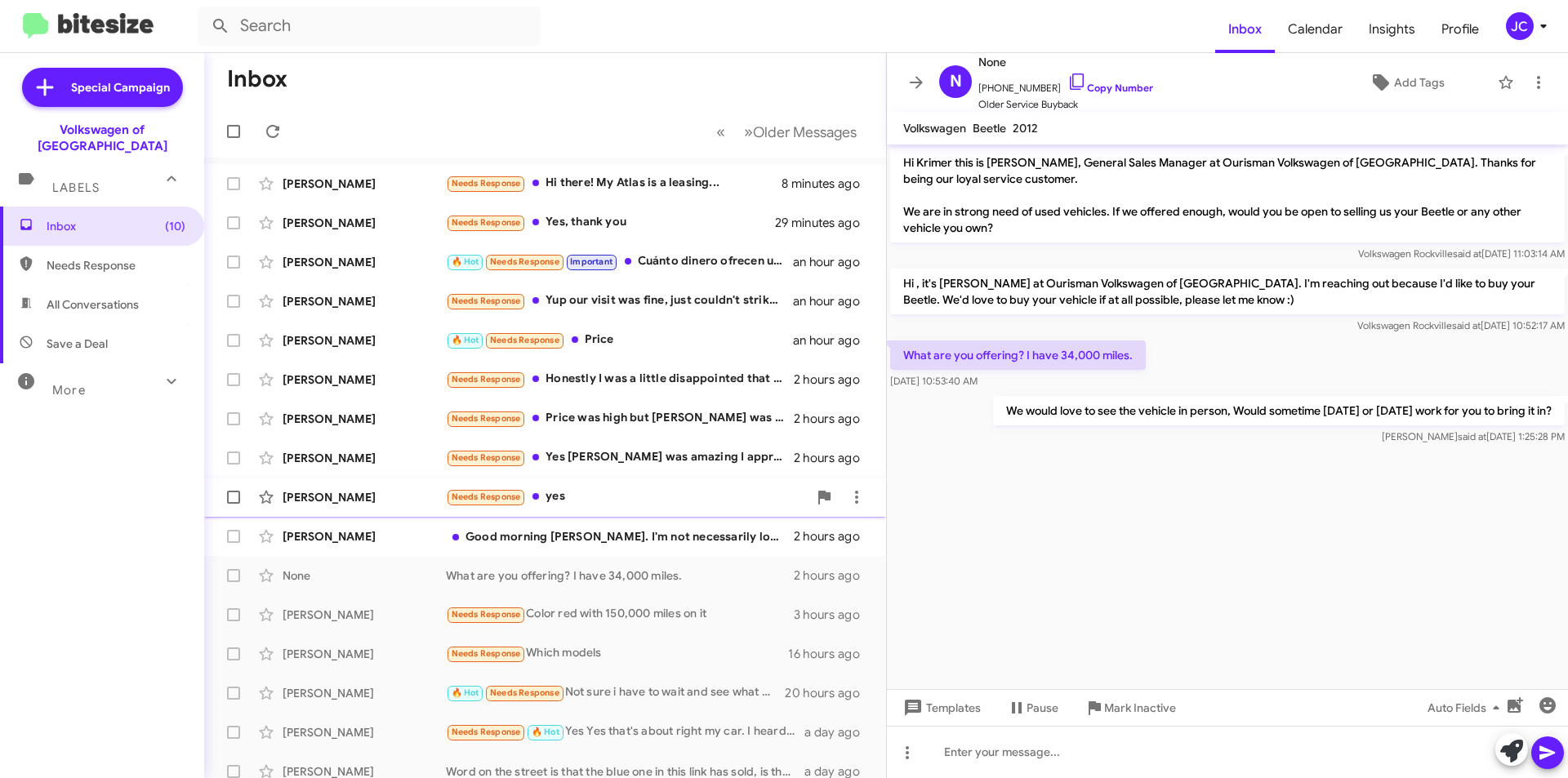
drag, startPoint x: 658, startPoint y: 533, endPoint x: 705, endPoint y: 509, distance: 53.3
click at [658, 533] on div "Good morning Jamisha. I'm not necessarily looking to sell at the moment but cur…" at bounding box center [620, 536] width 348 height 16
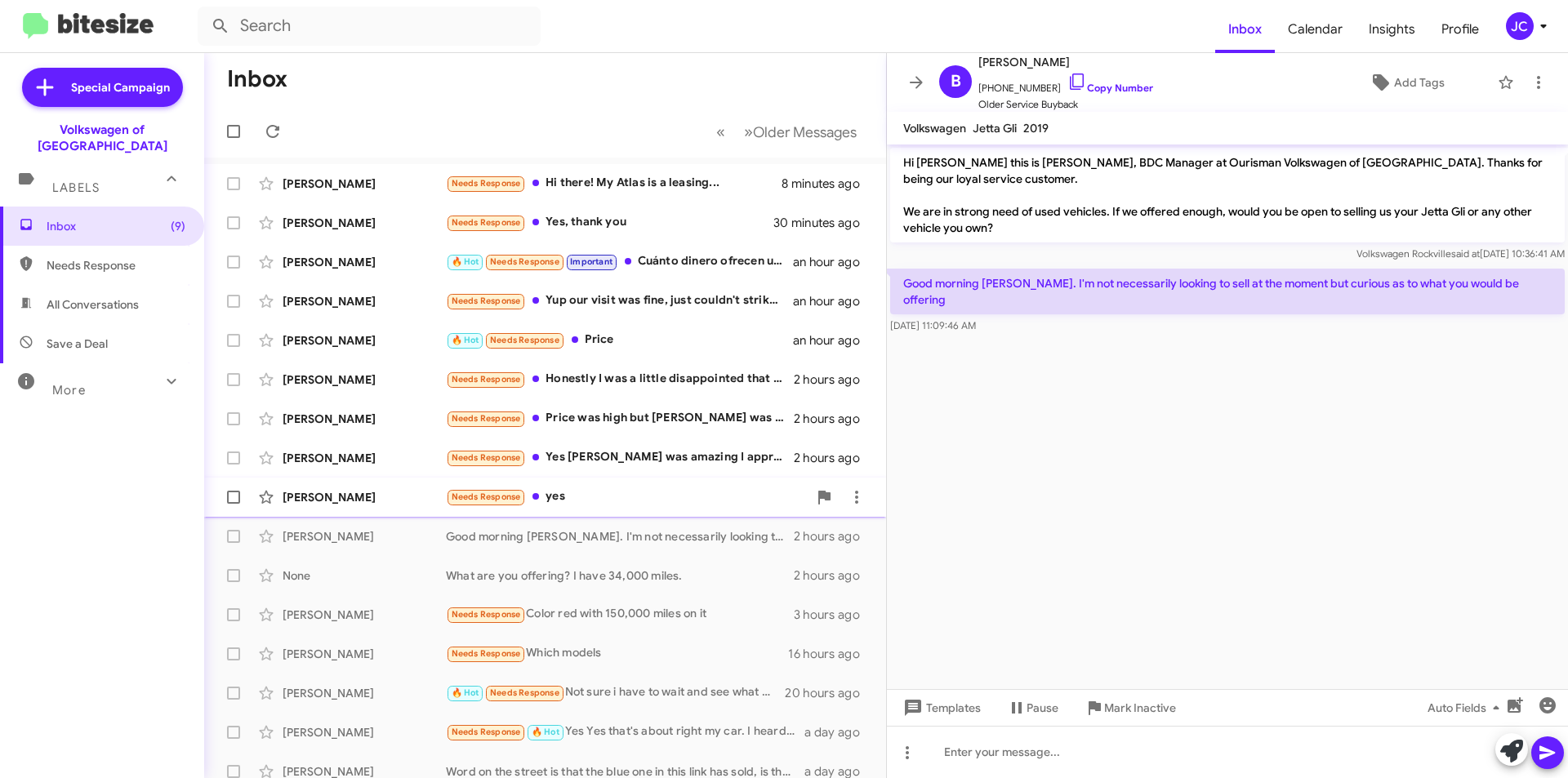
click at [589, 497] on div "Needs Response yes" at bounding box center [627, 496] width 362 height 19
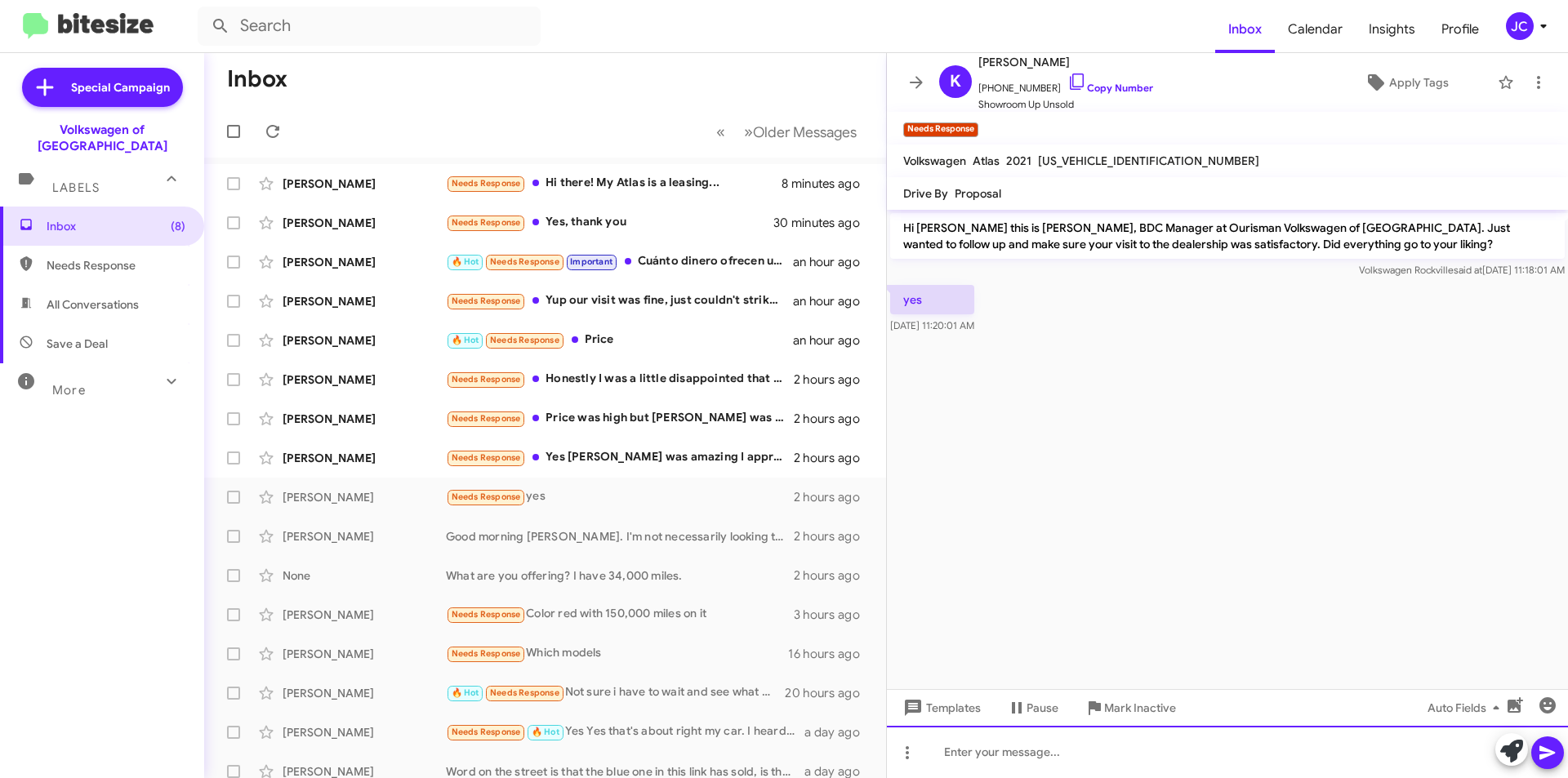
click at [1014, 750] on div at bounding box center [1227, 752] width 681 height 52
click at [1110, 762] on div "Awesome, How come we didn't rap up a deal?" at bounding box center [1227, 752] width 681 height 52
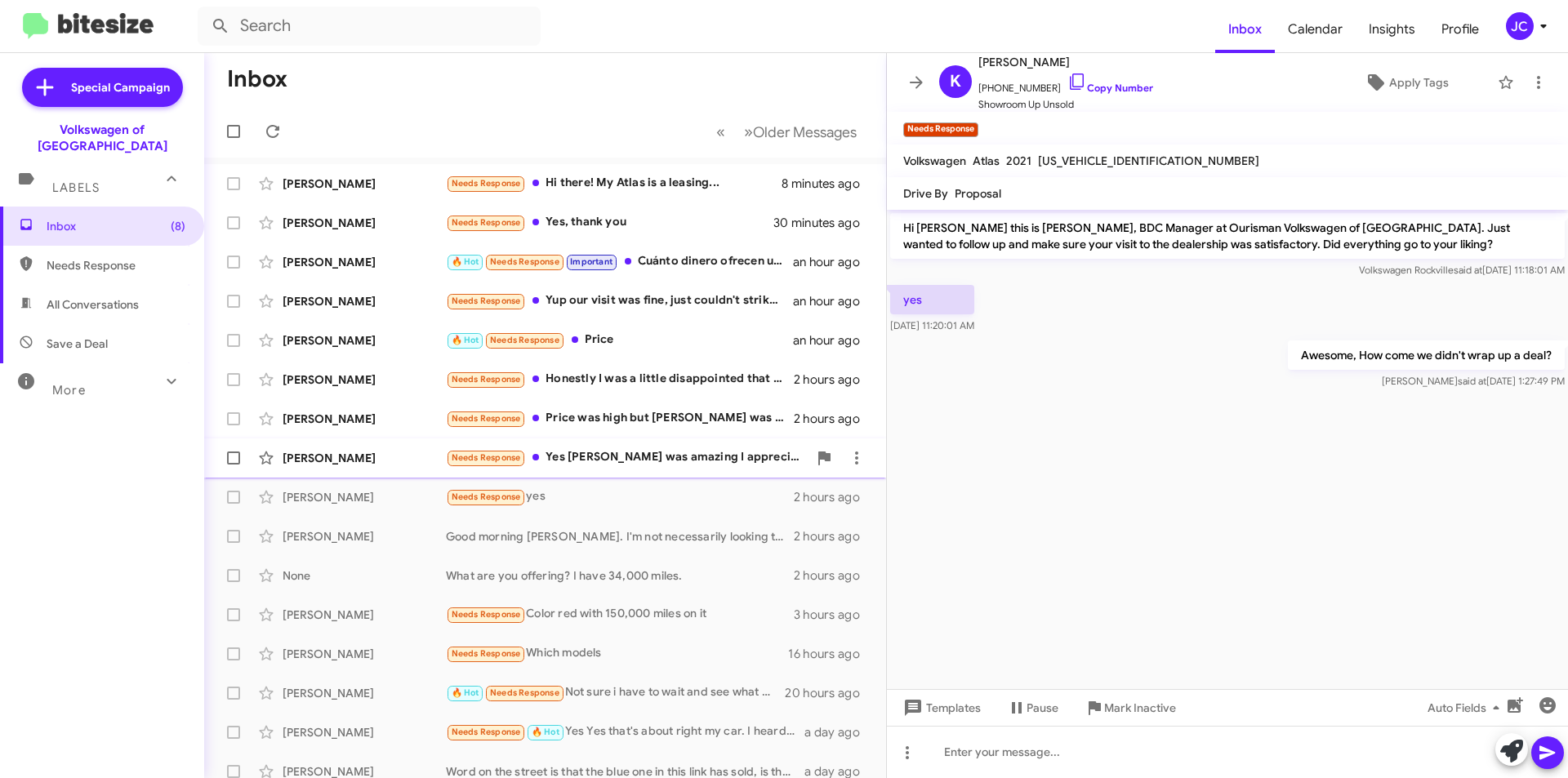
drag, startPoint x: 683, startPoint y: 460, endPoint x: 674, endPoint y: 468, distance: 11.5
click at [684, 460] on div "Needs Response Yes victor was amazing I appreciate his advice and help" at bounding box center [627, 457] width 362 height 19
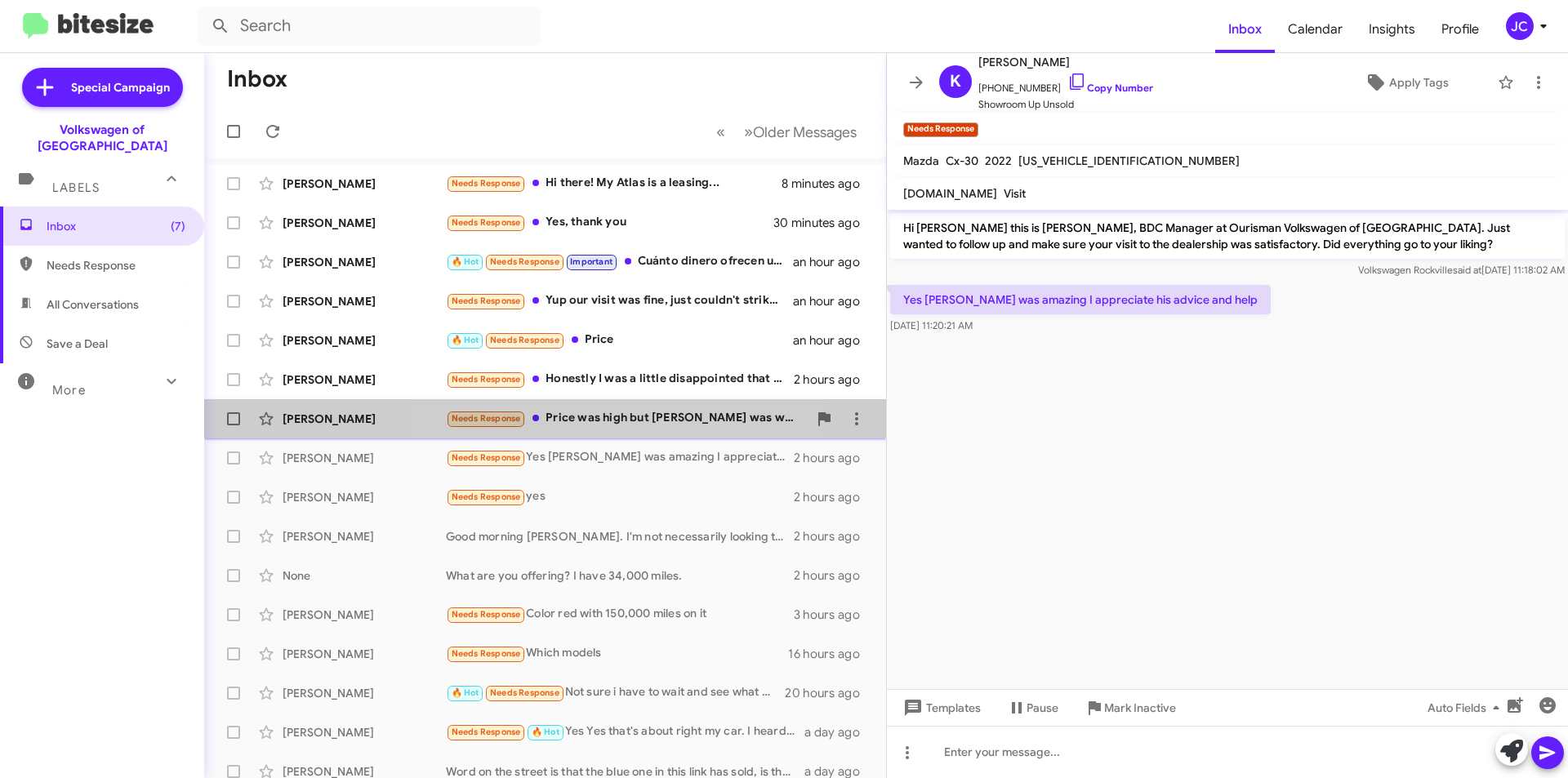
click at [629, 425] on div "Needs Response Price was high but Ray was wonderful! Thanks for checking in" at bounding box center [627, 418] width 362 height 19
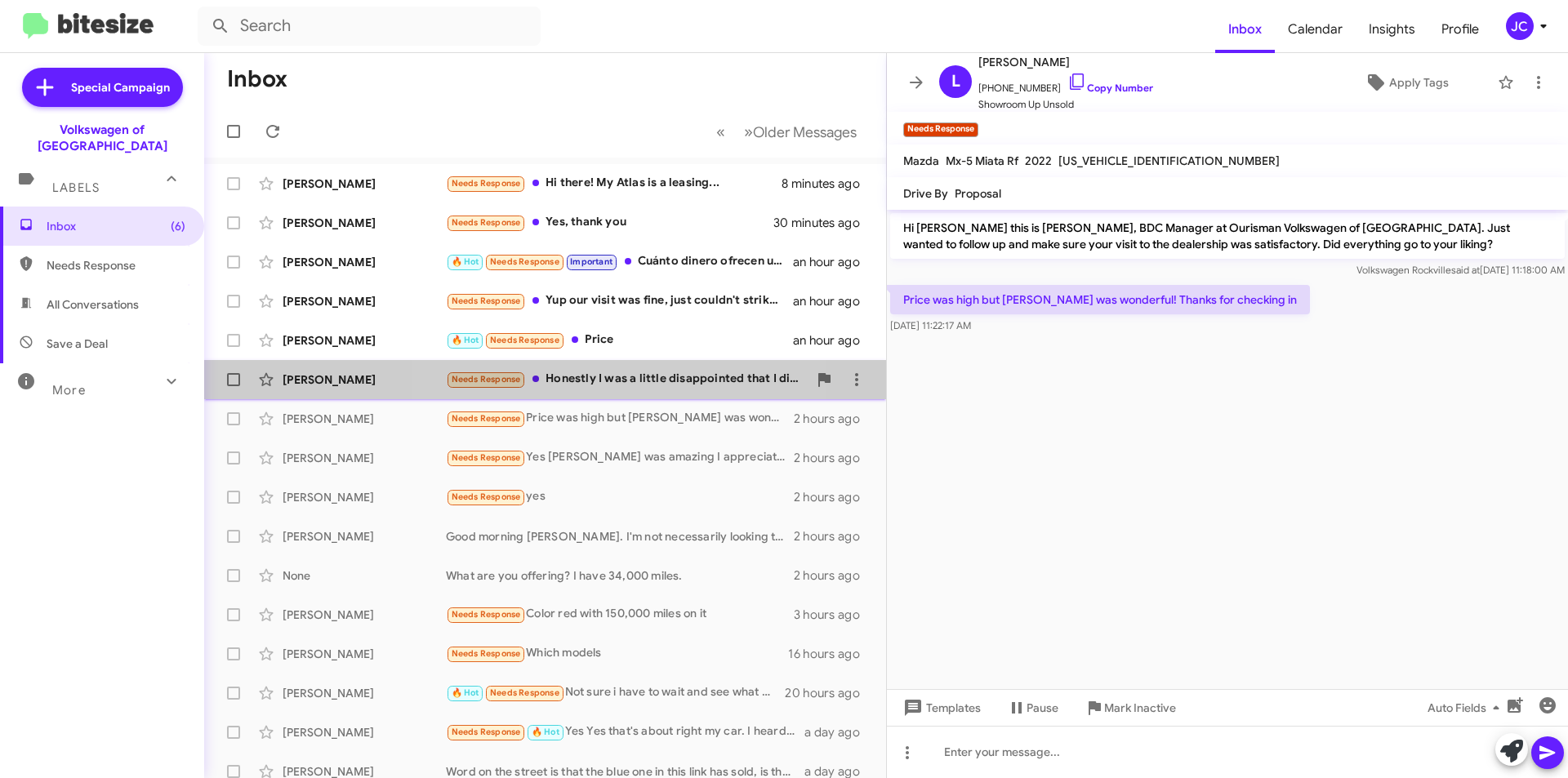
drag, startPoint x: 625, startPoint y: 383, endPoint x: 671, endPoint y: 362, distance: 50.4
click at [625, 381] on div "Needs Response Honestly I was a little disappointed that I didn't get approved …" at bounding box center [627, 379] width 362 height 19
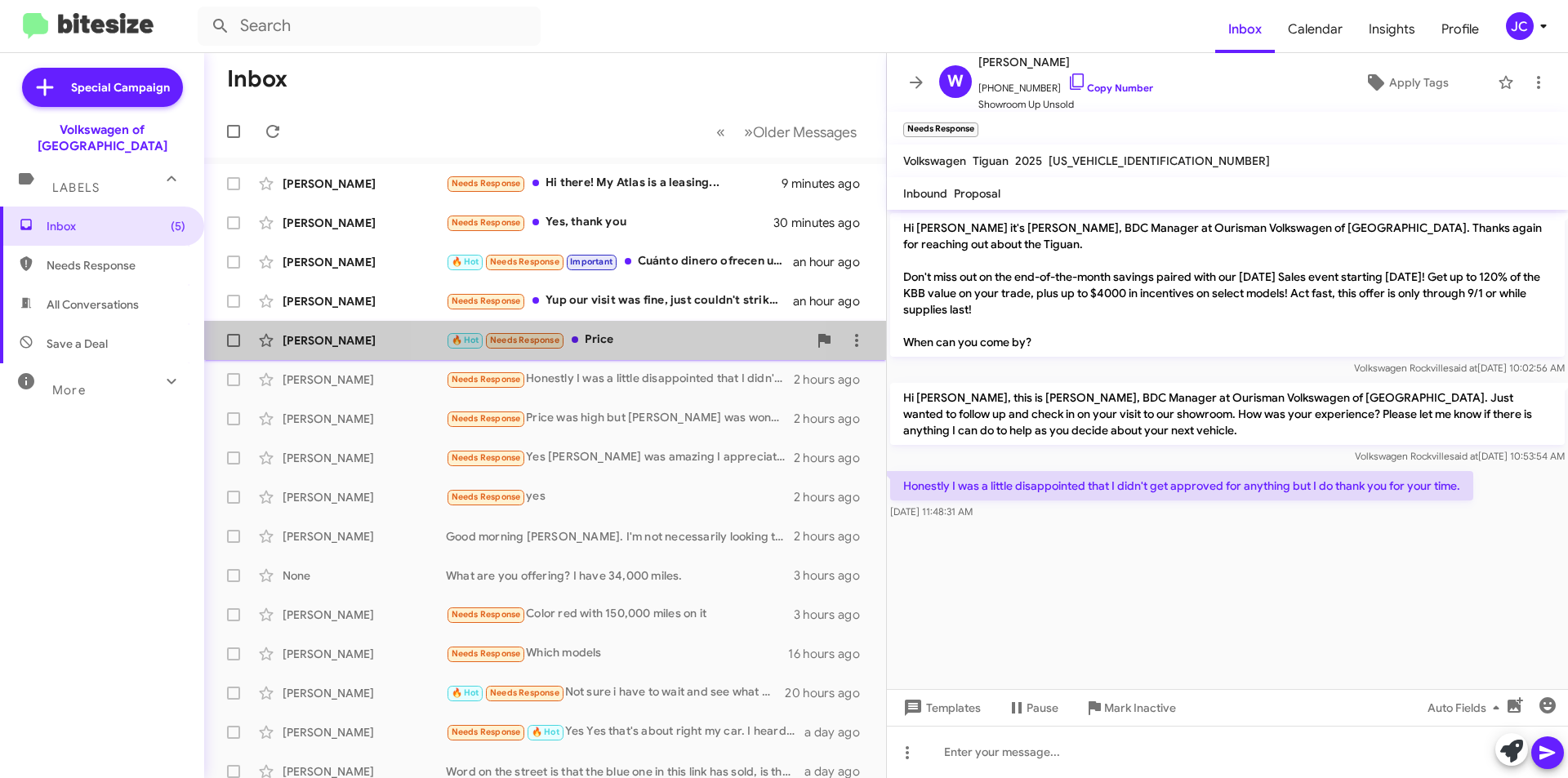
click at [624, 323] on span "Lewis Wells 🔥 Hot Needs Response Price an hour ago" at bounding box center [545, 340] width 682 height 39
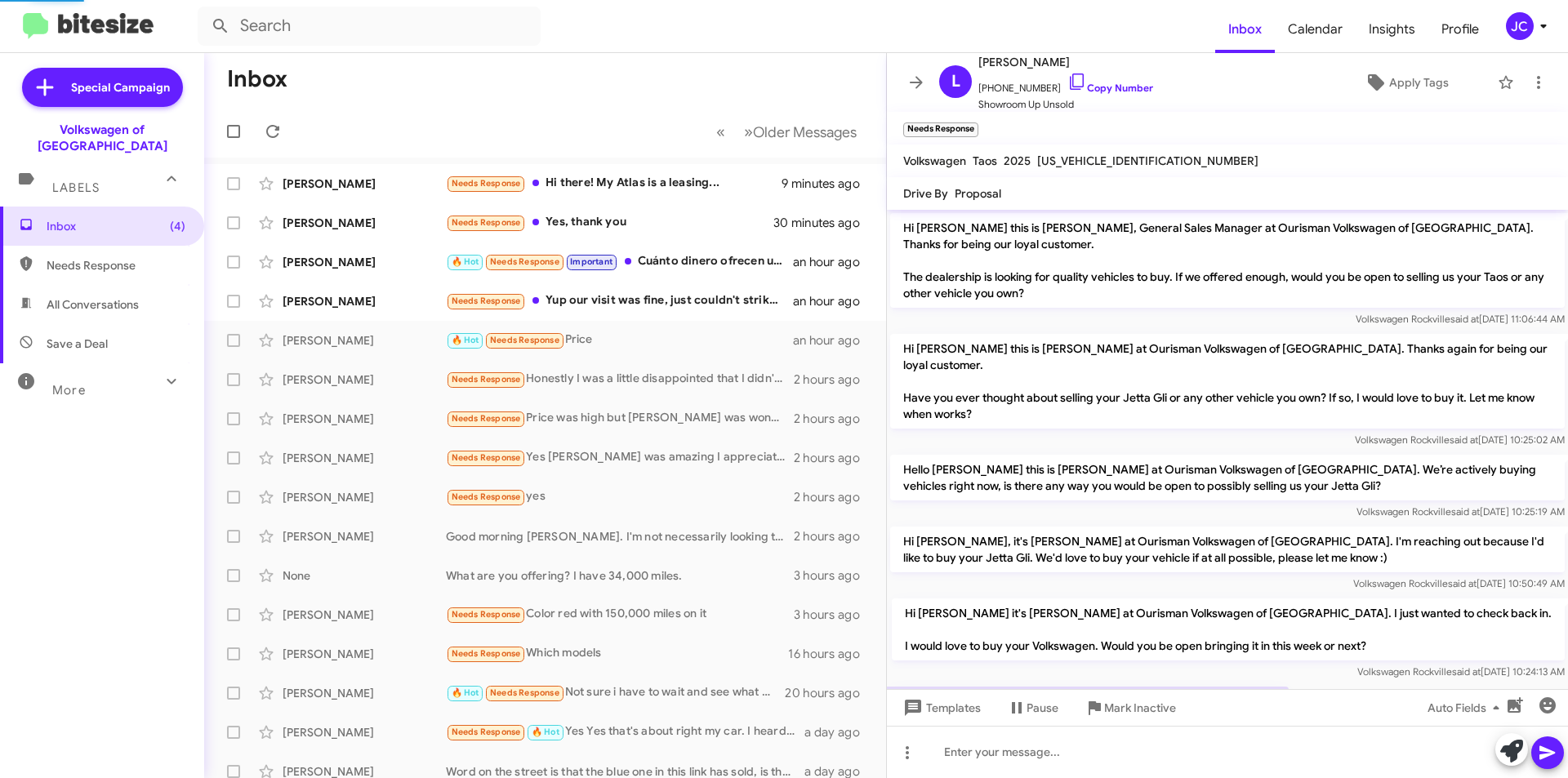
scroll to position [977, 0]
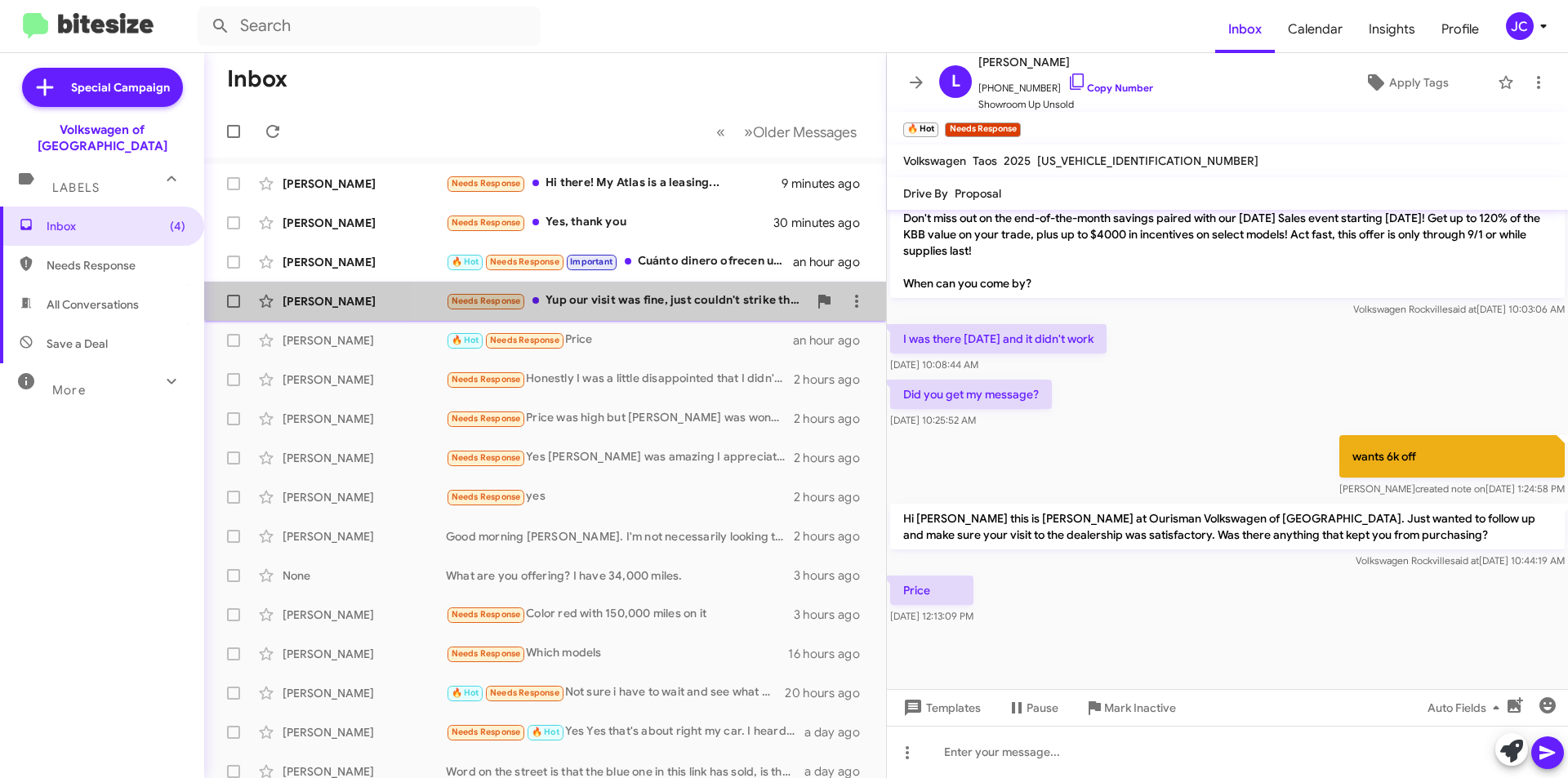
click at [684, 316] on span "Jocelyn Kowtko Needs Response Yup our visit was fine, just couldn't strike the …" at bounding box center [545, 301] width 682 height 39
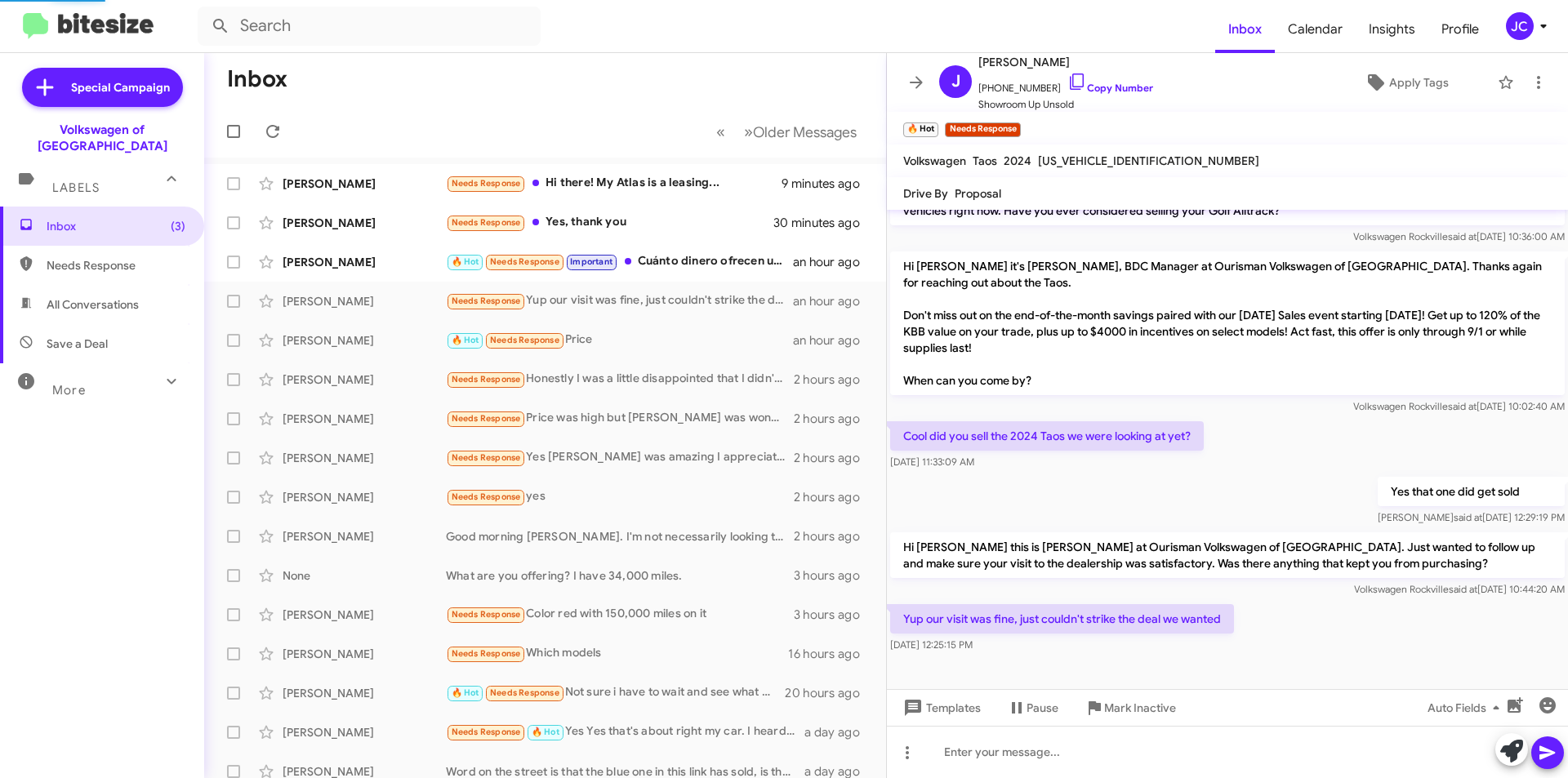
scroll to position [259, 0]
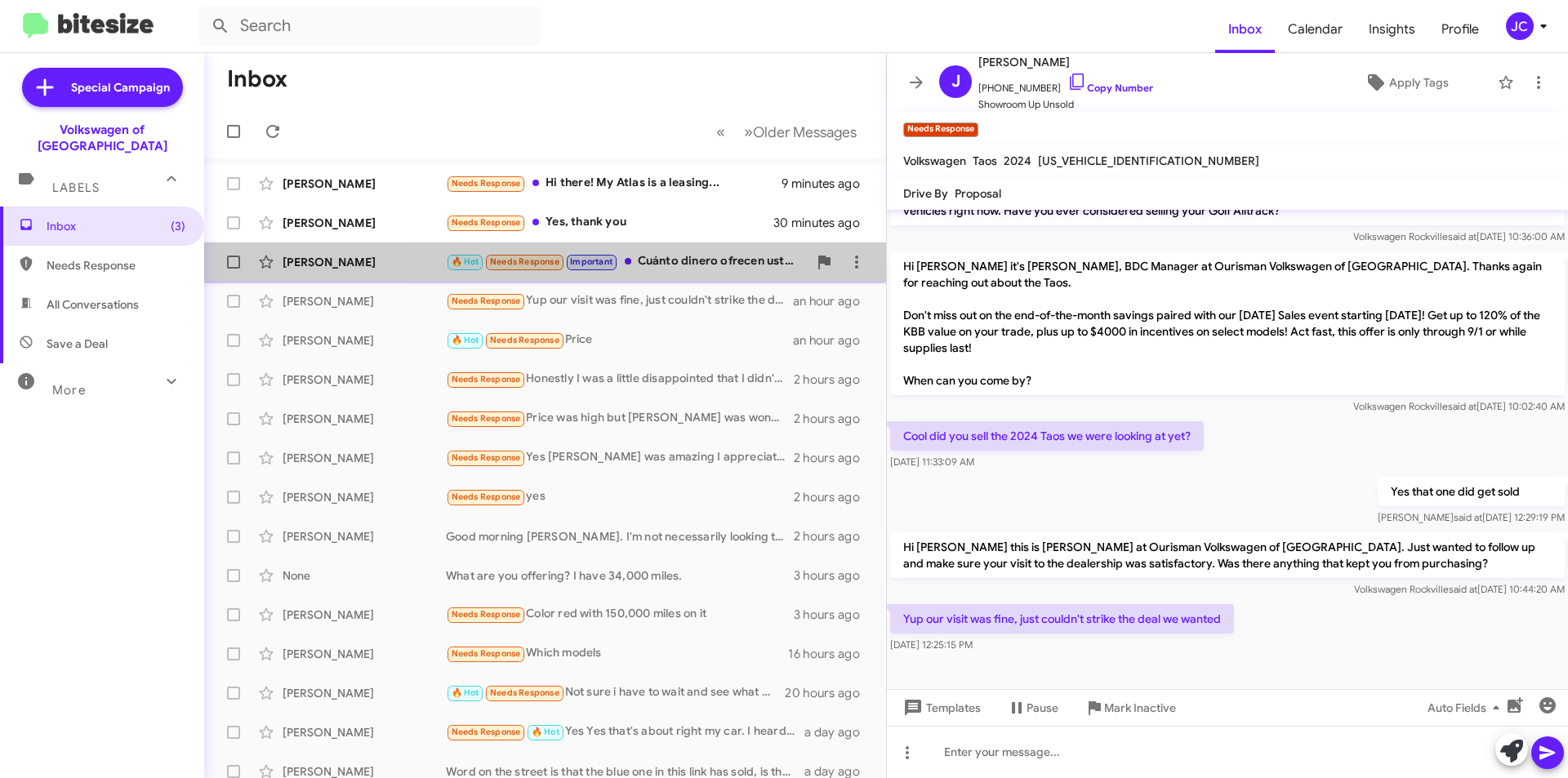
click at [679, 265] on div "🔥 Hot Needs Response Important Cuánto dinero ofrecen ustedes para compra?" at bounding box center [627, 261] width 362 height 19
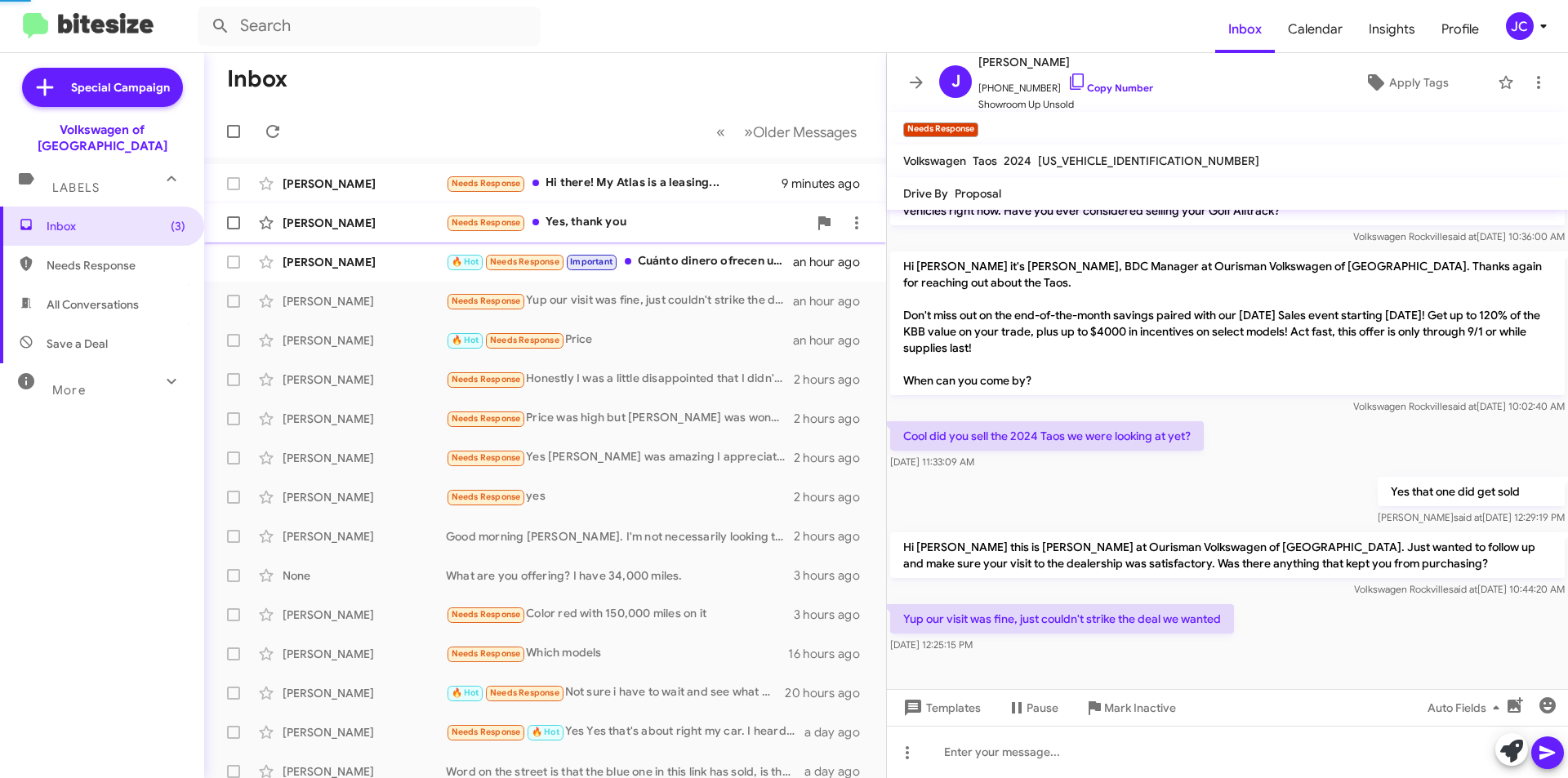
scroll to position [465, 0]
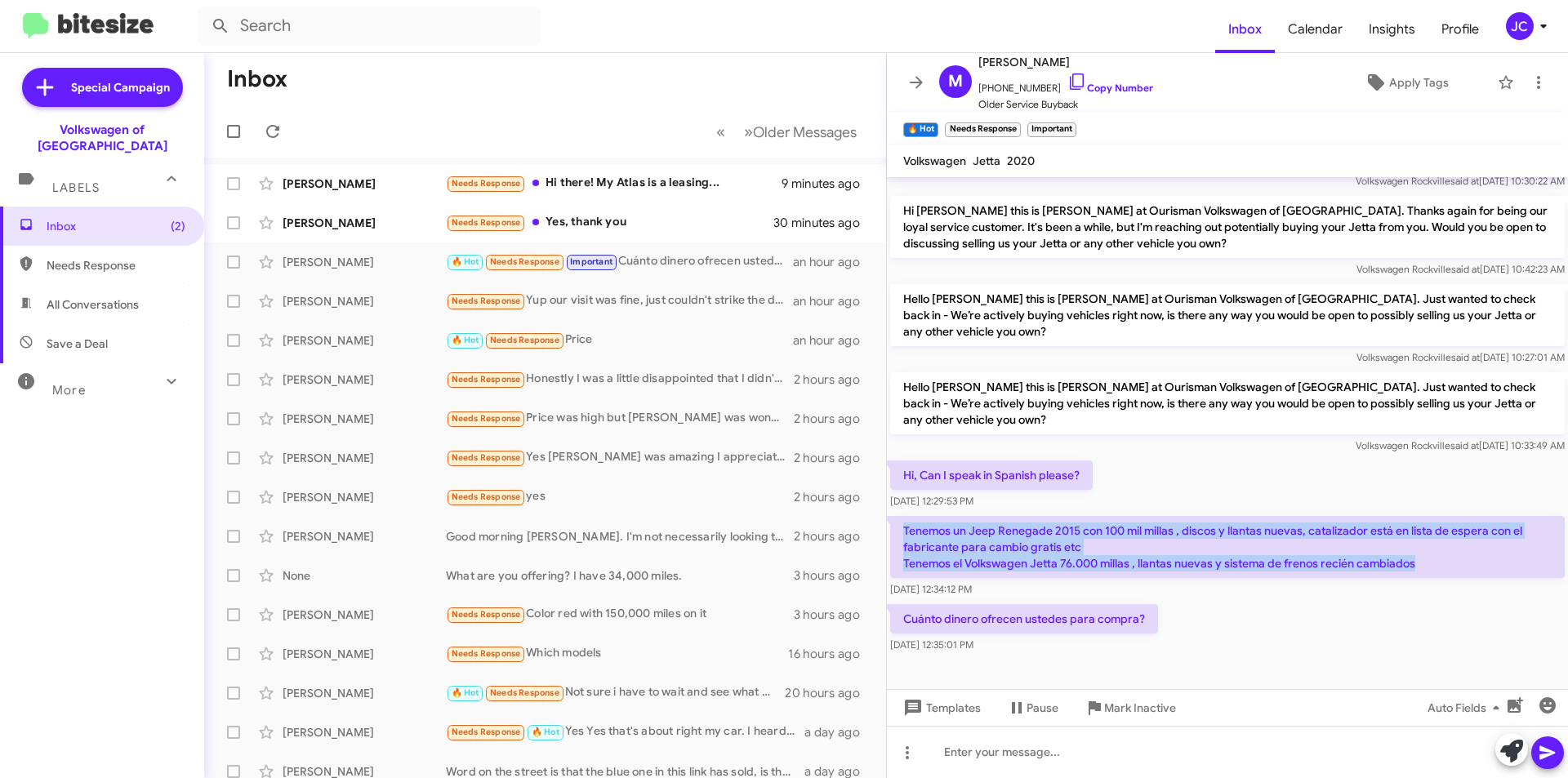
drag, startPoint x: 896, startPoint y: 517, endPoint x: 1421, endPoint y: 559, distance: 525.9
click at [1421, 559] on p "Tenemos un Jeep Renegade 2015 con 100 mil millas , discos y llantas nuevas, cat…" at bounding box center [1227, 547] width 674 height 62
copy p "Tenemos un Jeep Renegade 2015 con 100 mil millas , discos y llantas nuevas, cat…"
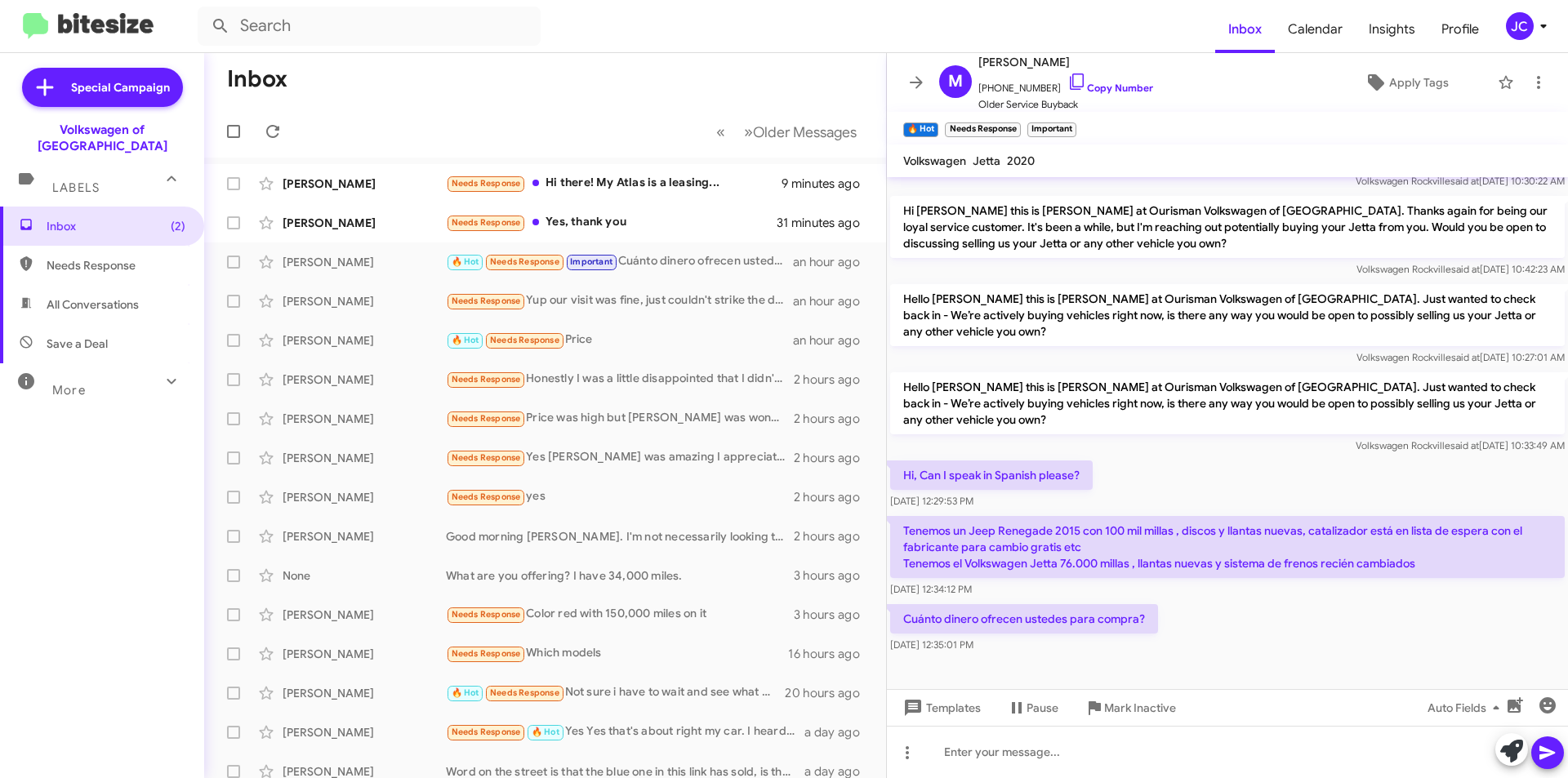
click at [970, 656] on div at bounding box center [1227, 680] width 681 height 49
drag, startPoint x: 1145, startPoint y: 607, endPoint x: 900, endPoint y: 610, distance: 245.0
click at [900, 610] on p "Cuánto dinero ofrecen ustedes para compra?" at bounding box center [1024, 618] width 268 height 29
copy p "Cuánto dinero ofrecen ustedes para compra?"
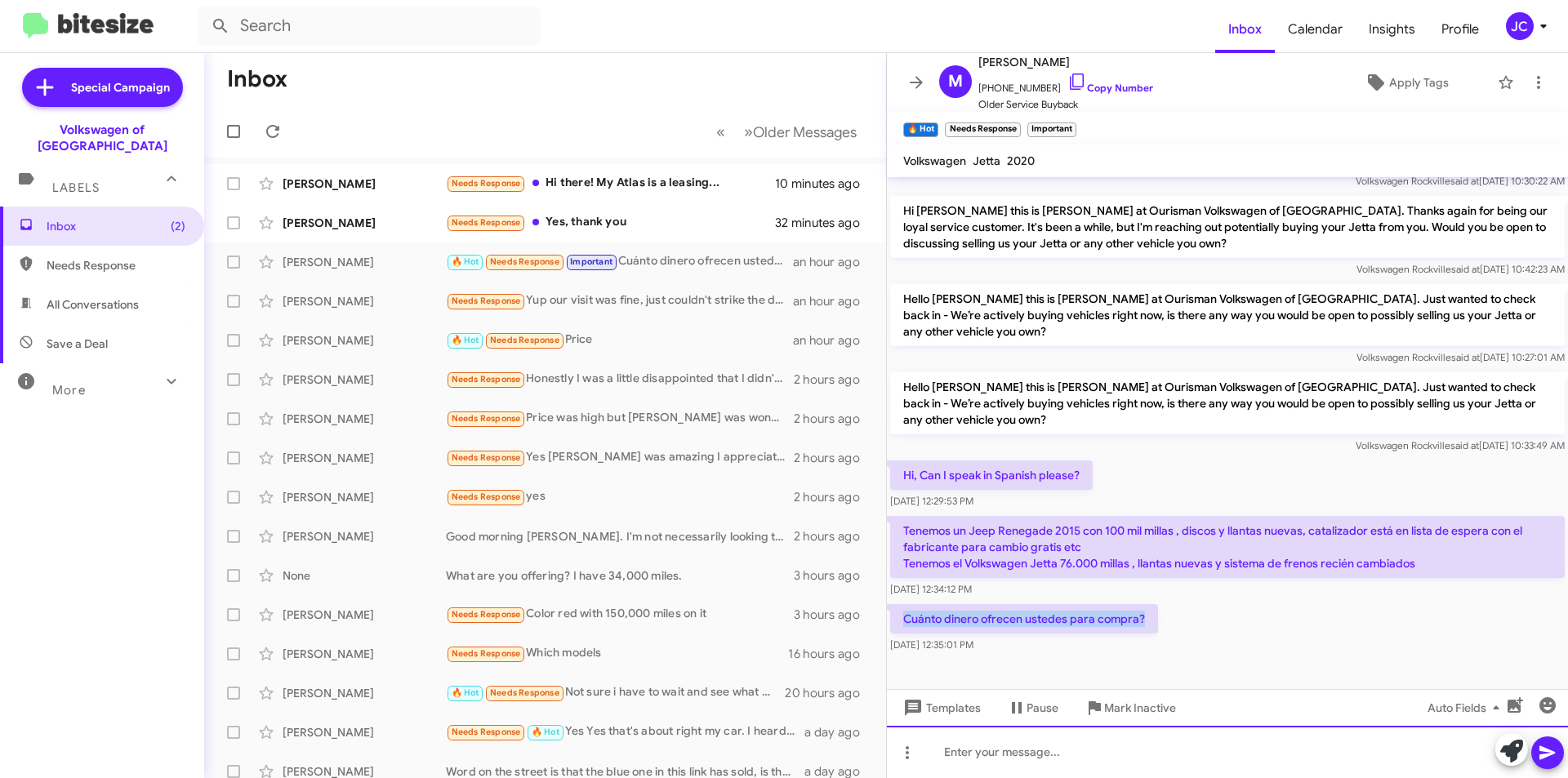
click at [1328, 750] on div at bounding box center [1227, 752] width 681 height 52
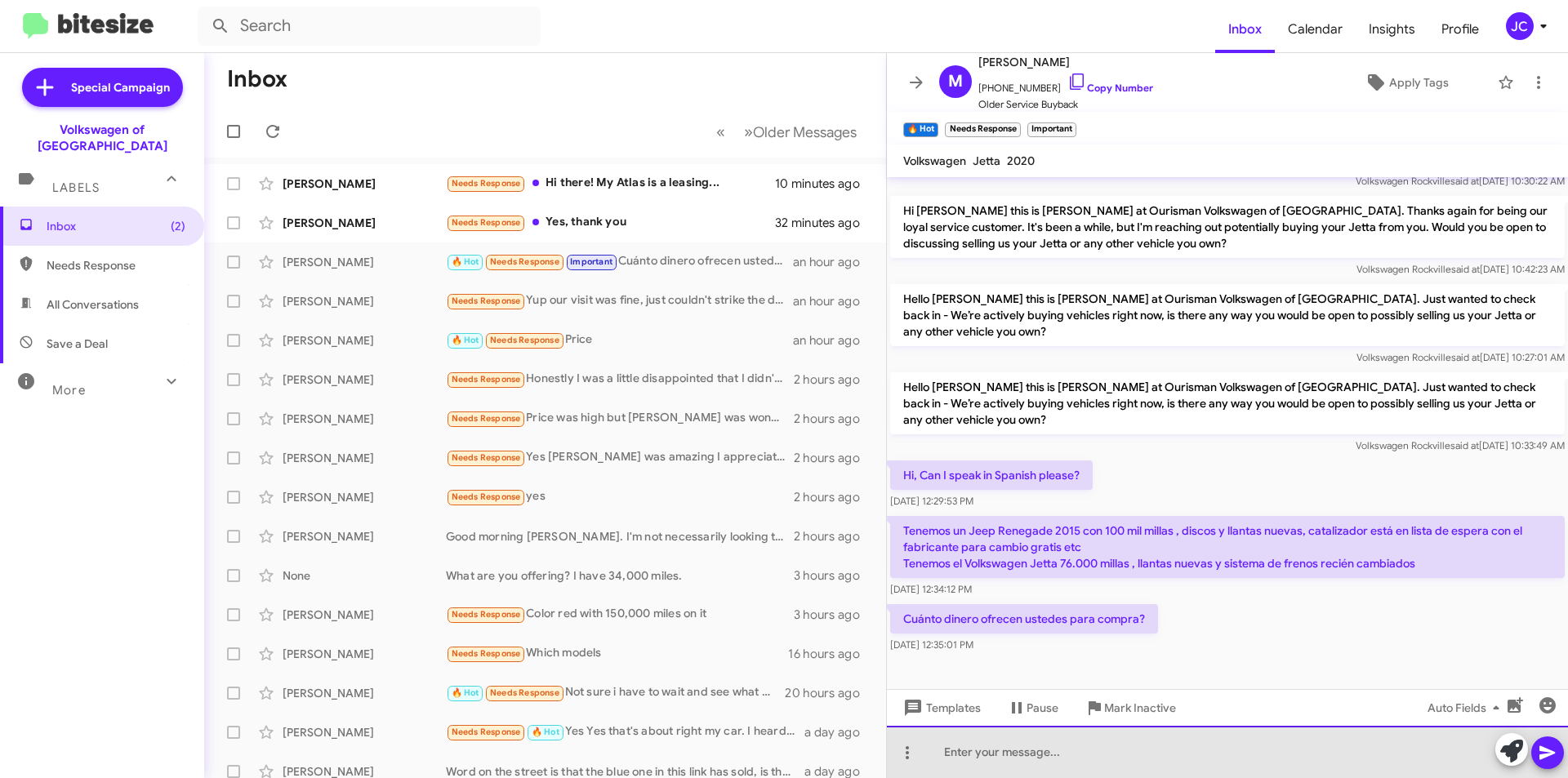
click at [991, 752] on div at bounding box center [1227, 752] width 681 height 52
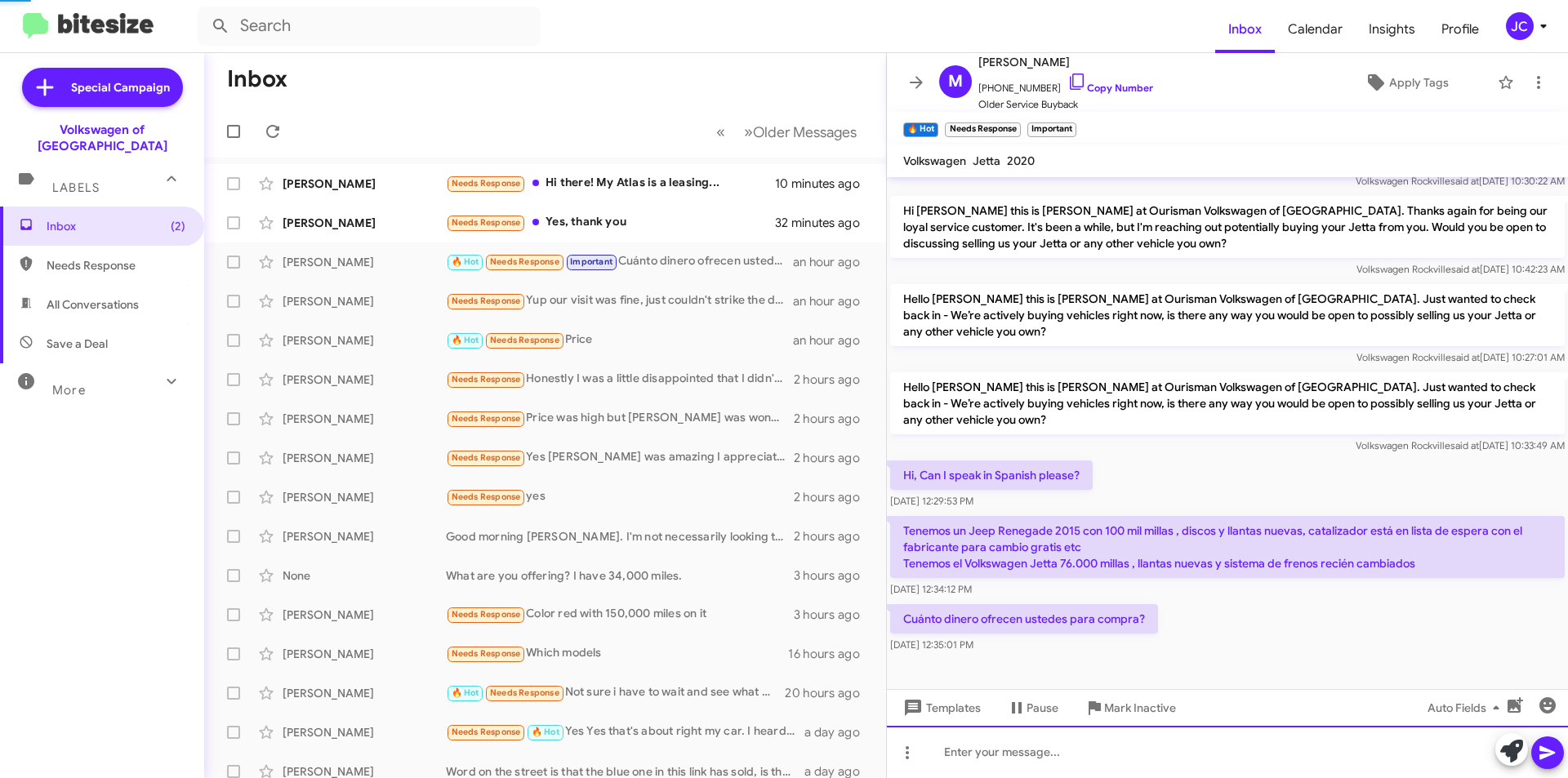
scroll to position [0, 0]
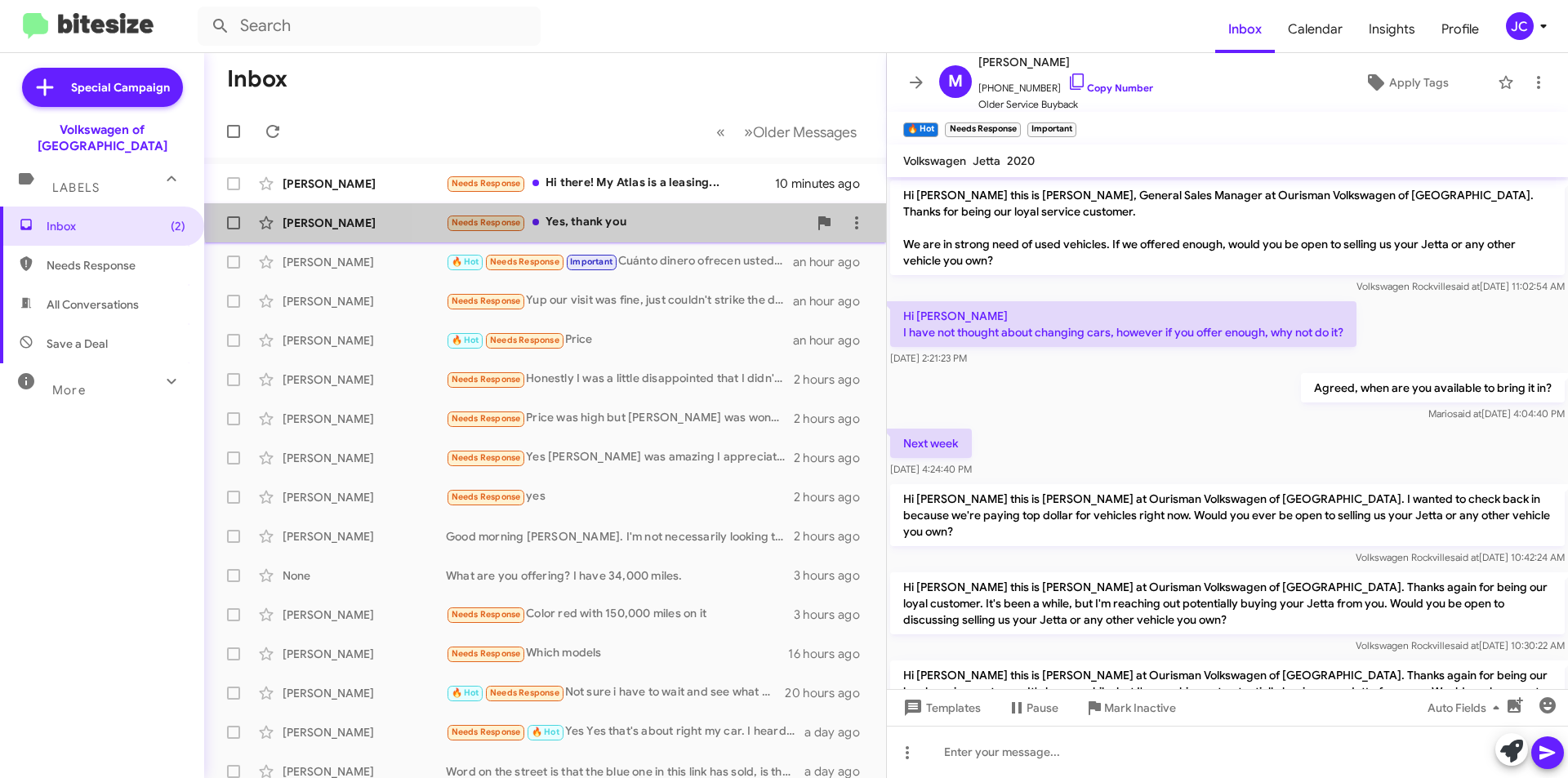
click at [679, 208] on div "David Francis Needs Response Yes, thank you 32 minutes ago" at bounding box center [545, 223] width 656 height 33
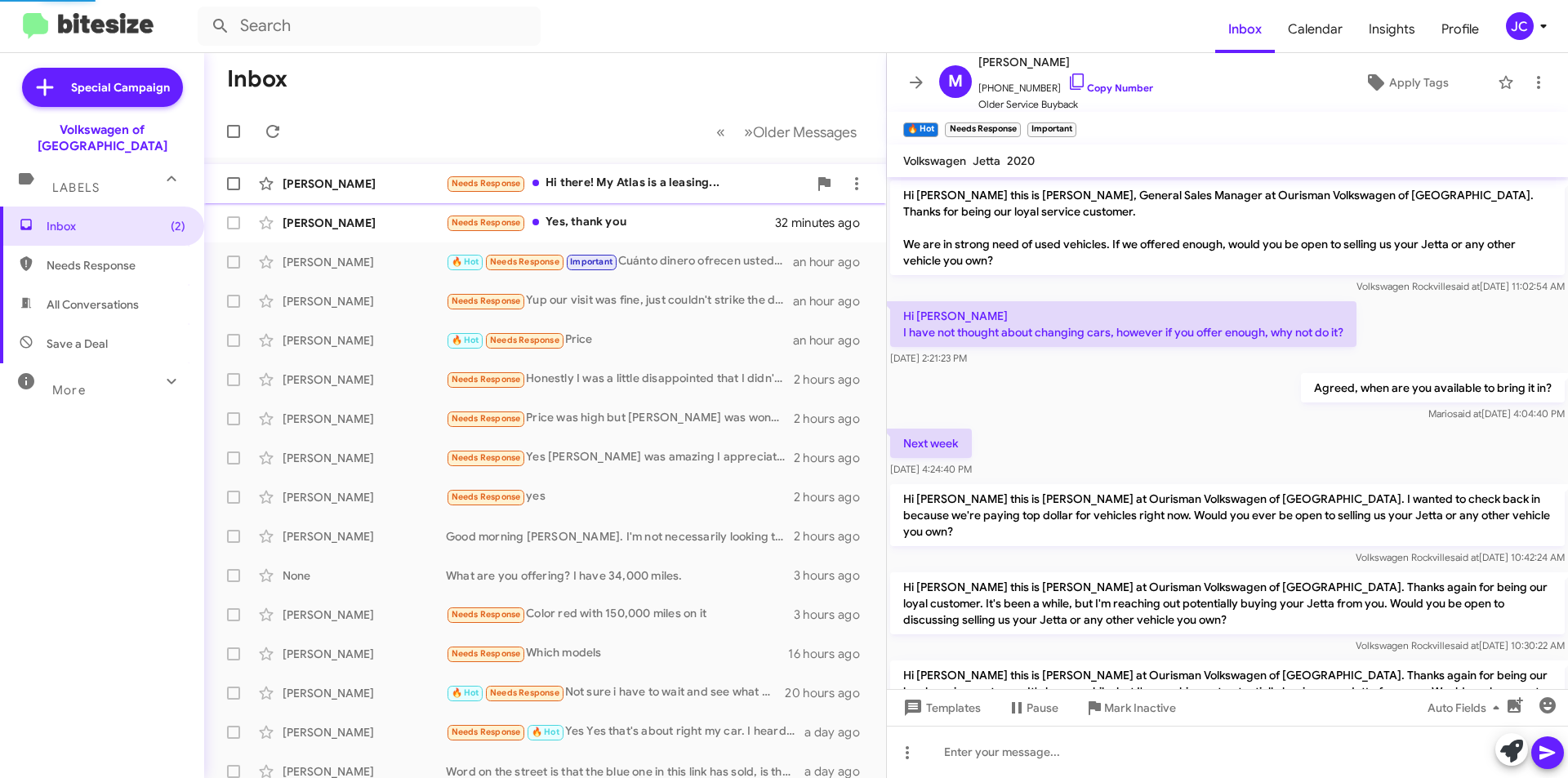
click at [666, 169] on div "Gianpiero Antonazzo Needs Response Hi there! My Atlas is a leasing... 10 minute…" at bounding box center [545, 183] width 656 height 33
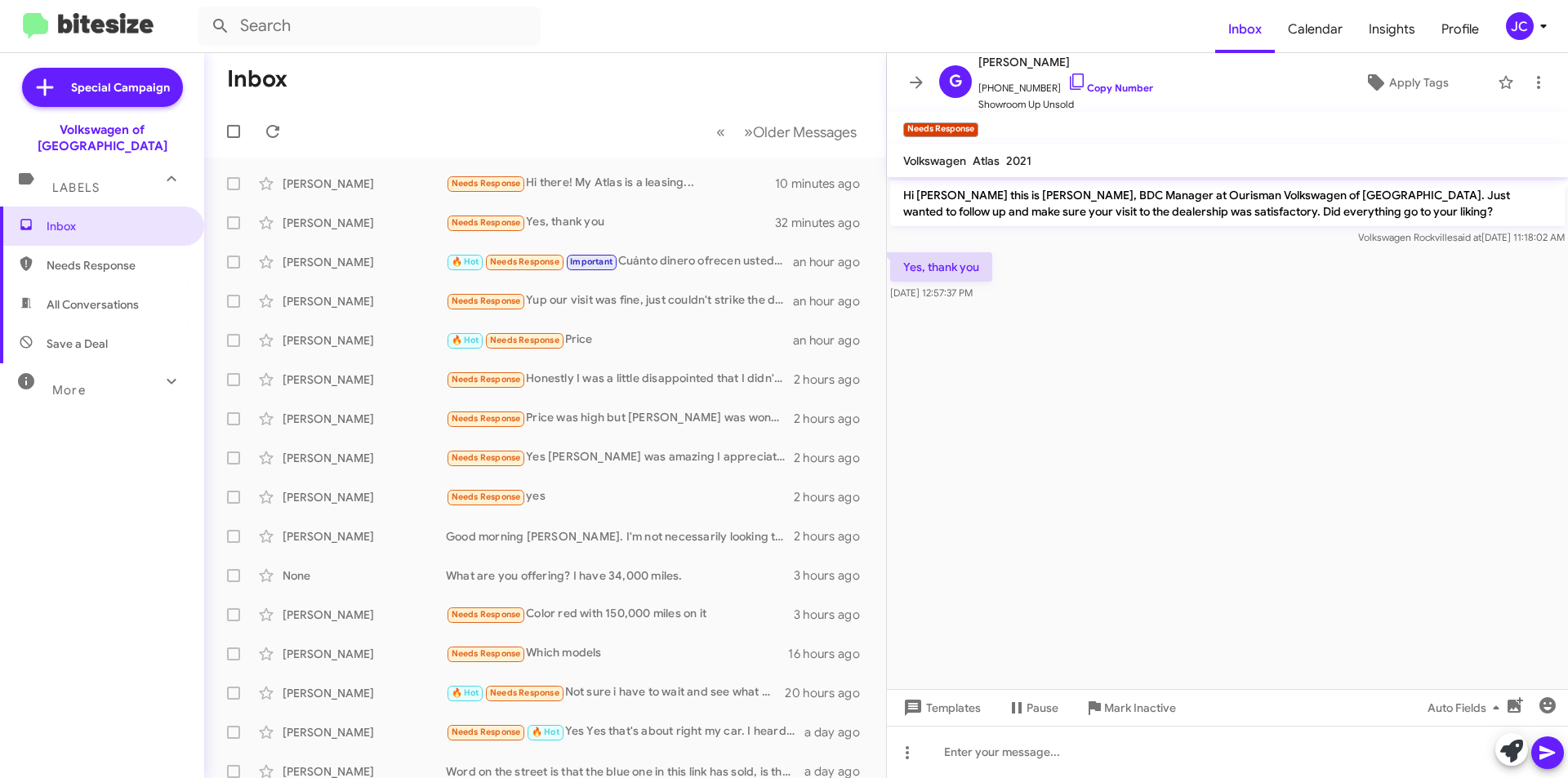
click at [1522, 25] on div "JC" at bounding box center [1520, 26] width 28 height 28
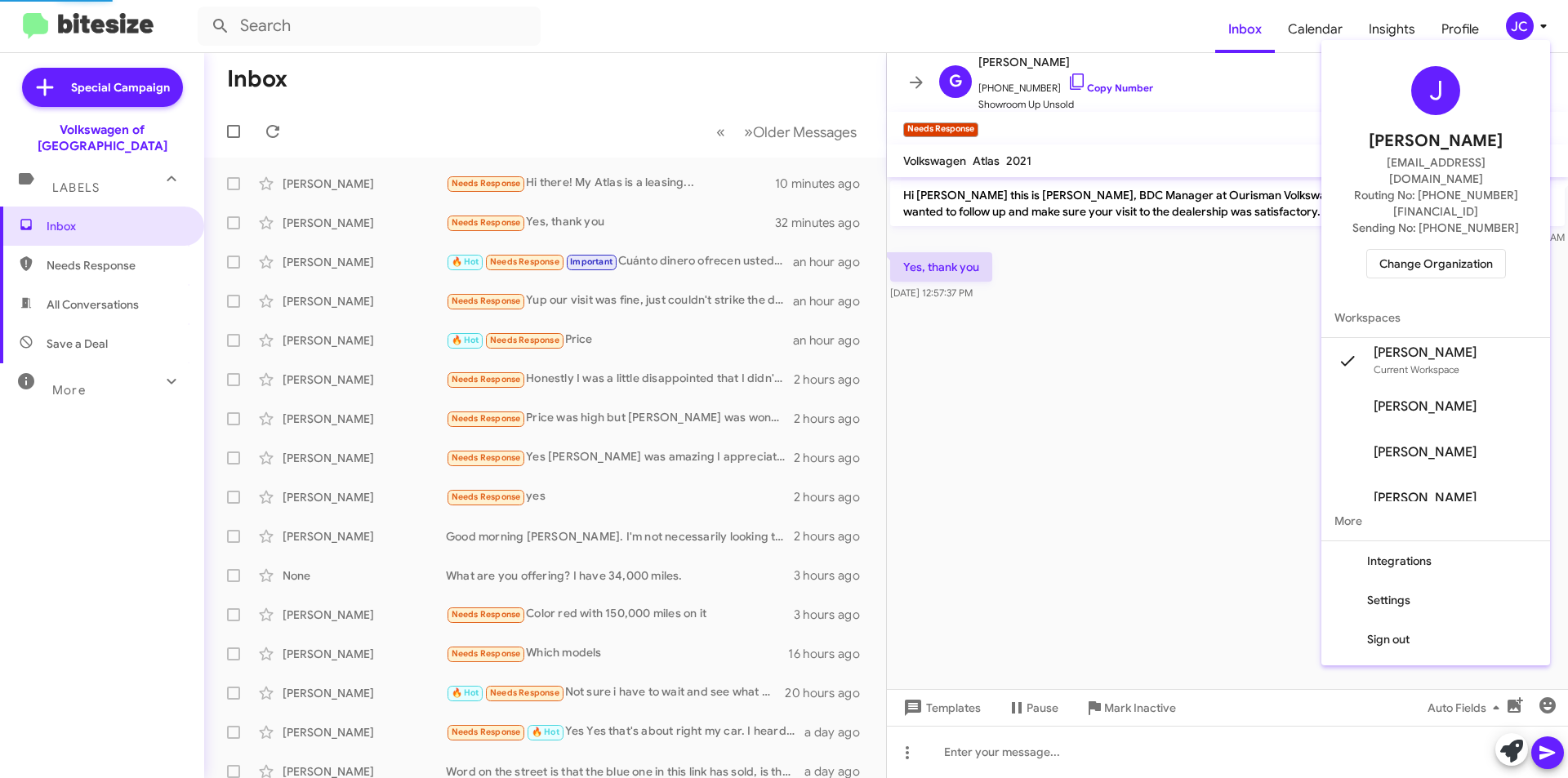
click at [1470, 250] on span "Change Organization" at bounding box center [1435, 264] width 113 height 28
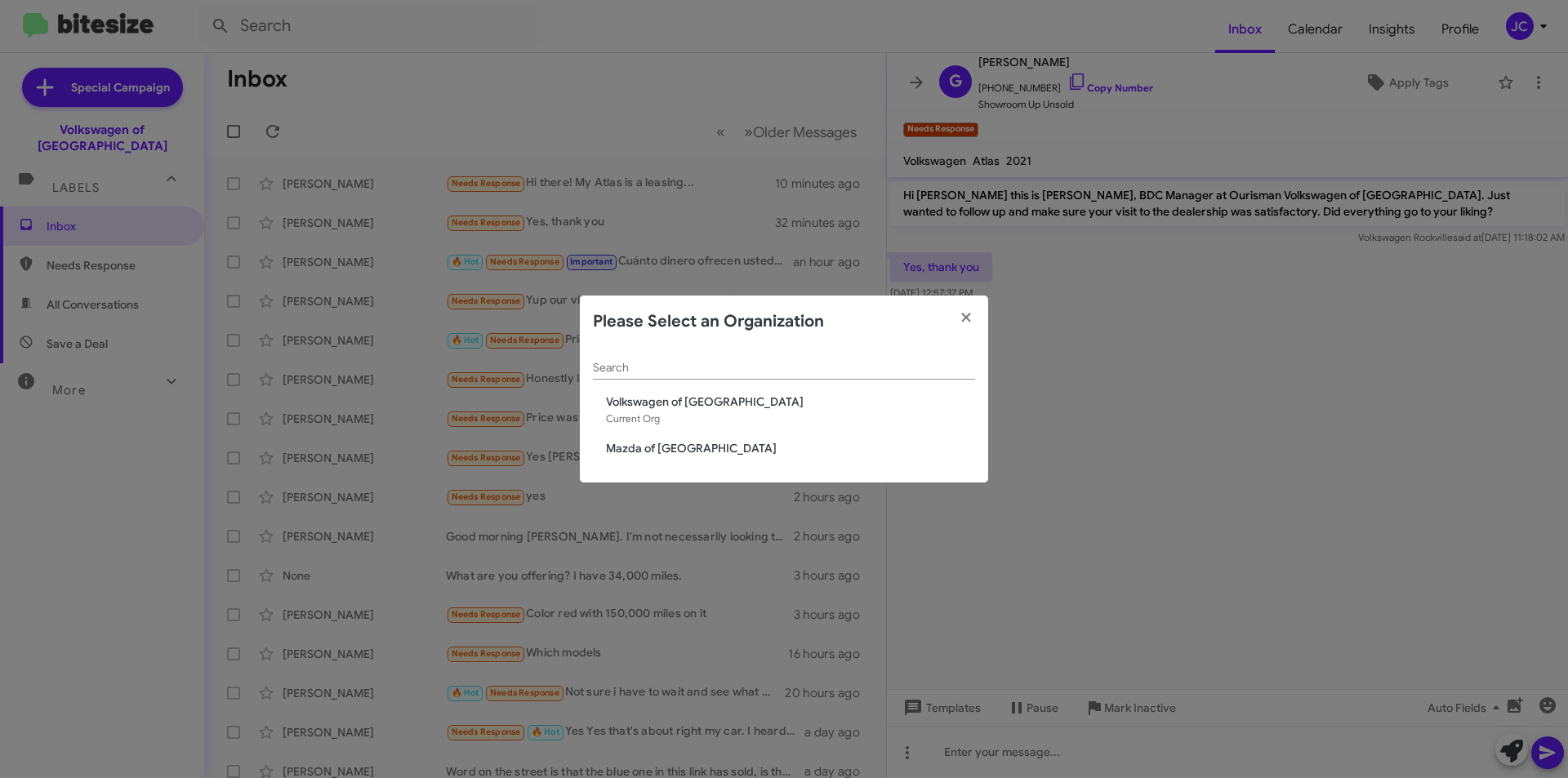
click at [635, 445] on span "Mazda of [GEOGRAPHIC_DATA]" at bounding box center [790, 448] width 369 height 16
